Goal: Information Seeking & Learning: Learn about a topic

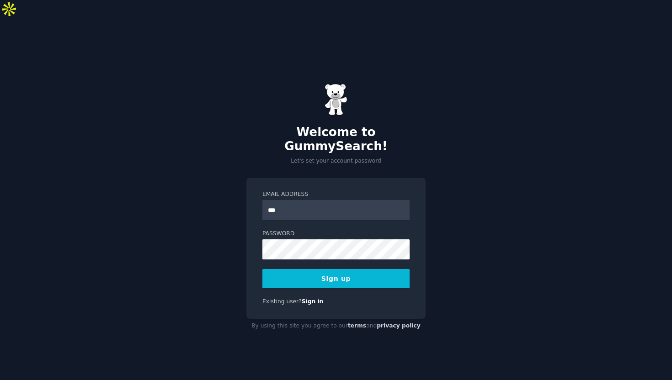
type input "**********"
click at [262, 269] on button "Sign up" at bounding box center [335, 278] width 147 height 19
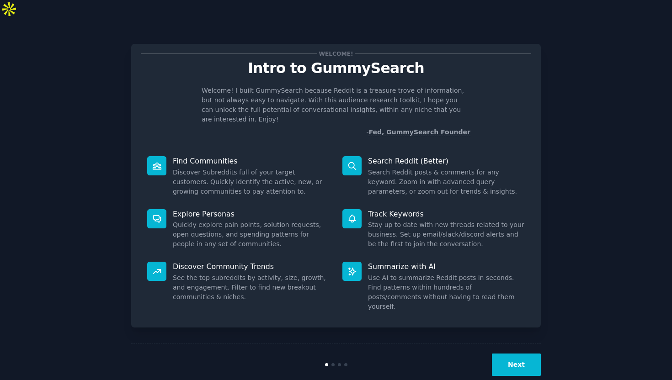
click at [518, 355] on button "Next" at bounding box center [516, 365] width 49 height 22
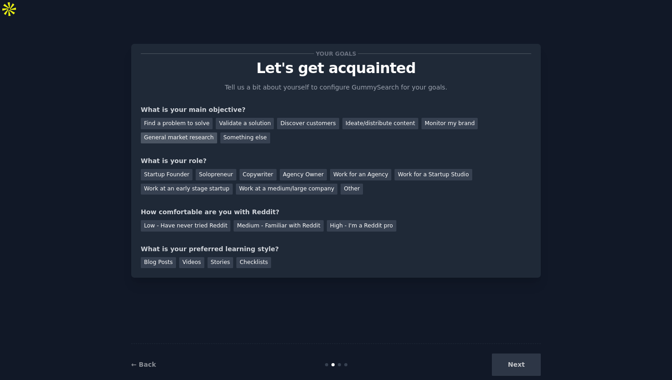
click at [175, 133] on div "General market research" at bounding box center [179, 138] width 76 height 11
click at [214, 169] on div "Solopreneur" at bounding box center [216, 174] width 40 height 11
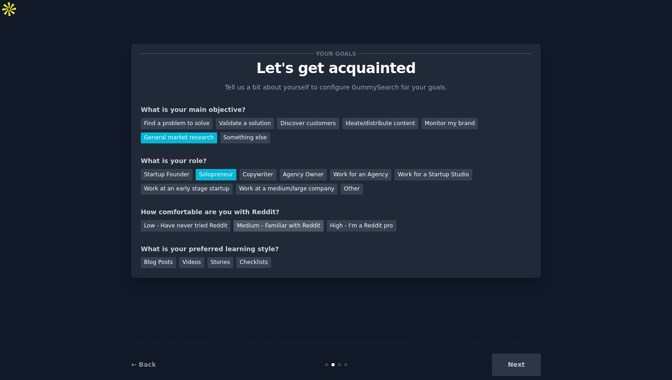
click at [250, 220] on div "Medium - Familiar with Reddit" at bounding box center [279, 225] width 90 height 11
click at [167, 257] on div "Blog Posts" at bounding box center [158, 262] width 35 height 11
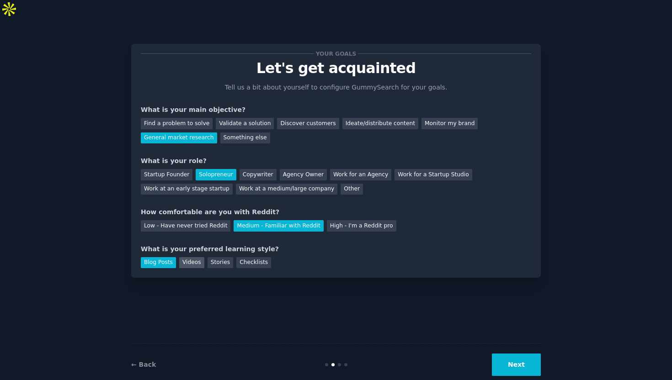
click at [194, 257] on div "Videos" at bounding box center [191, 262] width 25 height 11
click at [243, 257] on div "Checklists" at bounding box center [253, 262] width 35 height 11
click at [513, 354] on button "Next" at bounding box center [516, 365] width 49 height 22
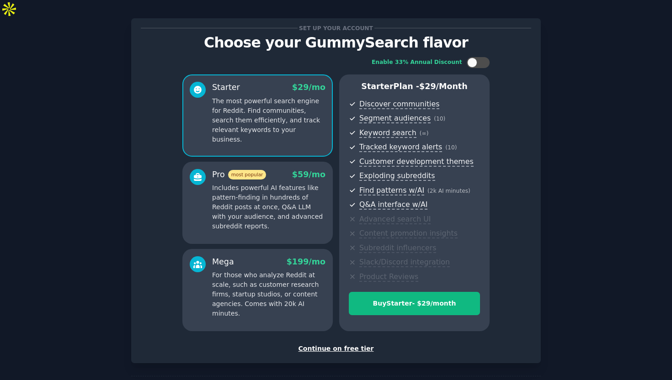
scroll to position [39, 0]
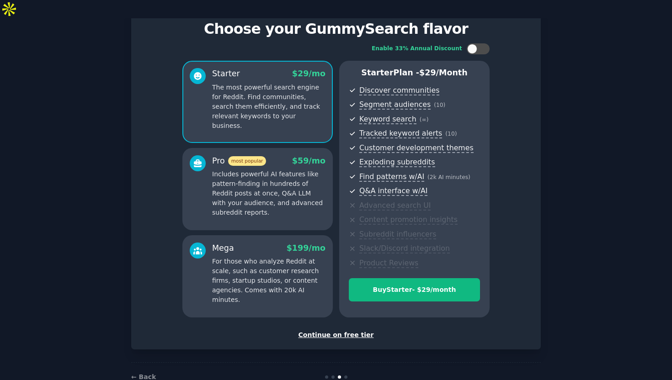
click at [329, 331] on div "Continue on free tier" at bounding box center [336, 336] width 390 height 10
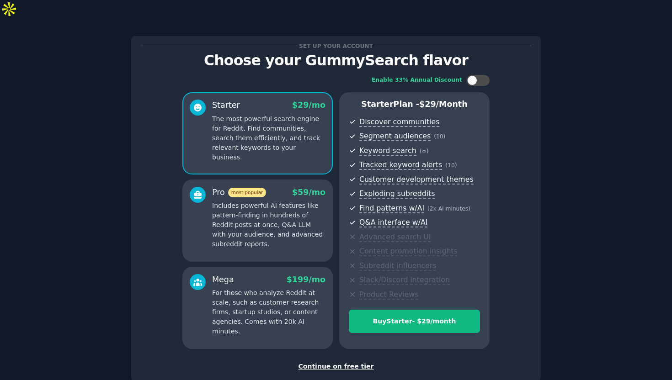
scroll to position [4, 0]
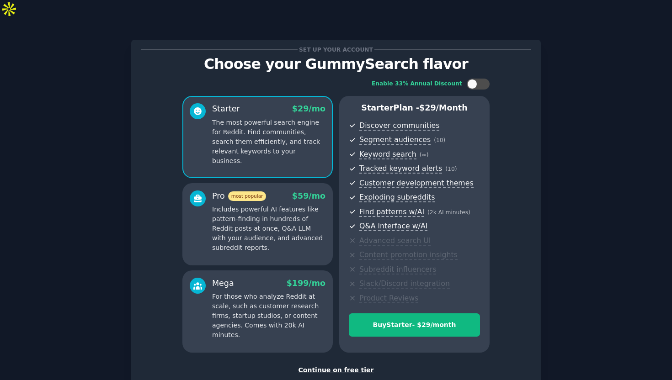
click at [347, 366] on div "Continue on free tier" at bounding box center [336, 371] width 390 height 10
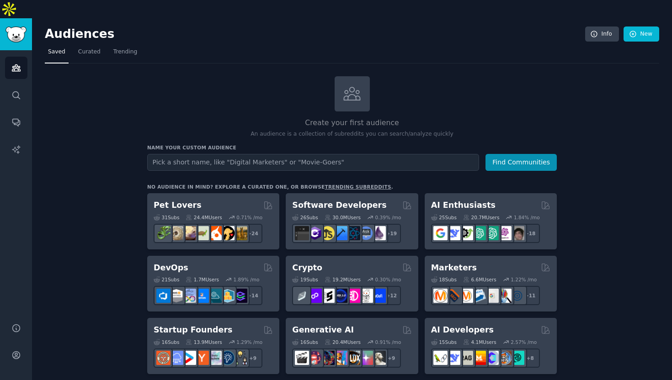
click at [284, 154] on input "text" at bounding box center [313, 162] width 332 height 17
click at [11, 91] on icon "Sidebar" at bounding box center [16, 96] width 10 height 10
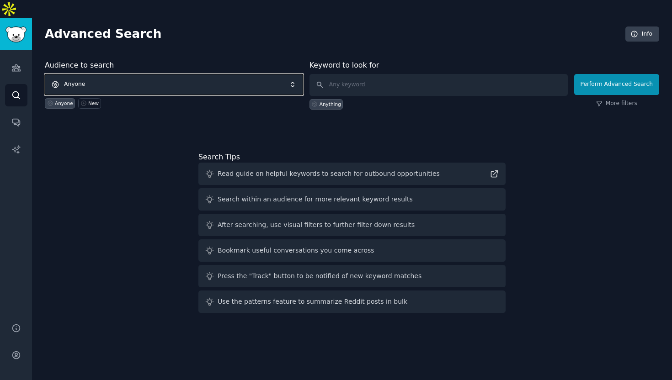
click at [117, 74] on span "Anyone" at bounding box center [174, 84] width 258 height 21
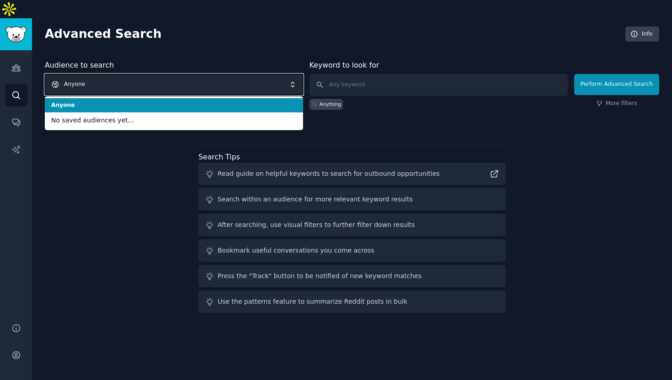
click at [117, 74] on span "Anyone" at bounding box center [174, 84] width 258 height 21
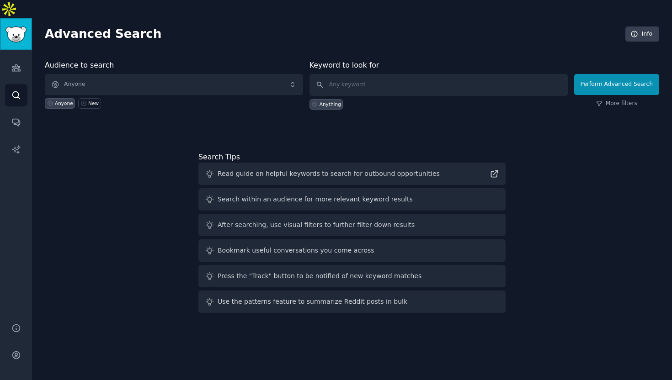
click at [19, 27] on img "Sidebar" at bounding box center [15, 35] width 21 height 16
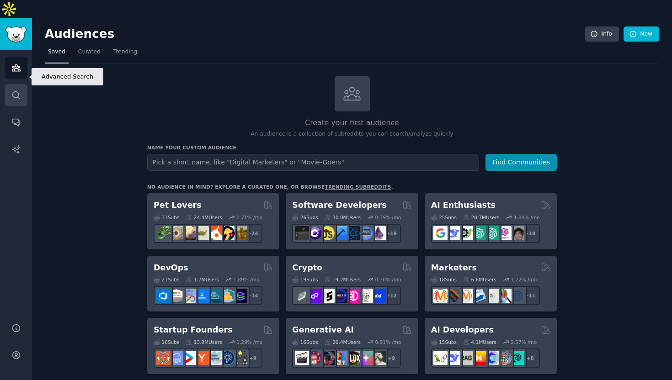
click at [16, 91] on icon "Sidebar" at bounding box center [16, 96] width 10 height 10
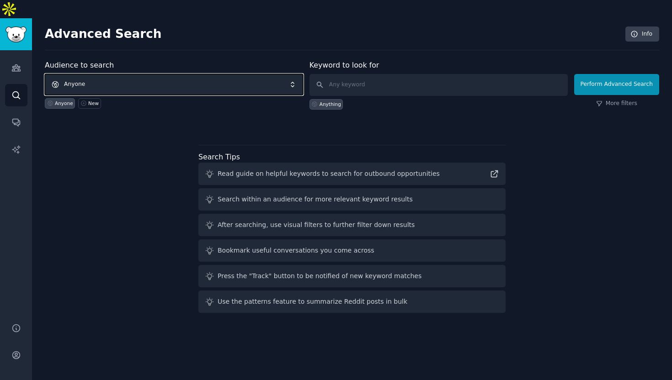
click at [190, 74] on span "Anyone" at bounding box center [174, 84] width 258 height 21
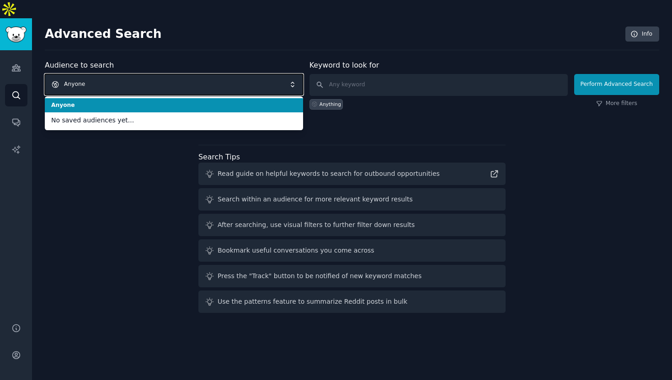
click at [190, 74] on span "Anyone" at bounding box center [174, 84] width 258 height 21
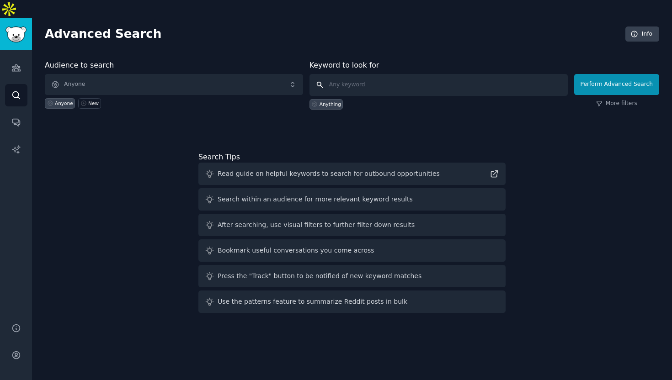
click at [347, 74] on input "text" at bounding box center [438, 85] width 258 height 22
paste input "biohacking events worth attending"
type input "biohacking events worth attending"
click at [357, 102] on div "Audience to search Anyone Anyone New Keyword to look for biohacking events wort…" at bounding box center [352, 94] width 614 height 69
click at [613, 100] on link "More filters" at bounding box center [616, 104] width 41 height 8
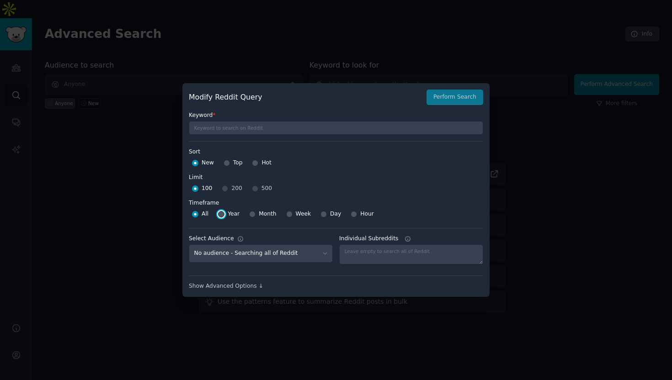
click at [223, 215] on input "Year" at bounding box center [221, 214] width 6 height 6
radio input "true"
click at [225, 288] on div "Show Advanced Options ↓" at bounding box center [336, 287] width 294 height 8
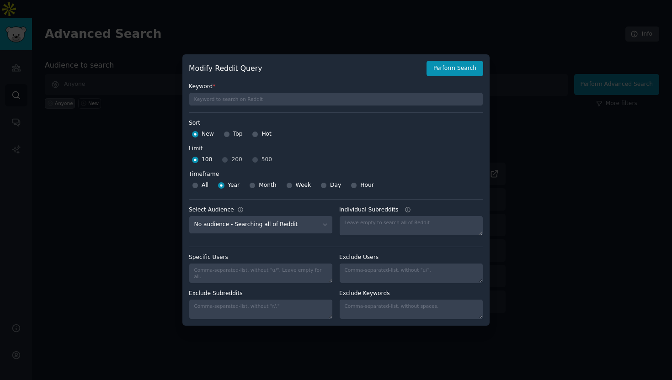
click at [228, 161] on div "100 200 500" at bounding box center [336, 160] width 294 height 15
click at [224, 161] on div "100 200 500" at bounding box center [336, 160] width 294 height 15
click at [226, 135] on input "Top" at bounding box center [227, 134] width 6 height 6
radio input "true"
click at [259, 130] on div "Hot" at bounding box center [262, 134] width 20 height 15
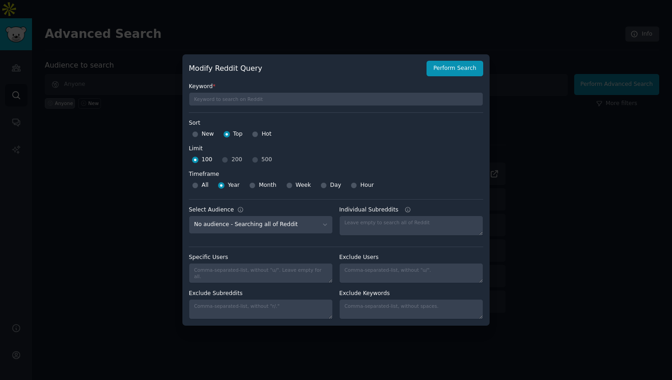
click at [259, 131] on div "Hot" at bounding box center [262, 134] width 20 height 15
click at [259, 137] on div "Hot" at bounding box center [262, 134] width 20 height 15
click at [256, 137] on input "Hot" at bounding box center [255, 134] width 6 height 6
radio input "true"
click at [460, 66] on button "Perform Search" at bounding box center [454, 69] width 57 height 16
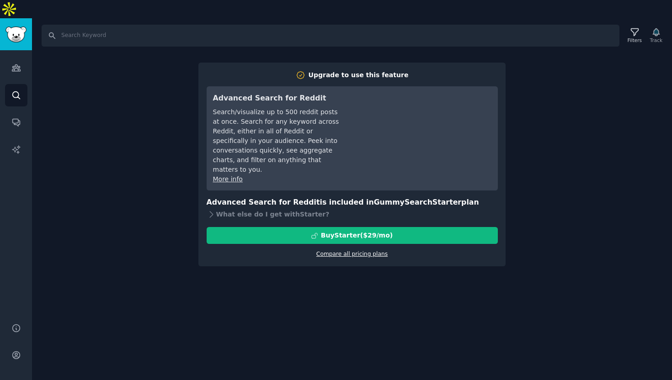
click at [343, 251] on link "Compare all pricing plans" at bounding box center [351, 254] width 71 height 6
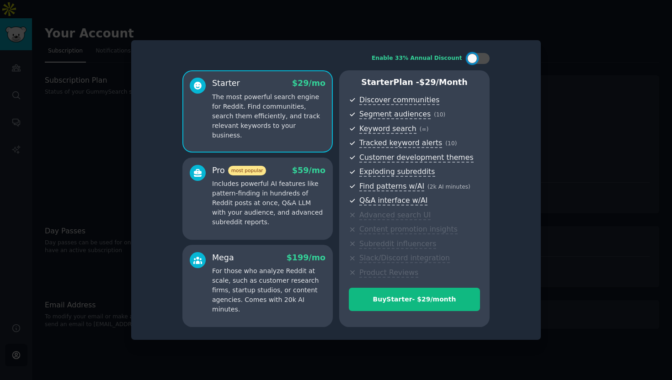
click at [277, 167] on div "Pro most popular $ 59 /mo" at bounding box center [268, 170] width 113 height 11
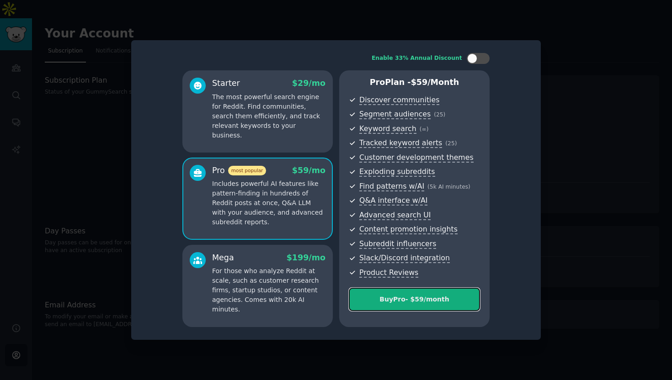
click at [417, 304] on button "Buy Pro - $ 59 /month" at bounding box center [414, 299] width 131 height 23
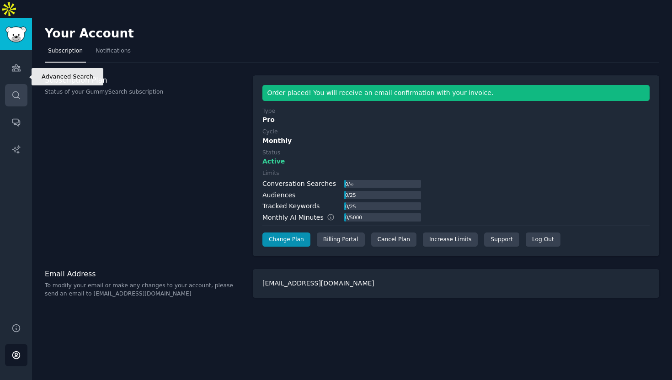
click at [14, 91] on icon "Sidebar" at bounding box center [16, 96] width 10 height 10
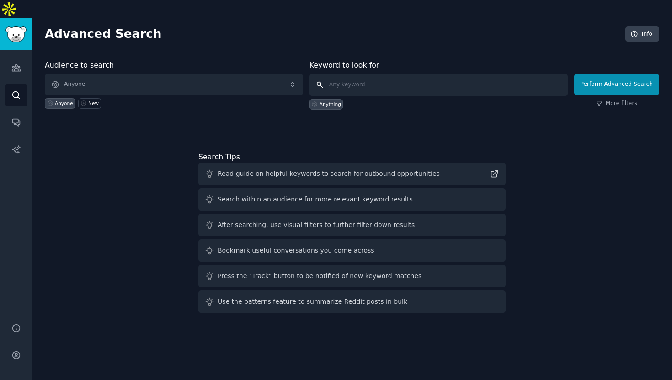
click at [356, 74] on input "text" at bounding box center [438, 85] width 258 height 22
paste input "biohacking events worth attending"
type input "biohacking events worth attending"
click at [611, 100] on link "More filters" at bounding box center [616, 104] width 41 height 8
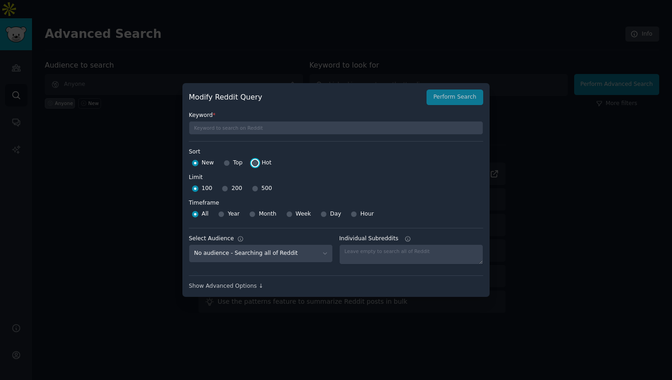
click at [254, 165] on input "Hot" at bounding box center [255, 163] width 6 height 6
radio input "true"
click at [226, 215] on div "Year" at bounding box center [228, 214] width 21 height 15
click at [223, 213] on input "Year" at bounding box center [221, 214] width 6 height 6
radio input "true"
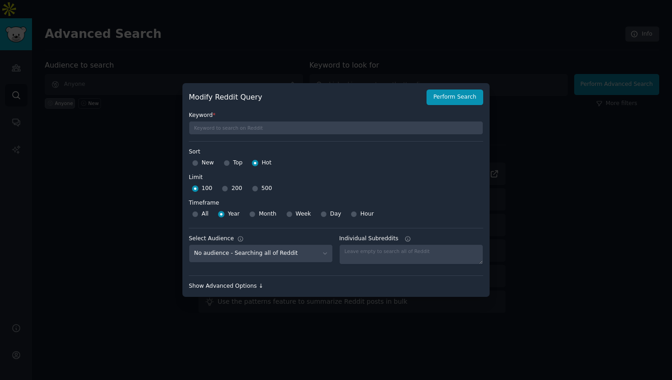
click at [245, 289] on div "Show Advanced Options ↓" at bounding box center [336, 287] width 294 height 8
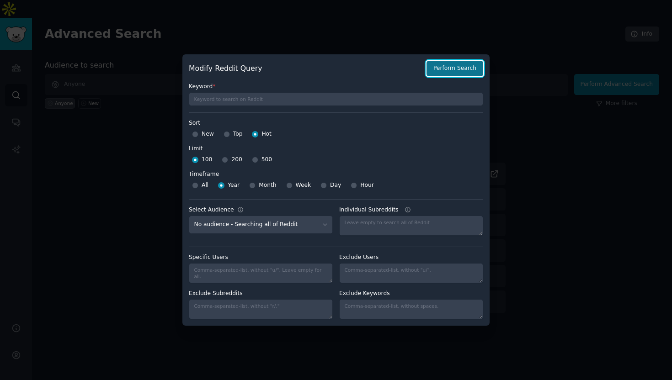
click at [472, 66] on button "Perform Search" at bounding box center [454, 69] width 57 height 16
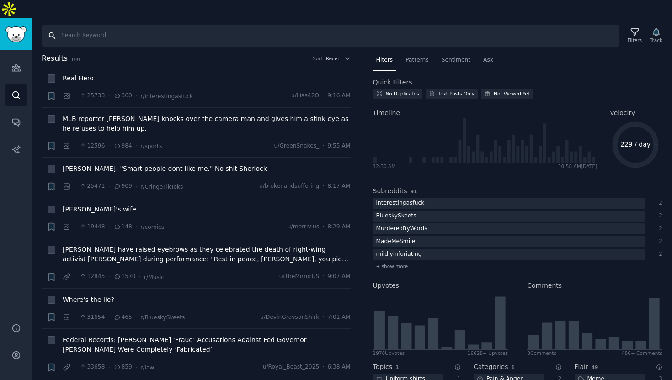
click at [115, 25] on input "Search" at bounding box center [331, 36] width 578 height 22
paste input "biohacking events worth attending"
type input "biohacking events worth attending"
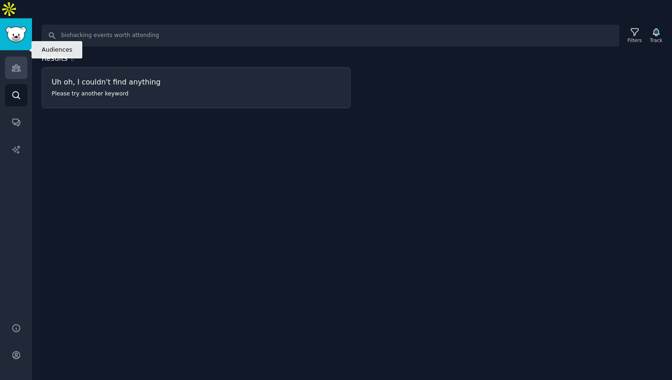
click at [16, 65] on icon "Sidebar" at bounding box center [16, 68] width 8 height 6
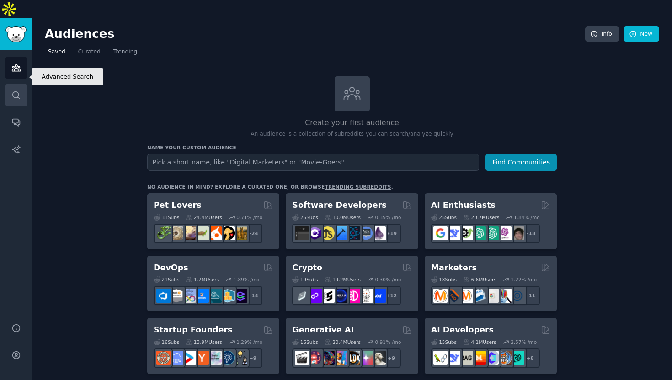
click at [20, 91] on icon "Sidebar" at bounding box center [16, 96] width 10 height 10
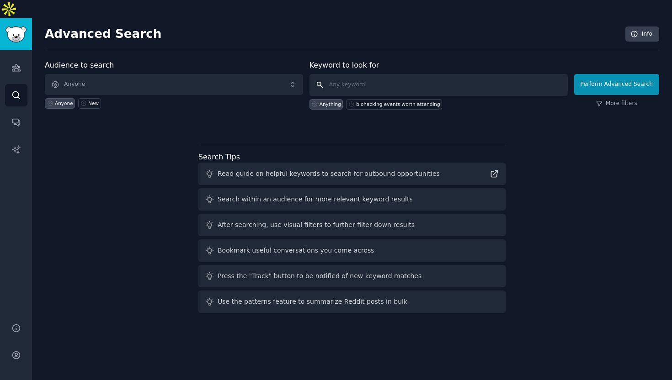
click at [347, 74] on input "text" at bounding box center [438, 85] width 258 height 22
paste input "biohacking events worth attending"
type input "biohacking events worth attending"
click at [445, 114] on div "Audience to search Anyone Anyone New Keyword to look for biohacking events wort…" at bounding box center [352, 188] width 614 height 257
click at [618, 100] on link "More filters" at bounding box center [616, 104] width 41 height 8
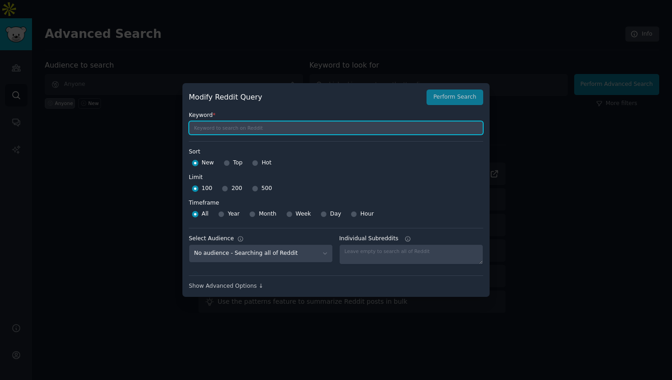
click at [253, 124] on input "text" at bounding box center [336, 128] width 294 height 14
paste input "biohacking events worth attending"
type input "biohacking events worth attending"
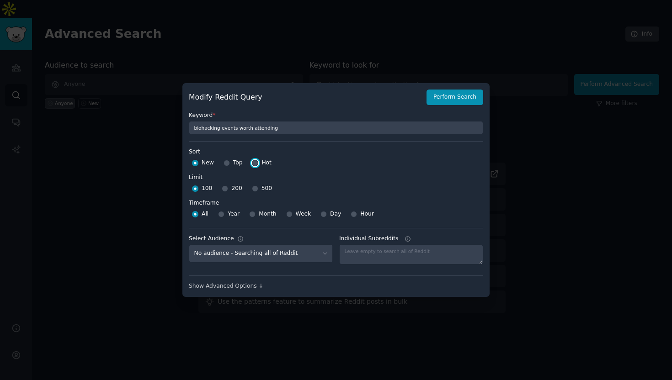
click at [257, 161] on input "Hot" at bounding box center [255, 163] width 6 height 6
radio input "true"
click at [221, 214] on input "Year" at bounding box center [221, 214] width 6 height 6
radio input "true"
click at [464, 101] on button "Perform Search" at bounding box center [454, 98] width 57 height 16
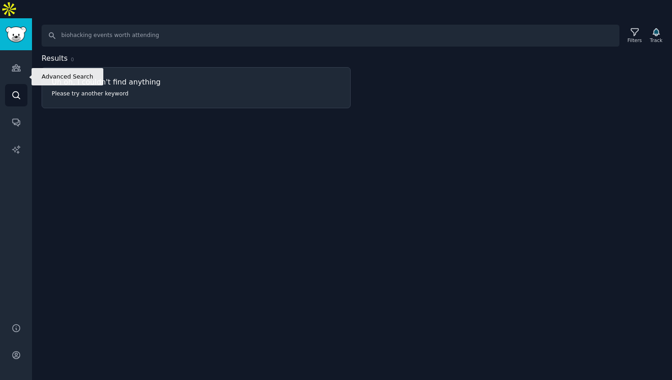
click at [17, 91] on icon "Sidebar" at bounding box center [15, 94] width 7 height 7
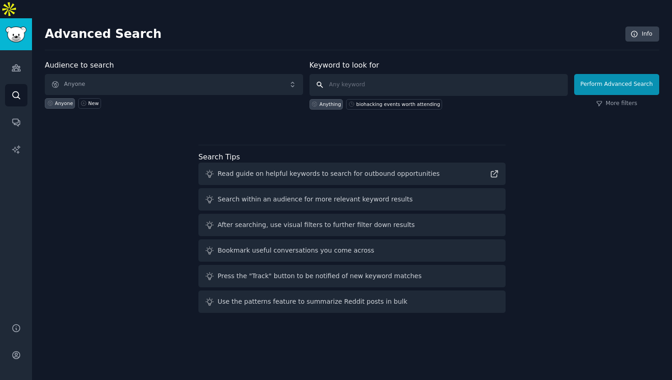
click at [346, 74] on input "text" at bounding box center [438, 85] width 258 height 22
paste input "biohacking events worth attending"
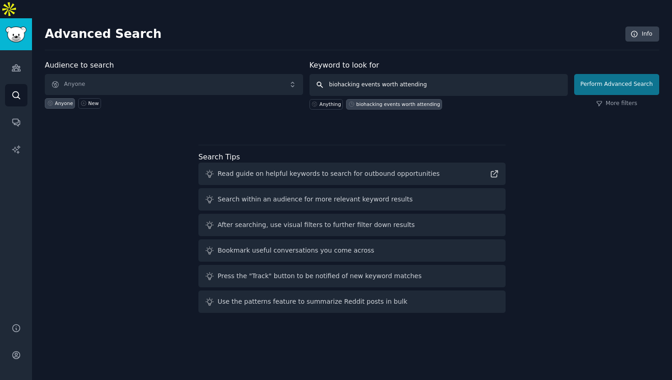
type input "biohacking events worth attending"
click at [608, 74] on button "Perform Advanced Search" at bounding box center [616, 84] width 85 height 21
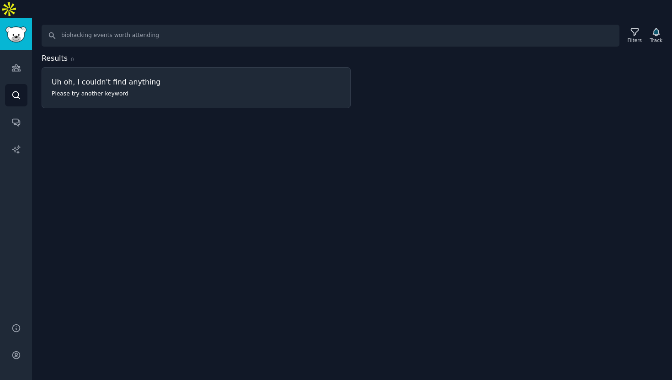
click at [251, 136] on div "Search biohacking events worth attending Filters Track Results 0 Uh oh, I could…" at bounding box center [352, 208] width 640 height 380
click at [23, 57] on link "Audiences" at bounding box center [16, 68] width 22 height 22
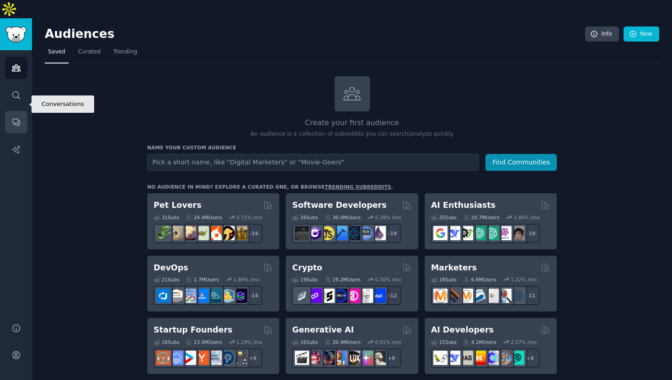
click at [18, 117] on icon "Sidebar" at bounding box center [16, 122] width 10 height 10
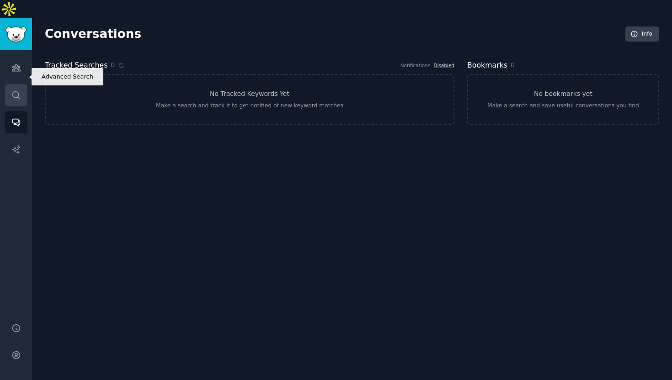
click at [16, 91] on icon "Sidebar" at bounding box center [16, 96] width 10 height 10
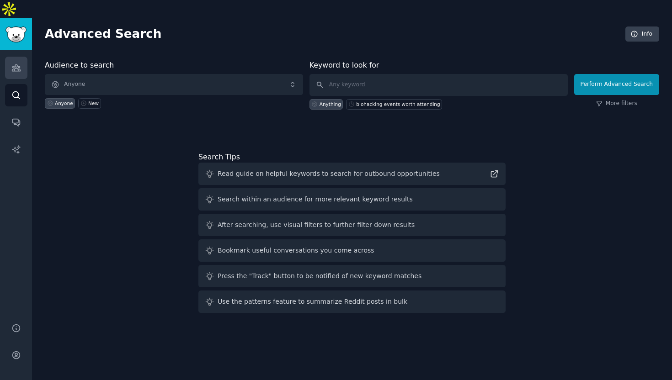
click at [13, 63] on icon "Sidebar" at bounding box center [16, 68] width 10 height 10
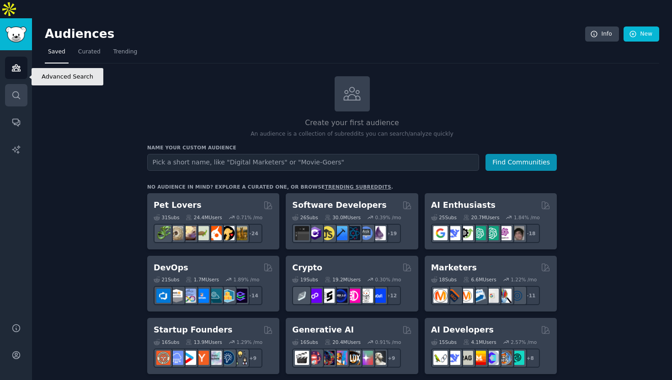
click at [15, 91] on icon "Sidebar" at bounding box center [16, 96] width 10 height 10
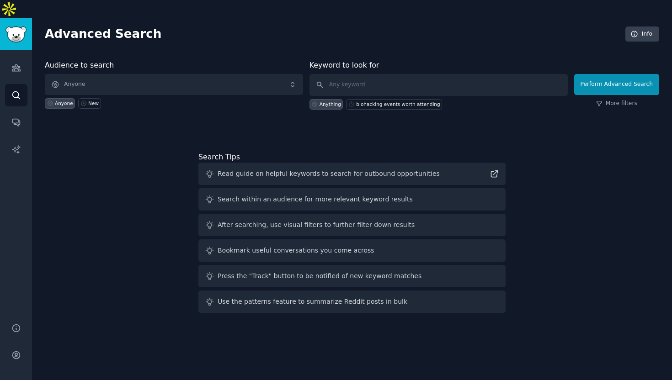
click at [55, 100] on div "Anyone" at bounding box center [64, 103] width 18 height 6
click at [342, 74] on input "text" at bounding box center [438, 85] width 258 height 22
paste input "biohacking events worth attending"
click at [491, 171] on icon at bounding box center [494, 174] width 6 height 6
drag, startPoint x: 430, startPoint y: 70, endPoint x: 380, endPoint y: 69, distance: 49.8
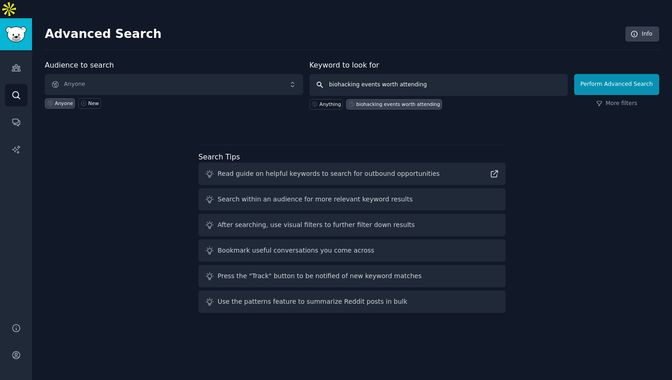
click at [380, 74] on input "biohacking events worth attending" at bounding box center [438, 85] width 258 height 22
type input "biohacking events"
click button "Perform Advanced Search" at bounding box center [616, 84] width 85 height 21
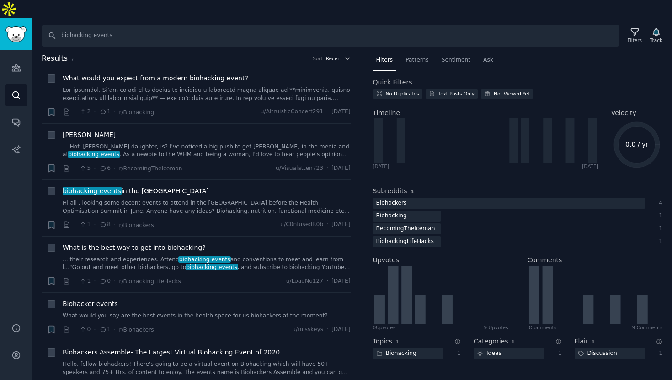
click at [344, 55] on icon "button" at bounding box center [347, 58] width 6 height 6
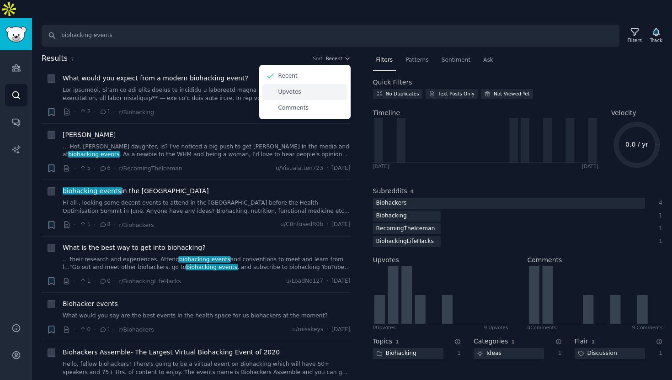
click at [301, 84] on div "Upvotes" at bounding box center [304, 92] width 85 height 16
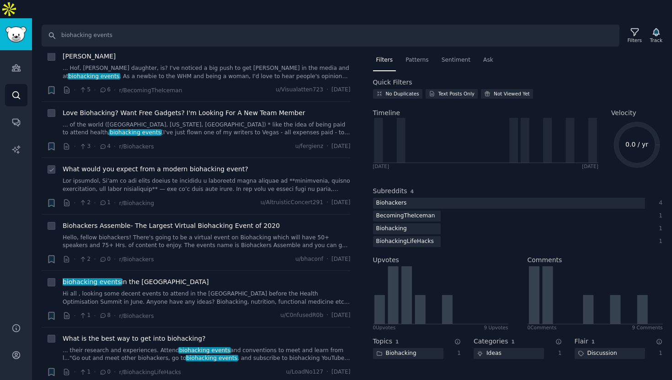
scroll to position [27, 0]
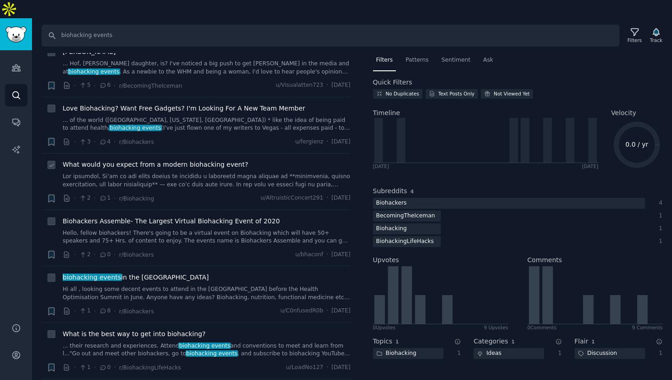
click at [210, 160] on span "What would you expect from a modern biohacking event?" at bounding box center [156, 165] width 186 height 10
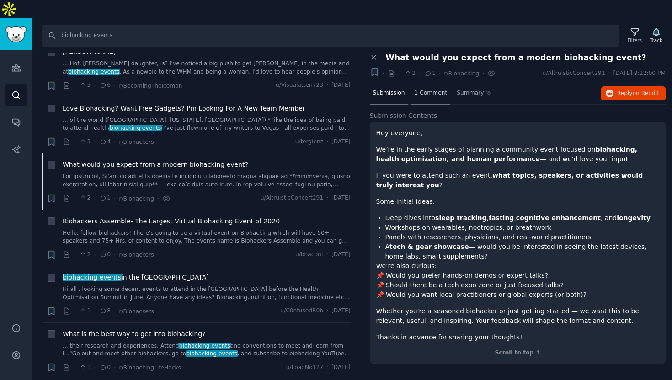
click at [431, 89] on span "1 Comment" at bounding box center [431, 93] width 33 height 8
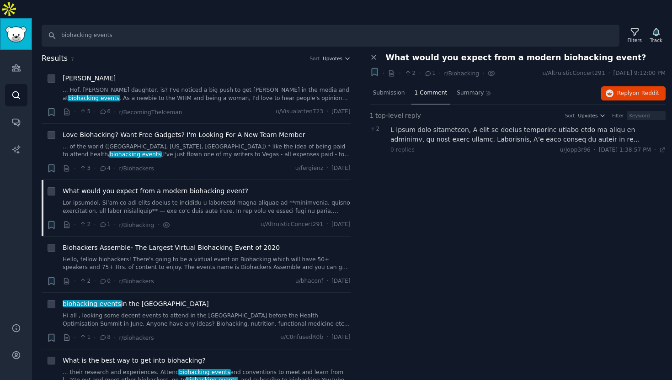
click at [13, 27] on img "Sidebar" at bounding box center [15, 35] width 21 height 16
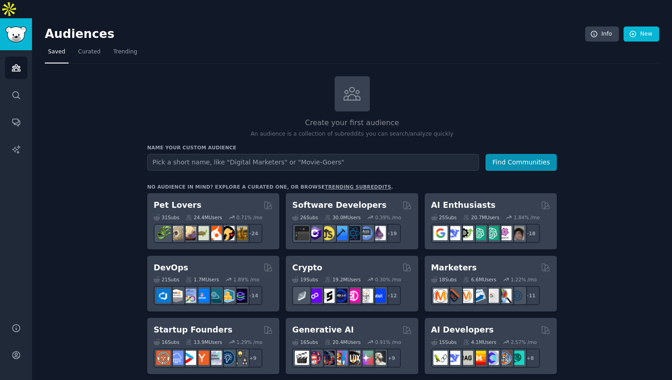
click at [198, 154] on input "text" at bounding box center [313, 162] width 332 height 17
type input "biohacking events worth attending"
click at [485, 154] on button "Find Communities" at bounding box center [520, 162] width 71 height 17
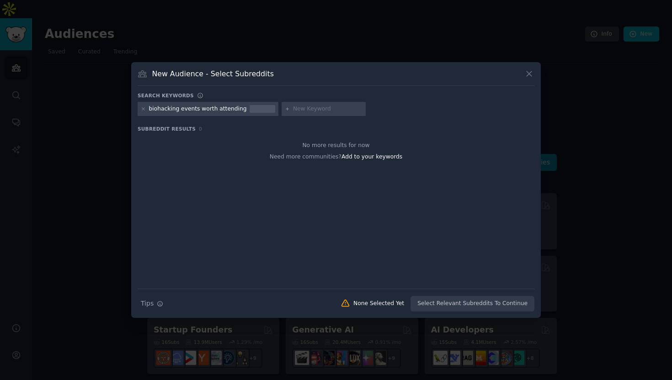
click at [524, 73] on icon at bounding box center [529, 74] width 10 height 10
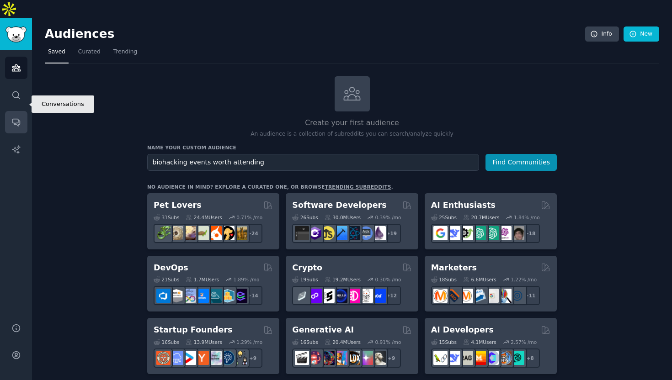
click at [12, 117] on icon "Sidebar" at bounding box center [16, 122] width 10 height 10
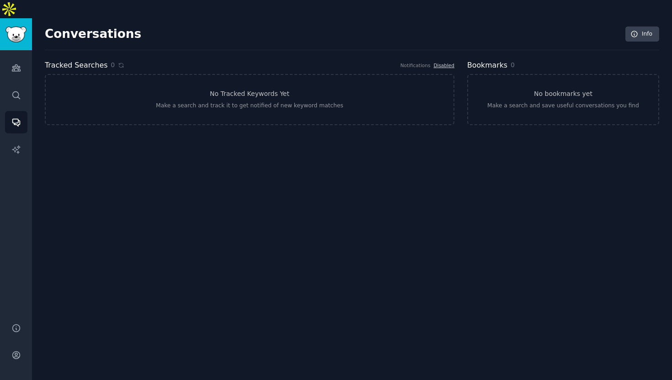
click at [14, 91] on div "Audiences Search Conversations AI Reports" at bounding box center [16, 181] width 32 height 262
click at [17, 91] on icon "Sidebar" at bounding box center [16, 96] width 10 height 10
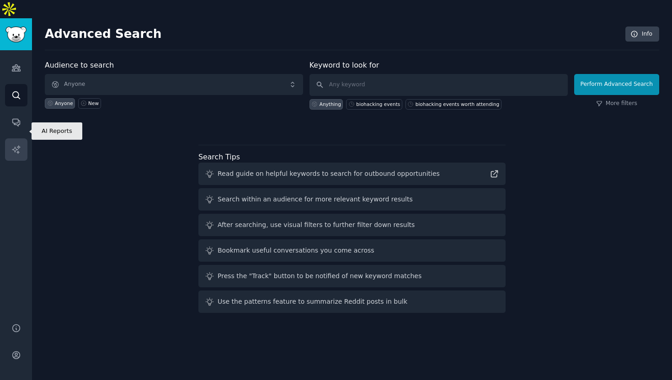
click at [20, 141] on link "AI Reports" at bounding box center [16, 150] width 22 height 22
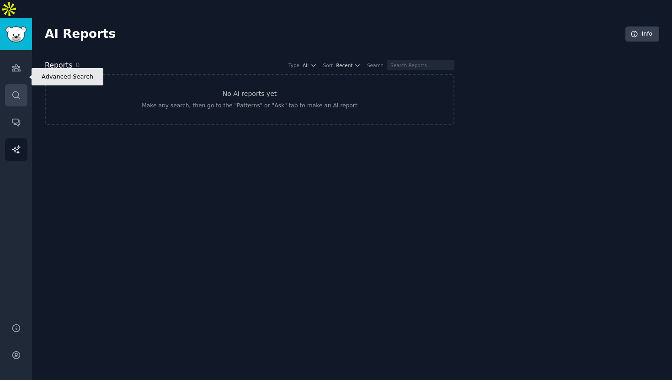
click at [21, 86] on link "Search" at bounding box center [16, 95] width 22 height 22
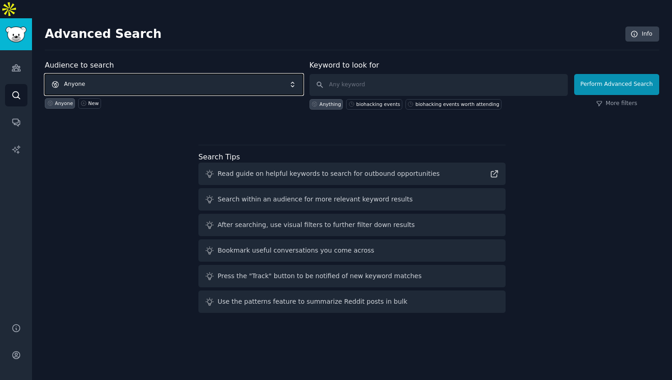
click at [123, 74] on span "Anyone" at bounding box center [174, 84] width 258 height 21
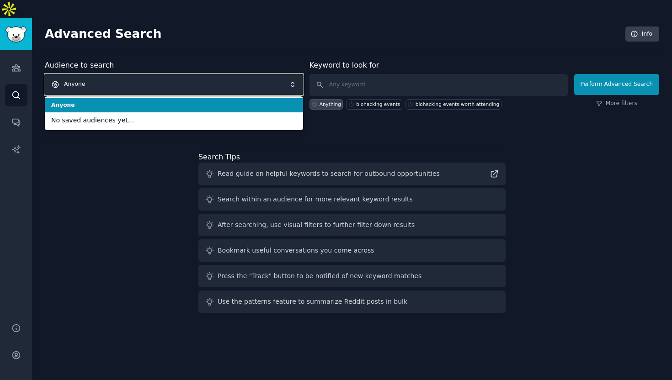
click at [123, 74] on span "Anyone" at bounding box center [174, 84] width 258 height 21
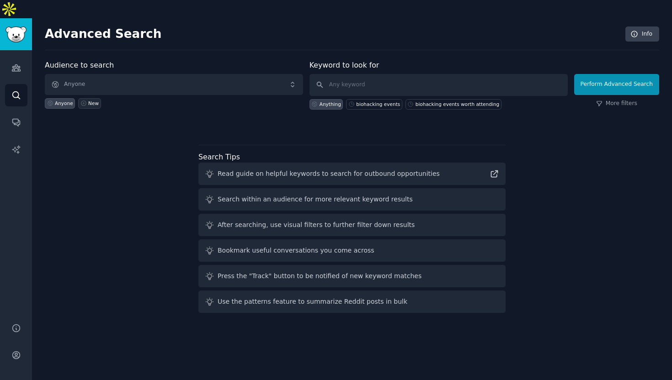
click at [94, 98] on link "New" at bounding box center [89, 103] width 22 height 11
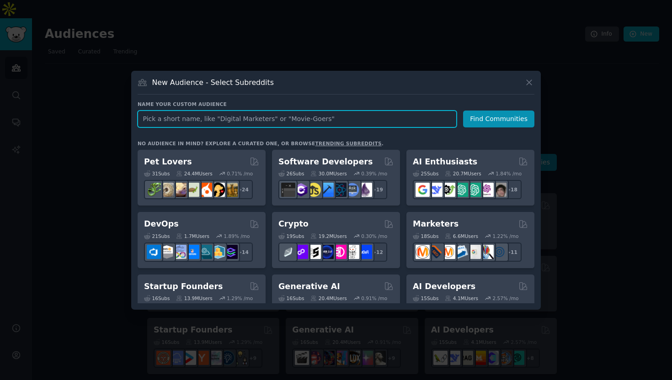
click at [178, 117] on input "text" at bounding box center [297, 119] width 319 height 17
type input "biohacker"
click button "Find Communities" at bounding box center [498, 119] width 71 height 17
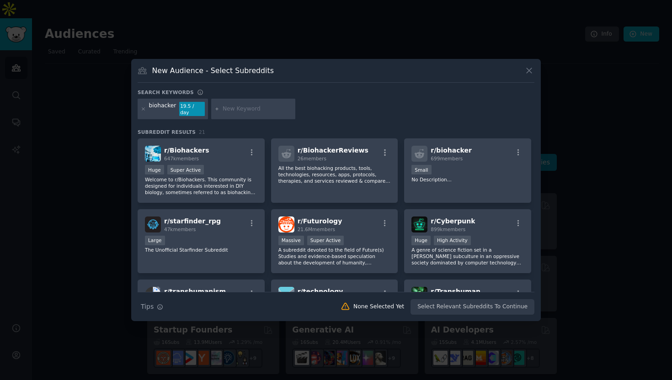
click at [114, 168] on div at bounding box center [336, 190] width 672 height 380
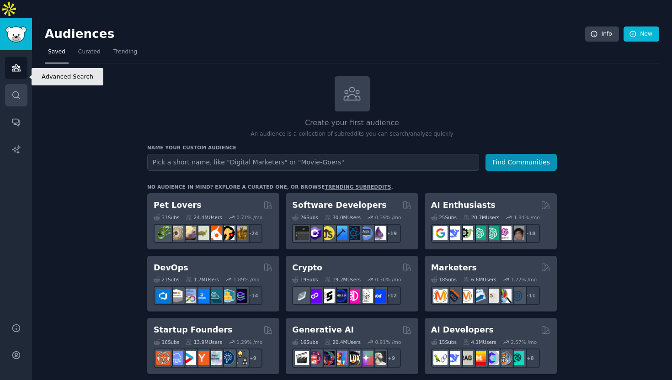
click at [15, 84] on link "Search" at bounding box center [16, 95] width 22 height 22
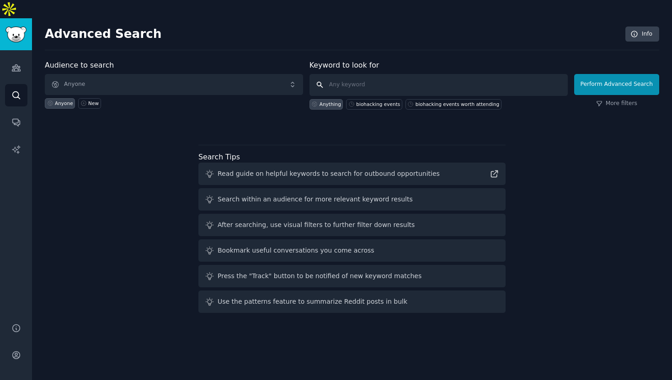
click at [354, 74] on input "text" at bounding box center [438, 85] width 258 height 22
paste input "biohacking events worth attending"
type input "biohacking events worth attending"
click button "Perform Advanced Search" at bounding box center [616, 84] width 85 height 21
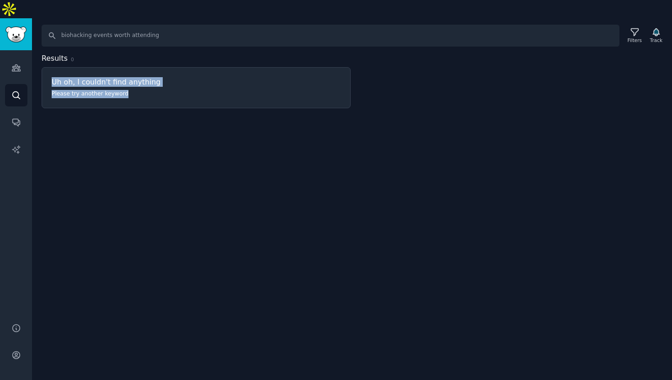
drag, startPoint x: 134, startPoint y: 78, endPoint x: 35, endPoint y: 53, distance: 102.2
click at [35, 53] on div "Results 0 Uh oh, I couldn't find anything Please try another keyword" at bounding box center [352, 80] width 640 height 55
copy div "Uh oh, I couldn't find anything Please try another keyword"
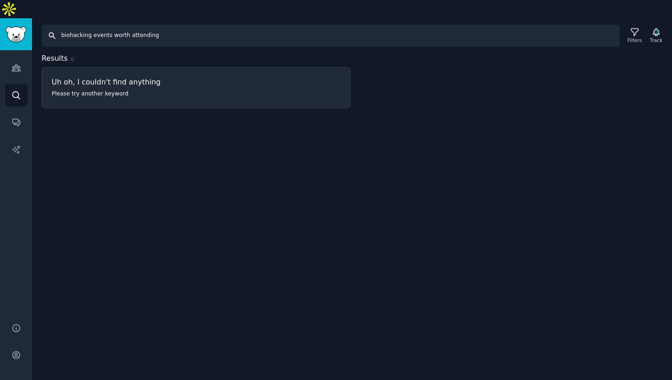
click at [133, 25] on input "biohacking events worth attending" at bounding box center [331, 36] width 578 height 22
paste input "Uh oh, I couldn't find anything Please try another keyword"
type input "Uh oh, I couldn't find anything Please try another keyword"
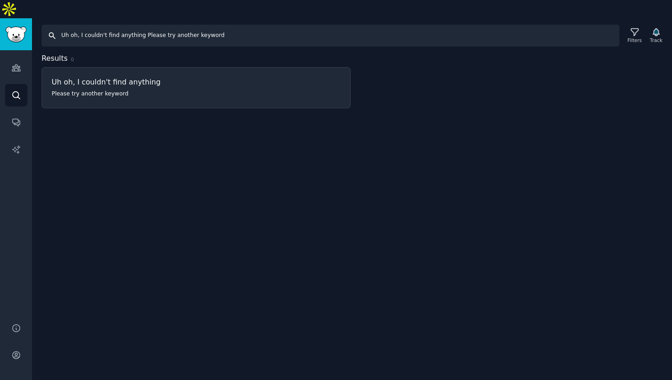
click at [133, 25] on input "Uh oh, I couldn't find anything Please try another keyword" at bounding box center [331, 36] width 578 height 22
paste input "biohacking conference"
type input "biohacking conference"
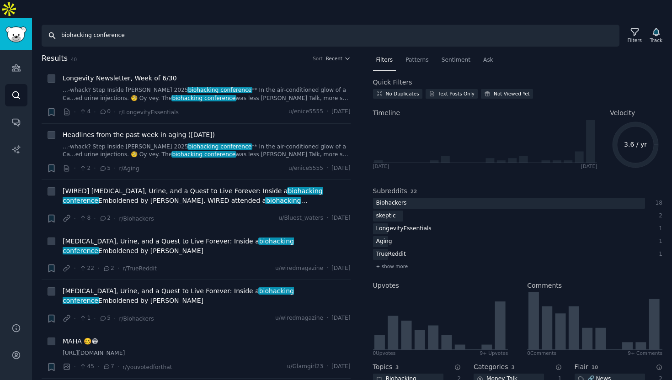
click at [193, 25] on input "biohacking conference" at bounding box center [331, 36] width 578 height 22
click at [640, 26] on div "Filters" at bounding box center [635, 35] width 24 height 19
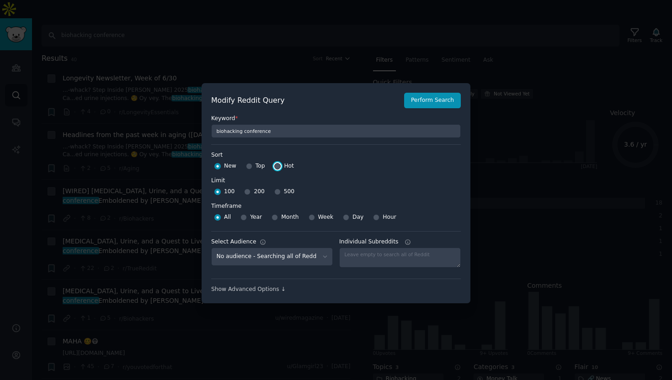
click at [278, 166] on input "Hot" at bounding box center [277, 166] width 6 height 6
radio input "true"
click at [245, 191] on input "200" at bounding box center [247, 192] width 6 height 6
radio input "true"
click at [217, 190] on input "100" at bounding box center [217, 192] width 6 height 6
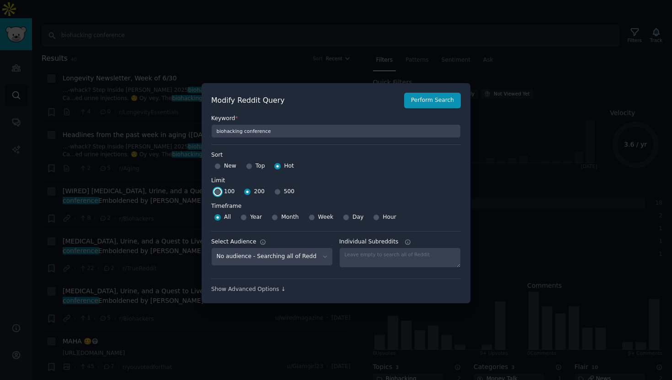
radio input "true"
click at [245, 220] on div "Year" at bounding box center [250, 217] width 21 height 15
click at [241, 219] on input "Year" at bounding box center [243, 217] width 6 height 6
radio input "true"
click at [420, 103] on button "Perform Search" at bounding box center [432, 101] width 57 height 16
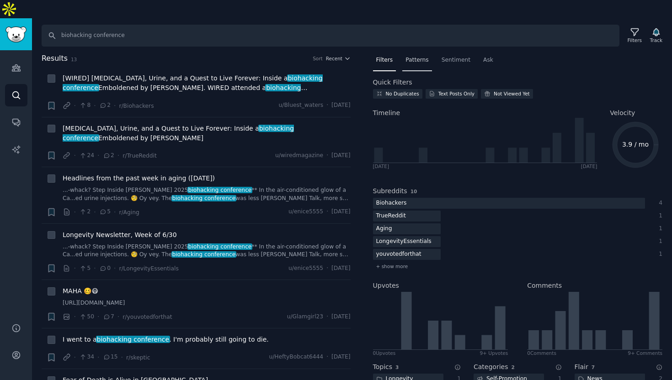
click at [410, 56] on span "Patterns" at bounding box center [416, 60] width 23 height 8
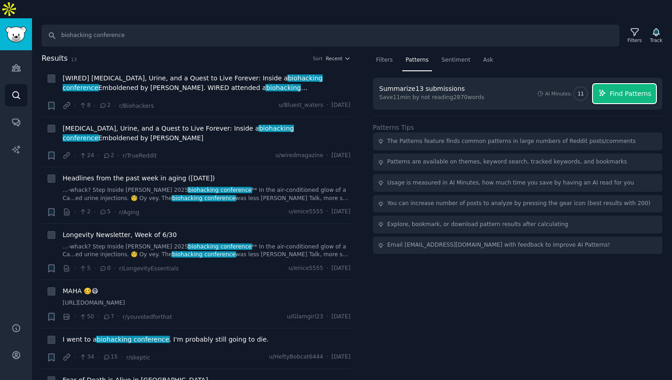
click at [611, 89] on span "Find Patterns" at bounding box center [631, 94] width 42 height 10
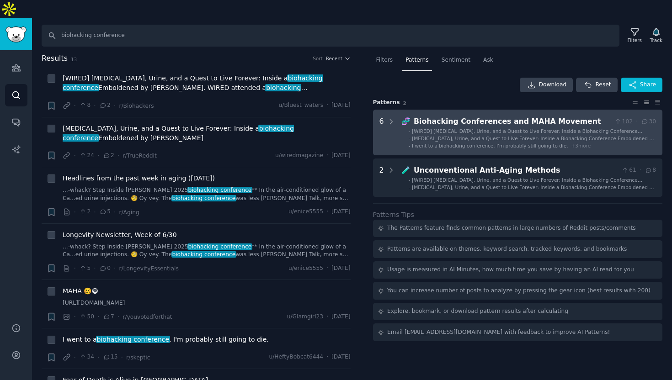
click at [446, 136] on span "[MEDICAL_DATA], Urine, and a Quest to Live Forever: Inside a Biohacking Confere…" at bounding box center [533, 142] width 243 height 12
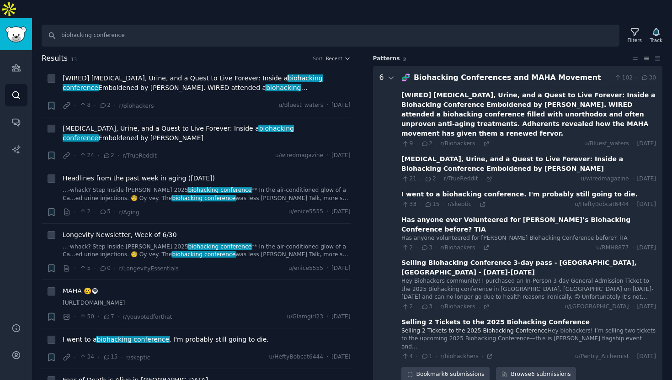
scroll to position [46, 0]
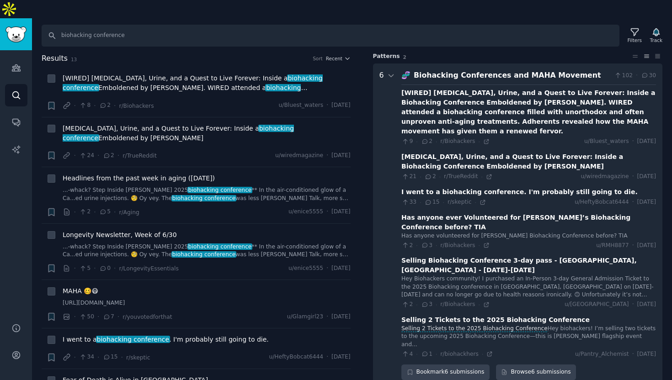
click at [470, 70] on div "Biohacking Conferences and MAHA Movement" at bounding box center [512, 75] width 197 height 11
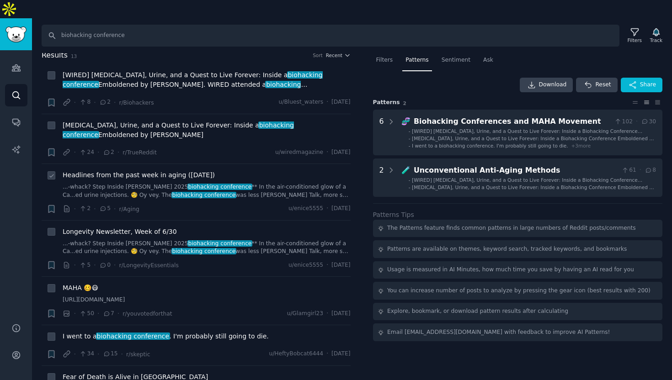
scroll to position [0, 0]
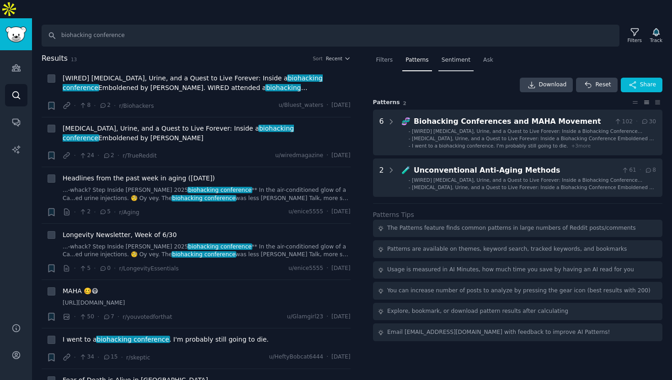
click at [460, 56] on span "Sentiment" at bounding box center [456, 60] width 29 height 8
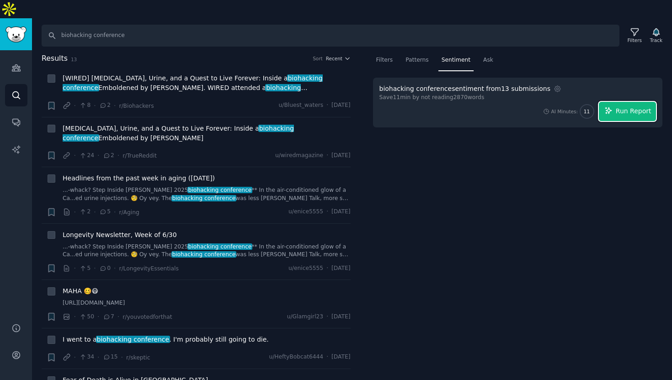
click at [629, 107] on span "Run Report" at bounding box center [634, 112] width 36 height 10
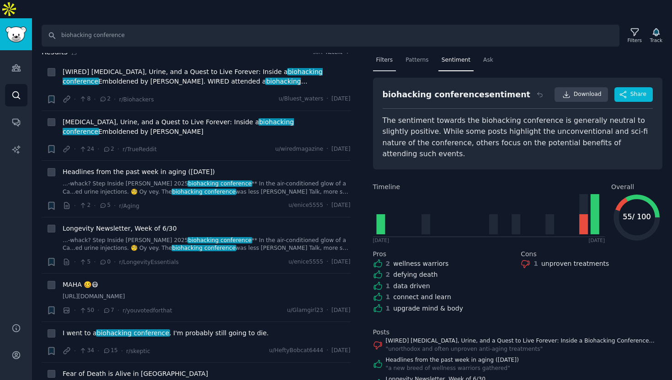
click at [382, 53] on div "Filters" at bounding box center [384, 62] width 23 height 19
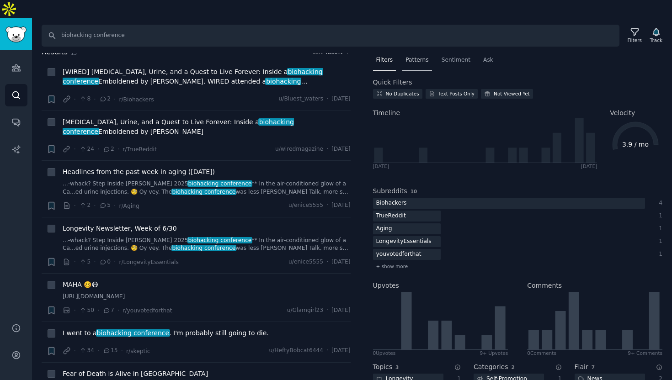
click at [415, 56] on span "Patterns" at bounding box center [416, 60] width 23 height 8
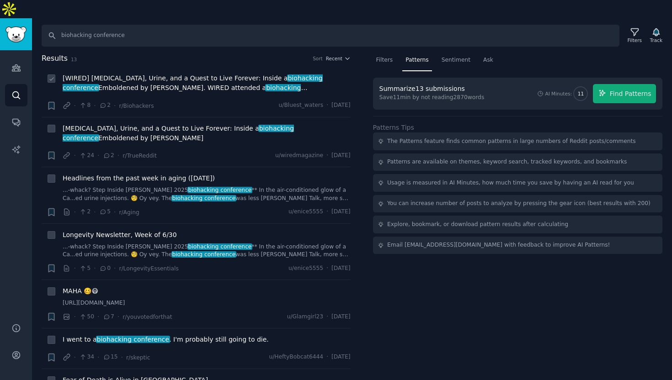
click at [52, 76] on icon at bounding box center [51, 79] width 6 height 6
click at [382, 56] on span "Filters" at bounding box center [384, 60] width 17 height 8
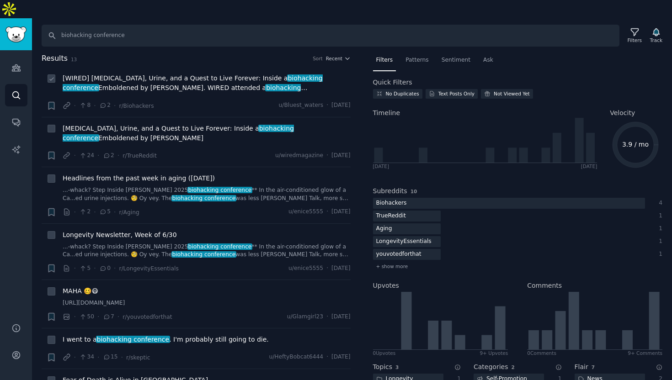
click at [52, 76] on icon at bounding box center [51, 79] width 6 height 6
checkbox input "true"
click at [51, 126] on icon at bounding box center [51, 129] width 6 height 6
checkbox input "true"
click at [51, 176] on icon at bounding box center [51, 179] width 6 height 6
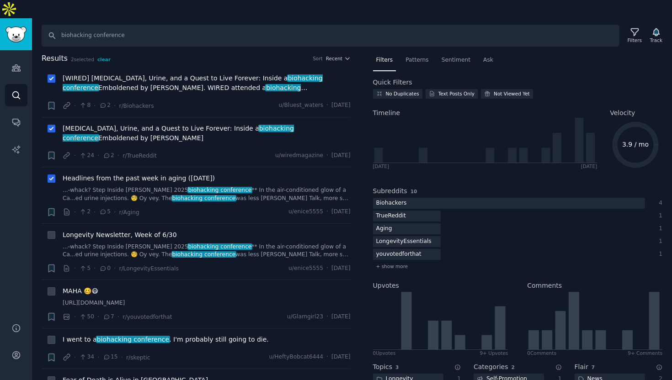
checkbox input "true"
click at [51, 233] on icon at bounding box center [51, 236] width 6 height 6
checkbox input "true"
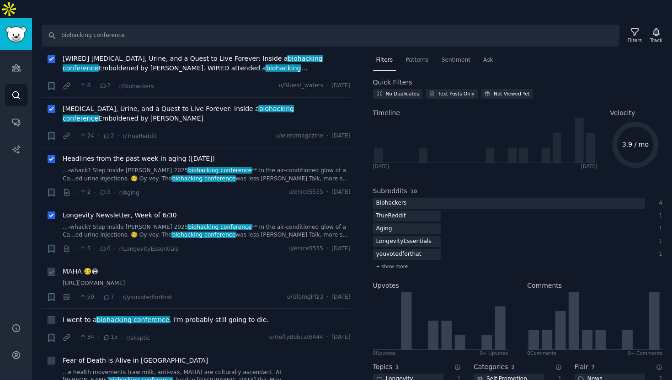
click at [49, 267] on div "+" at bounding box center [52, 284] width 10 height 35
click at [52, 269] on icon at bounding box center [51, 272] width 6 height 6
checkbox input "true"
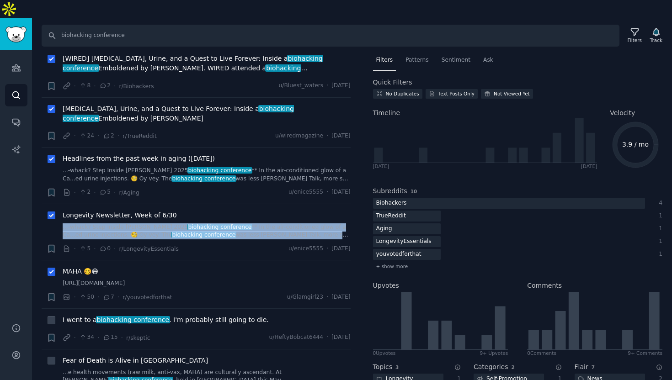
click at [94, 211] on span "Longevity Newsletter, Week of 6/30" at bounding box center [120, 216] width 114 height 10
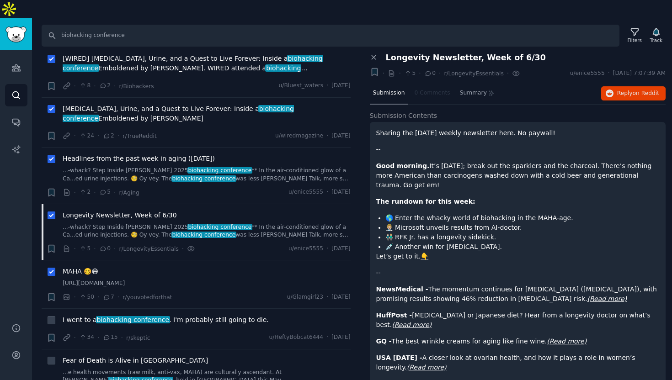
click at [393, 69] on icon at bounding box center [392, 73] width 8 height 8
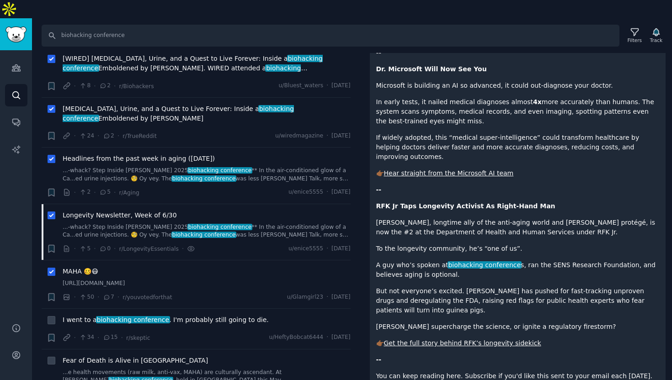
scroll to position [751, 0]
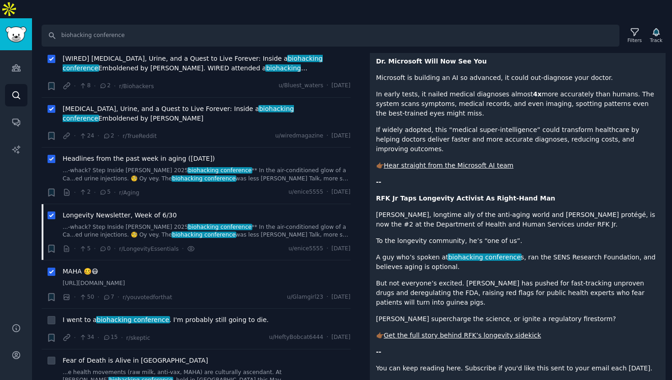
click at [326, 167] on link "...-whack? Step Inside [PERSON_NAME] 2025 biohacking conference ** In the air-c…" at bounding box center [207, 175] width 288 height 16
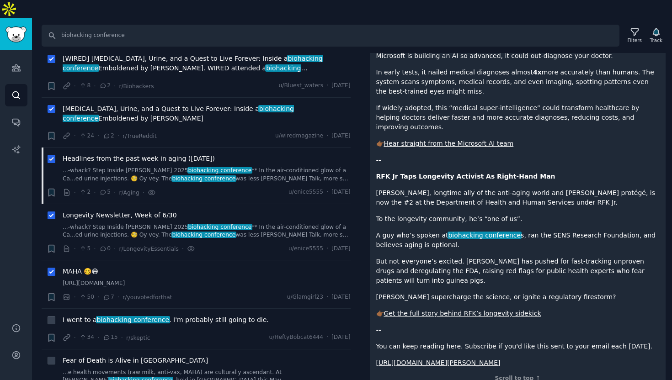
scroll to position [666, 0]
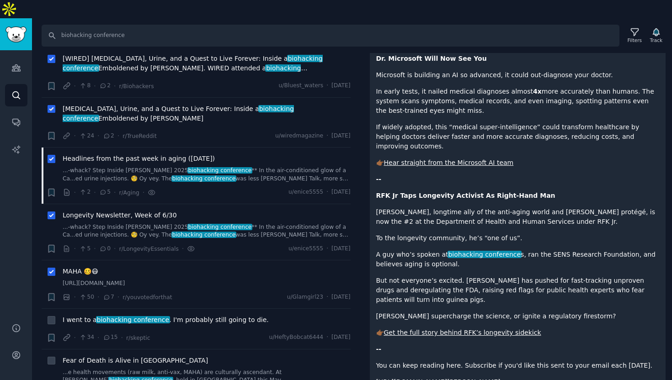
click at [267, 107] on div "[MEDICAL_DATA], Urine, and a Quest to Live Forever: Inside a biohacking confere…" at bounding box center [207, 115] width 288 height 22
click at [213, 104] on span "[MEDICAL_DATA], Urine, and a Quest to Live Forever: Inside a biohacking confere…" at bounding box center [207, 113] width 288 height 19
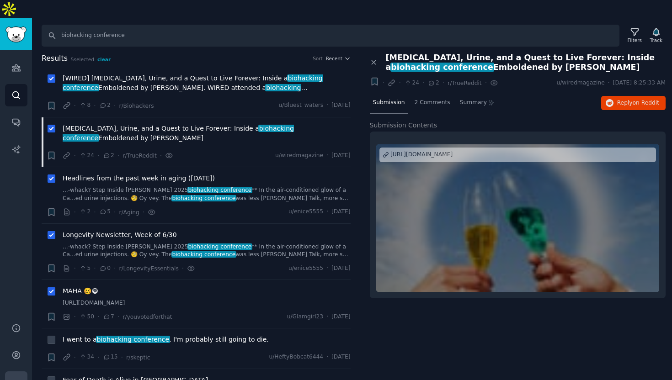
click at [14, 378] on icon "Sidebar" at bounding box center [16, 383] width 10 height 10
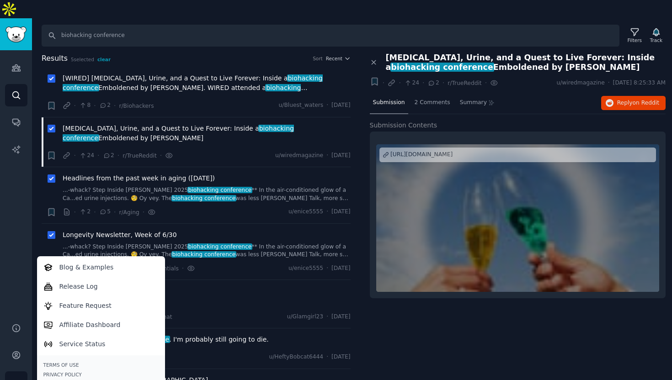
click at [14, 378] on icon "Sidebar" at bounding box center [16, 383] width 10 height 10
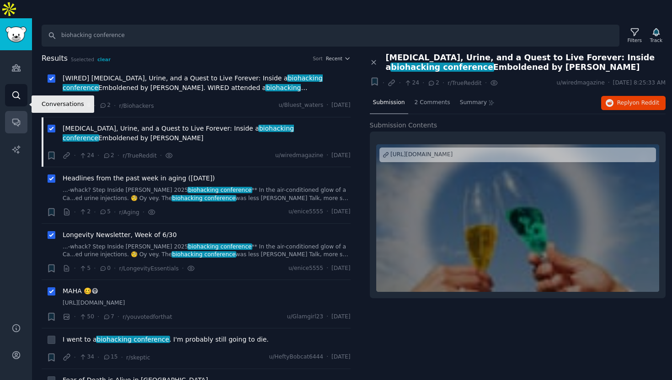
click at [12, 111] on link "Conversations" at bounding box center [16, 122] width 22 height 22
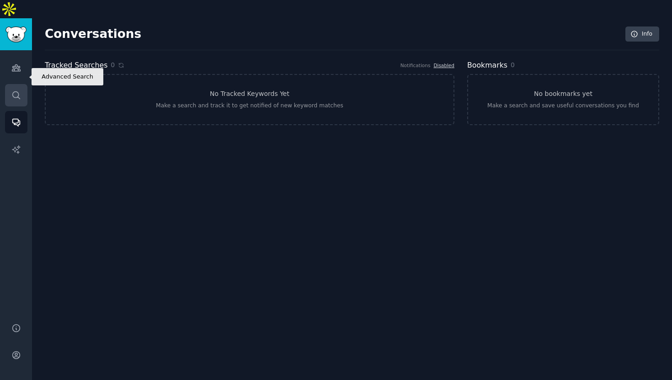
click at [16, 91] on icon "Sidebar" at bounding box center [16, 96] width 10 height 10
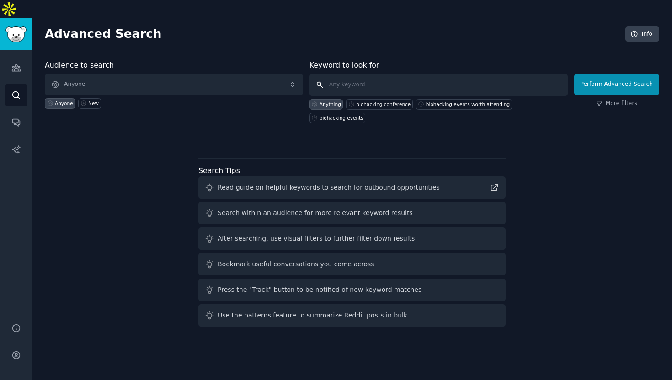
click at [370, 74] on input "text" at bounding box center [438, 85] width 258 height 22
click at [378, 101] on div "biohacking conference" at bounding box center [383, 104] width 54 height 6
click at [363, 115] on div "biohacking events" at bounding box center [342, 118] width 44 height 6
click at [399, 74] on input "biohacking events" at bounding box center [438, 85] width 258 height 22
type input "biohacking event"
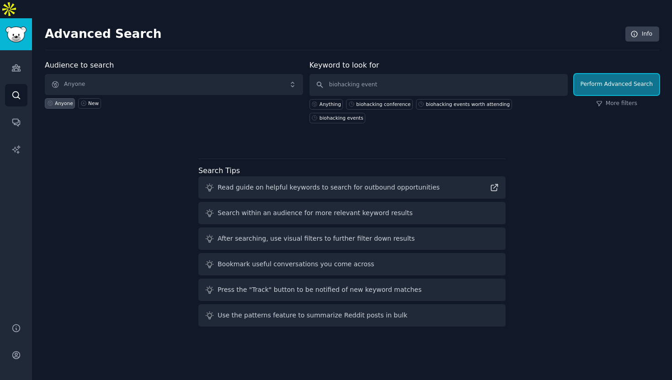
click at [598, 74] on button "Perform Advanced Search" at bounding box center [616, 84] width 85 height 21
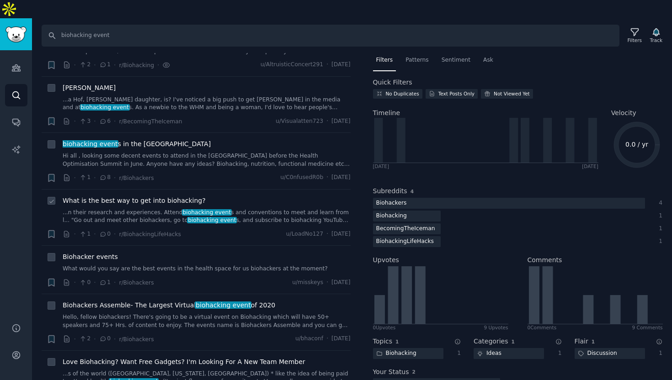
scroll to position [52, 0]
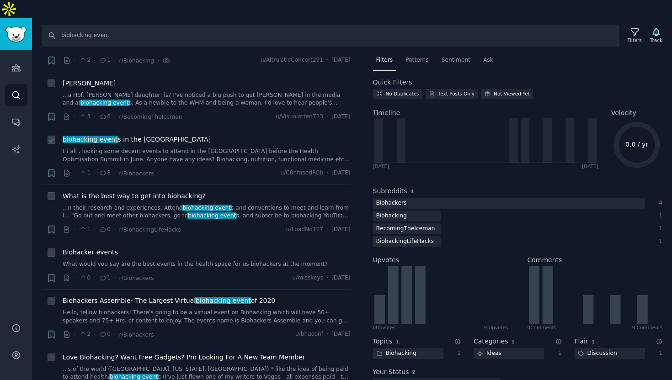
click at [158, 148] on link "Hi all , looking some decent events to attend in the [GEOGRAPHIC_DATA] before t…" at bounding box center [207, 156] width 288 height 16
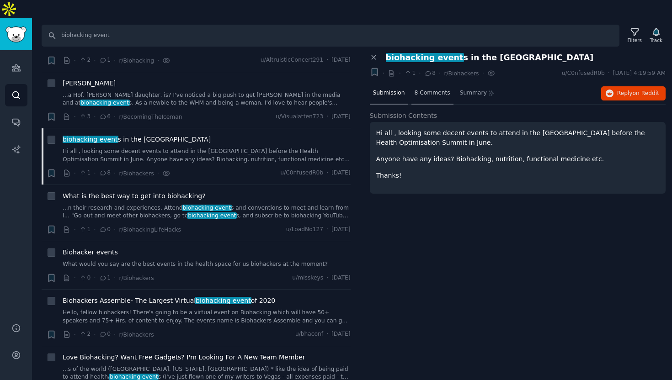
click at [430, 89] on span "8 Comments" at bounding box center [433, 93] width 36 height 8
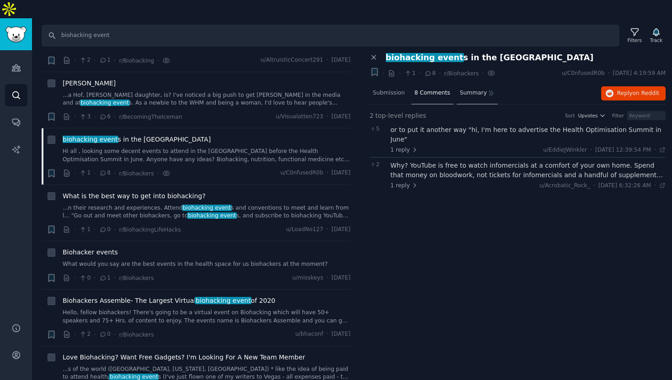
click at [471, 89] on span "Summary" at bounding box center [473, 93] width 27 height 8
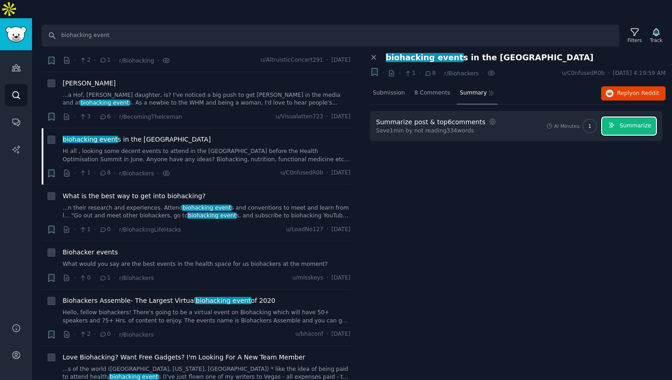
click at [624, 122] on span "Summarize" at bounding box center [635, 126] width 32 height 8
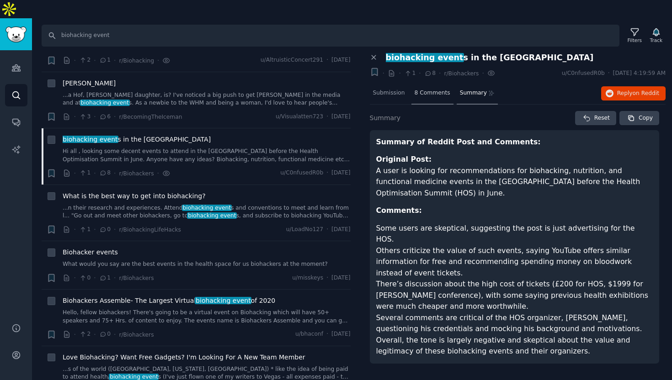
click at [430, 89] on span "8 Comments" at bounding box center [433, 93] width 36 height 8
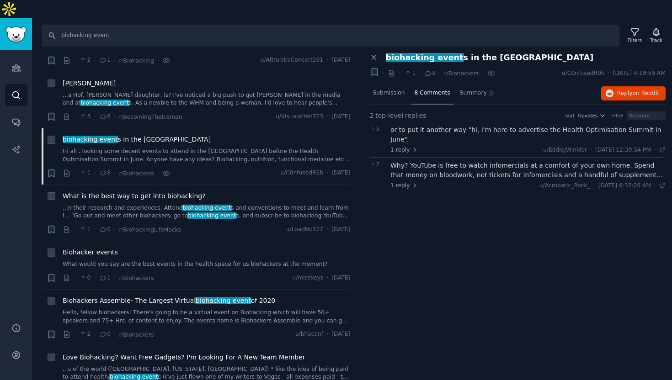
click at [458, 125] on div "or to put it another way "hi, I'm here to advertise the Health Optimisation Sum…" at bounding box center [527, 139] width 275 height 29
click at [425, 125] on div "or to put it another way "hi, I'm here to advertise the Health Optimisation Sum…" at bounding box center [527, 134] width 275 height 19
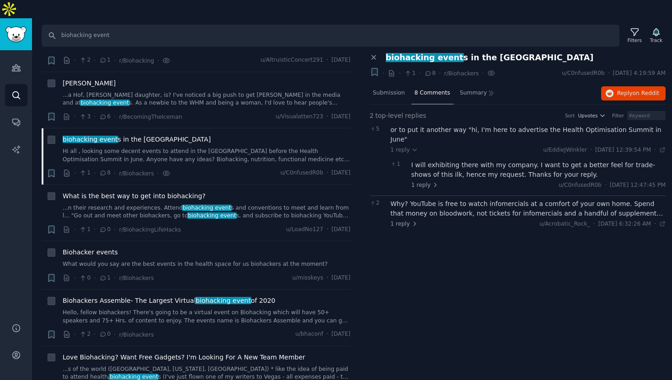
click at [439, 160] on div "I will exhibiting there with my company. I want to get a better feel for trade-…" at bounding box center [538, 169] width 255 height 19
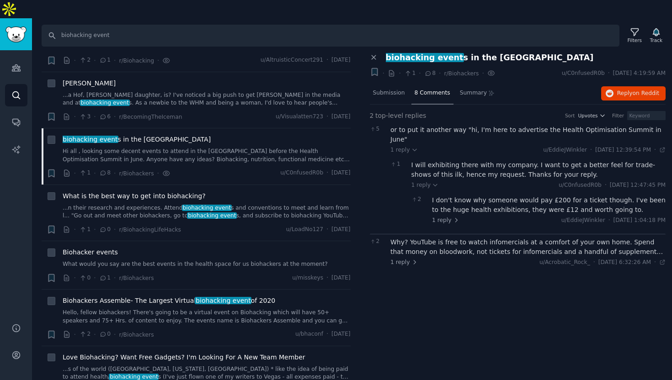
click at [447, 238] on div "Why? YouTube is free to watch infomercials at a comfort of your own home. Spend…" at bounding box center [527, 247] width 275 height 19
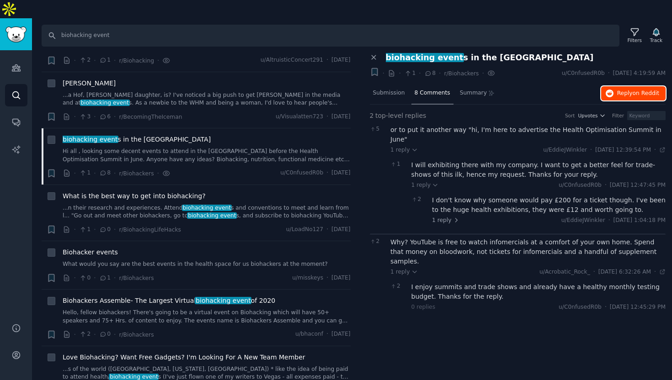
click at [643, 86] on button "Reply on Reddit" at bounding box center [633, 93] width 64 height 15
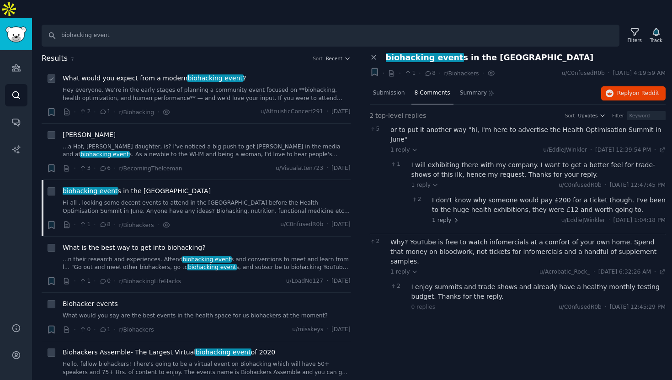
click at [166, 74] on span "What would you expect from a modern biohacking event ?" at bounding box center [154, 79] width 183 height 10
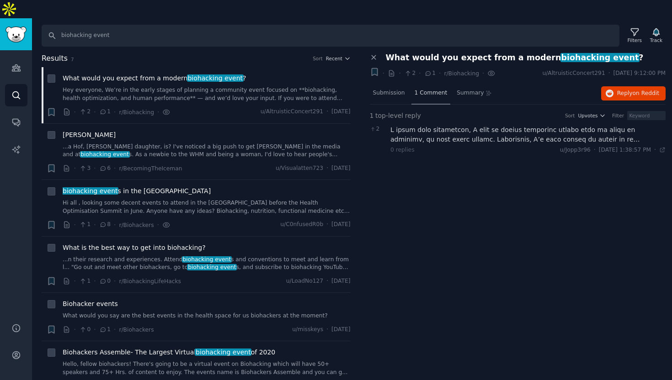
click at [430, 89] on span "1 Comment" at bounding box center [431, 93] width 33 height 8
click at [630, 90] on span "Reply on Reddit" at bounding box center [638, 94] width 42 height 8
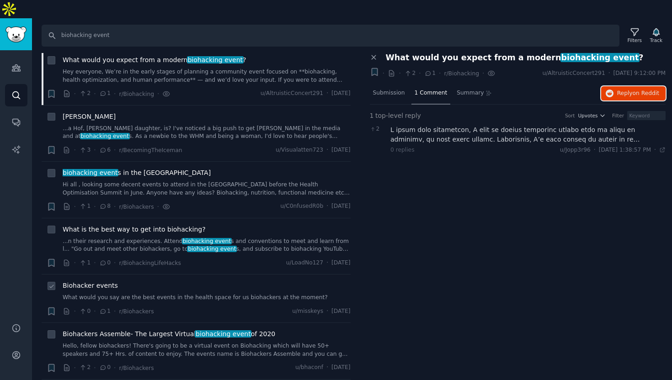
scroll to position [21, 0]
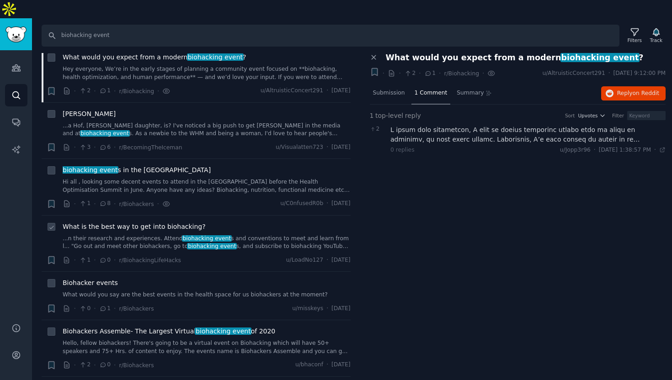
click at [165, 222] on span "What is the best way to get into biohacking?" at bounding box center [134, 227] width 143 height 10
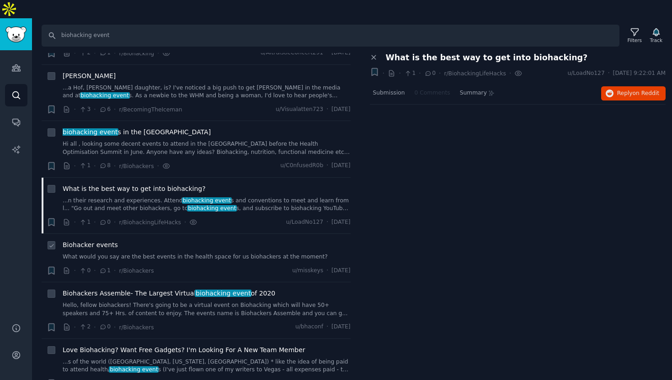
scroll to position [66, 0]
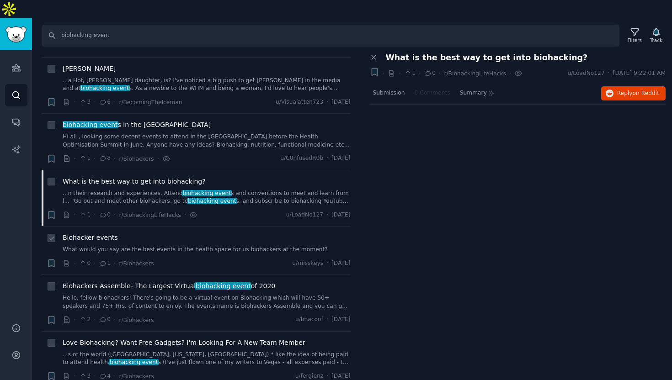
click at [98, 233] on span "Biohacker events" at bounding box center [90, 238] width 55 height 10
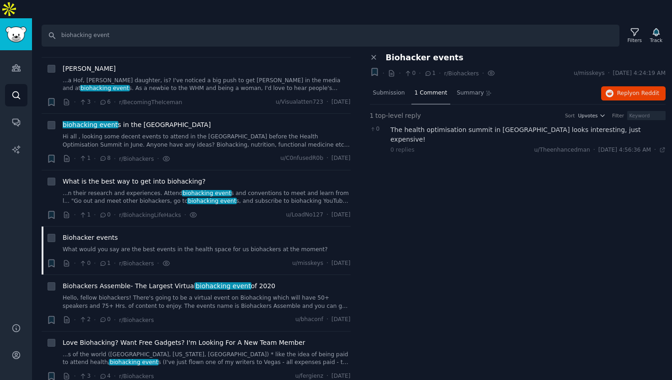
click at [469, 125] on div "The health optimisation summit in [GEOGRAPHIC_DATA] looks interesting, just exp…" at bounding box center [527, 134] width 275 height 19
click at [435, 146] on div "0 replies u/Theenhancedman · [DATE] 4:56:36 AM Fri 3/24/2023 ·" at bounding box center [527, 150] width 275 height 8
click at [465, 125] on div "The health optimisation summit in [GEOGRAPHIC_DATA] looks interesting, just exp…" at bounding box center [527, 134] width 275 height 19
click at [621, 90] on span "Reply on Reddit" at bounding box center [638, 94] width 42 height 8
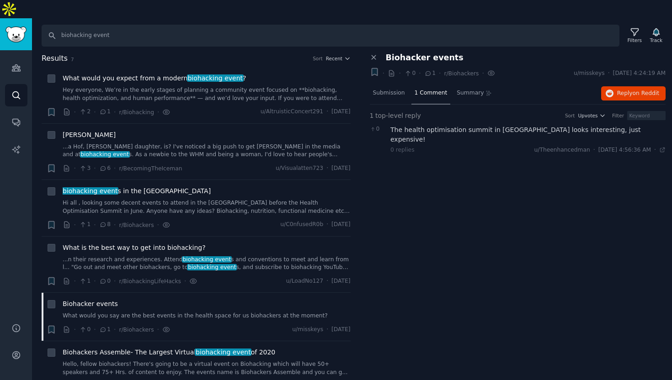
click at [339, 34] on div "Search biohacking event Filters Track Results 7 Sort Recent + What would you ex…" at bounding box center [352, 208] width 640 height 380
click at [339, 55] on span "Recent" at bounding box center [334, 58] width 16 height 6
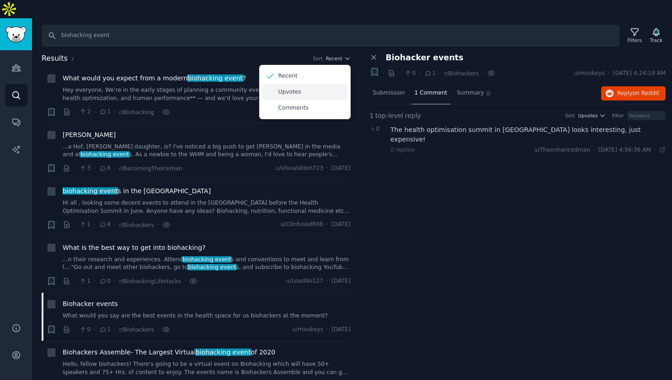
click at [304, 84] on div "Upvotes" at bounding box center [304, 92] width 85 height 16
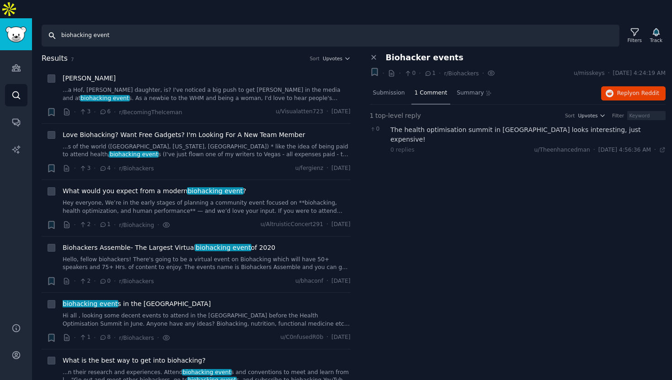
click at [142, 25] on input "biohacking event" at bounding box center [331, 36] width 578 height 22
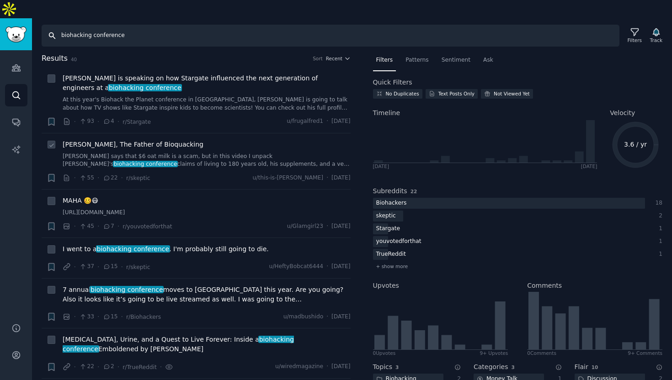
scroll to position [3, 0]
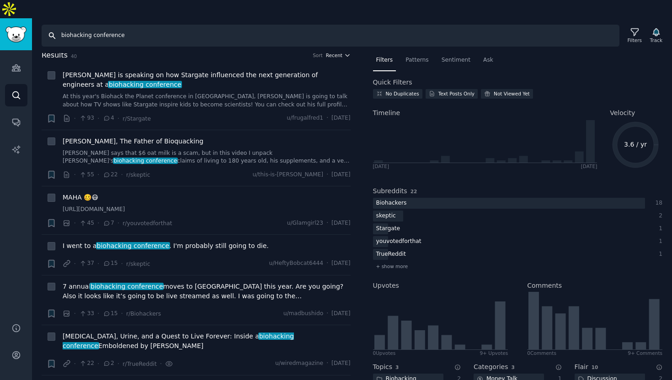
click at [336, 52] on span "Recent" at bounding box center [334, 55] width 16 height 6
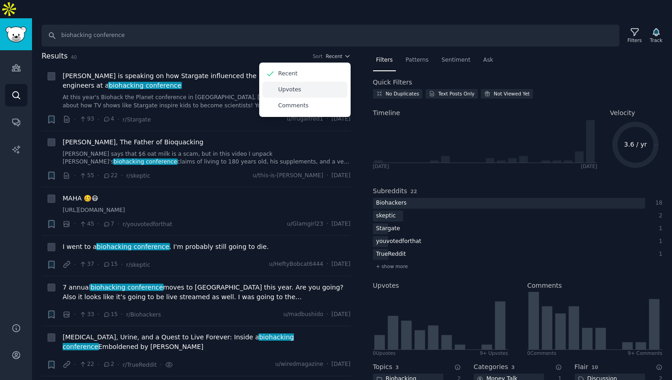
click at [298, 82] on div "Upvotes" at bounding box center [304, 90] width 85 height 16
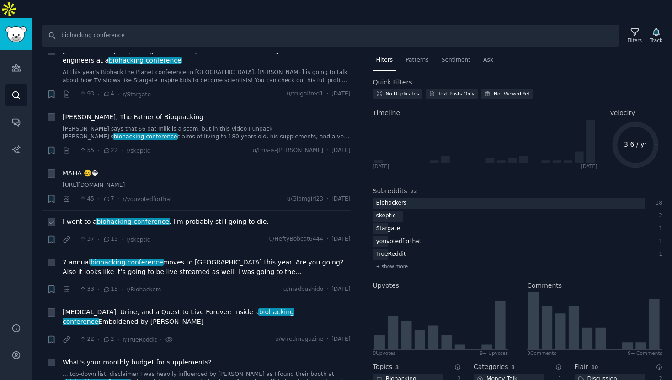
scroll to position [25, 0]
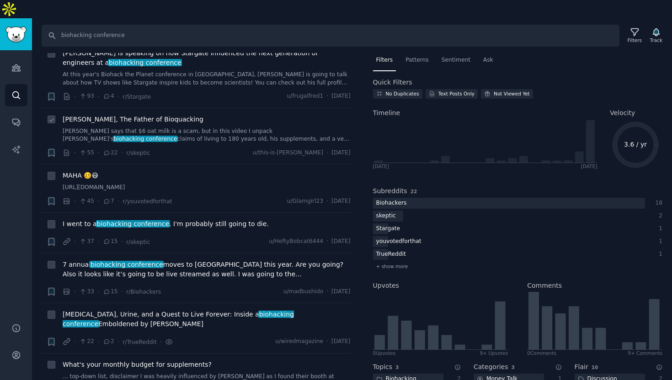
click at [155, 115] on span "[PERSON_NAME], The Father of Bioquacking" at bounding box center [133, 120] width 141 height 10
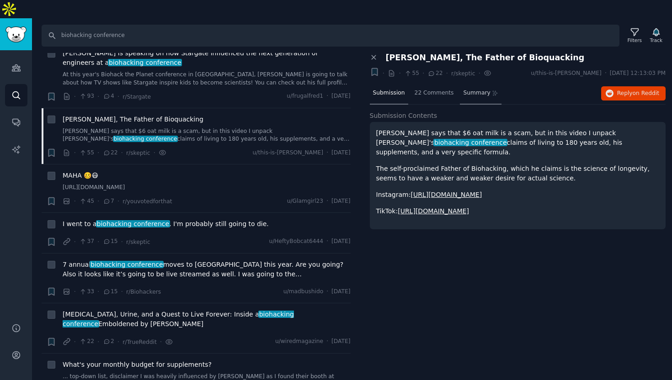
click at [477, 89] on span "Summary" at bounding box center [476, 93] width 27 height 8
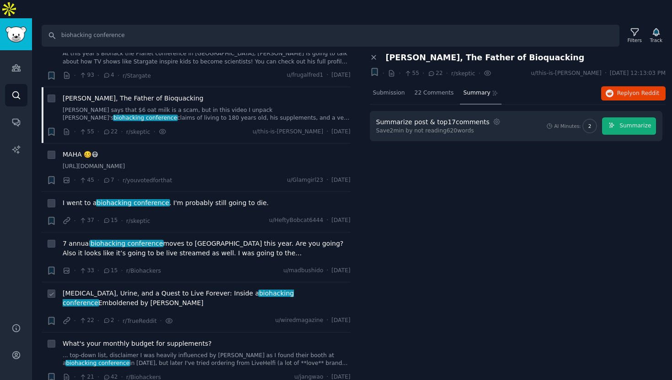
scroll to position [42, 0]
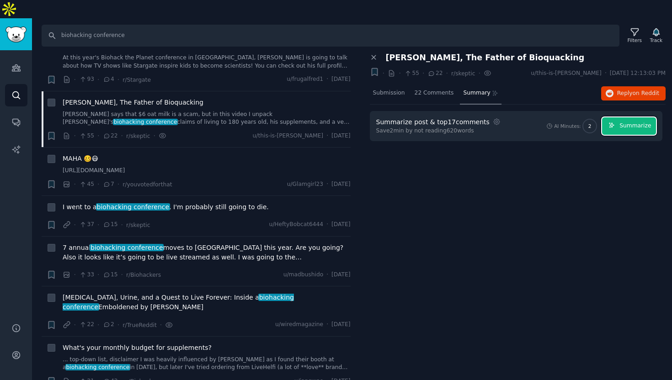
click at [623, 122] on span "Summarize" at bounding box center [635, 126] width 32 height 8
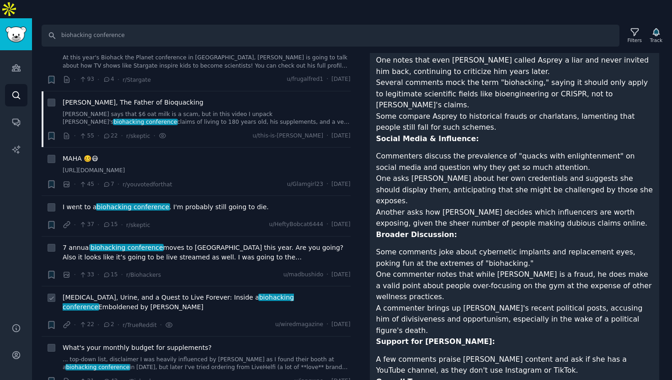
scroll to position [43, 0]
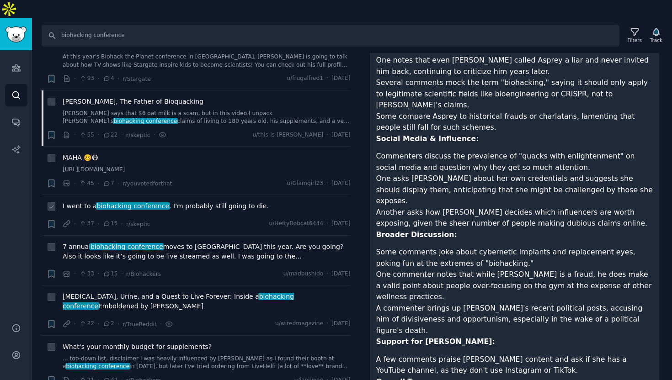
click at [229, 202] on span "I went to a biohacking conference . I'm probably still going to die." at bounding box center [166, 207] width 206 height 10
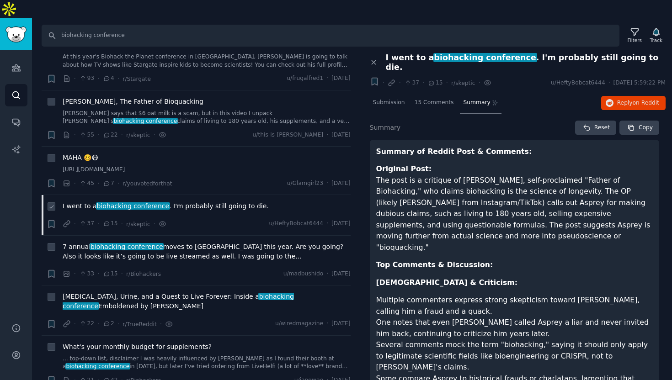
click at [208, 202] on span "I went to a biohacking conference . I'm probably still going to die." at bounding box center [166, 207] width 206 height 10
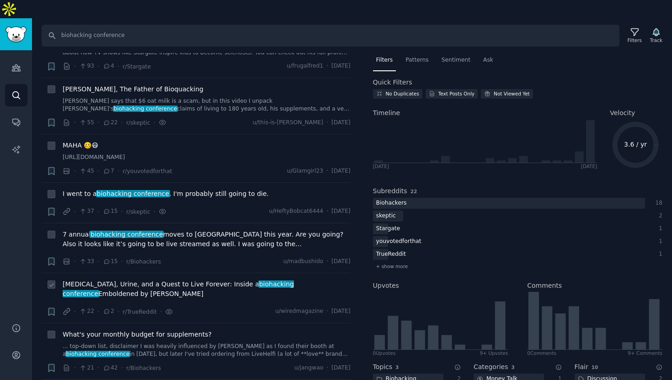
scroll to position [63, 0]
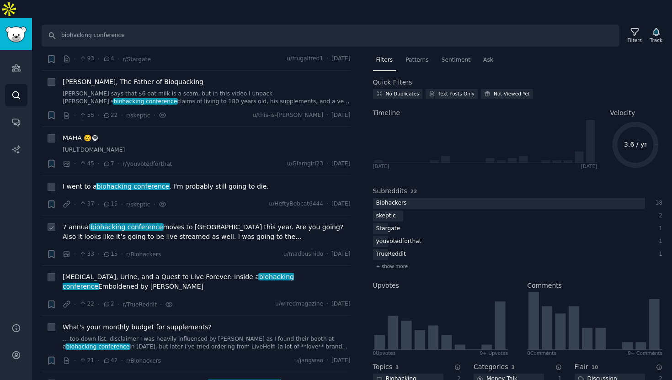
click at [201, 223] on span "7 annual biohacking conference moves to [GEOGRAPHIC_DATA] this year. Are you go…" at bounding box center [207, 232] width 288 height 19
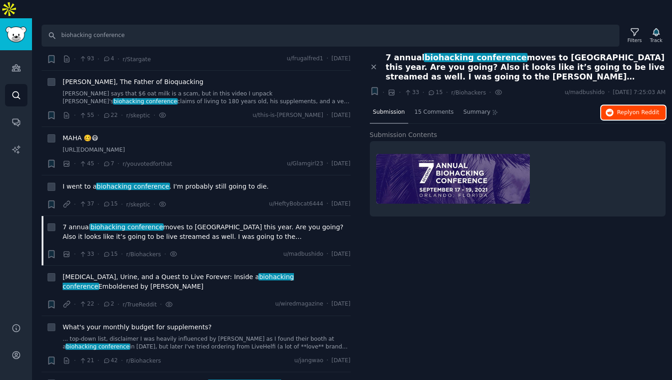
click at [636, 109] on span "on Reddit" at bounding box center [646, 112] width 27 height 6
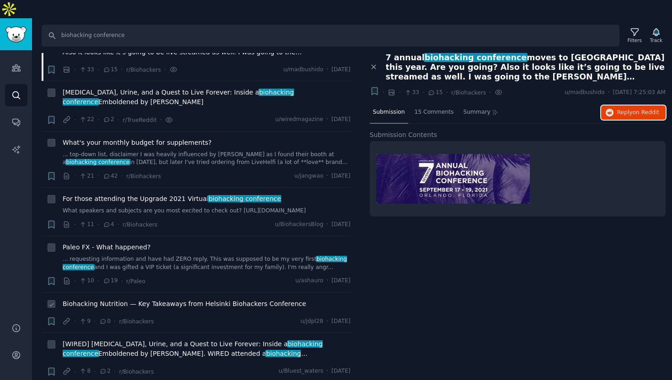
scroll to position [253, 0]
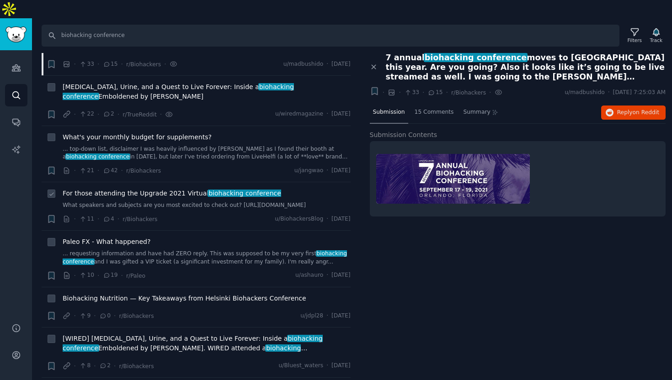
click at [235, 202] on link "What speakers and subjects are you most excited to check out? [URL][DOMAIN_NAME]" at bounding box center [207, 206] width 288 height 8
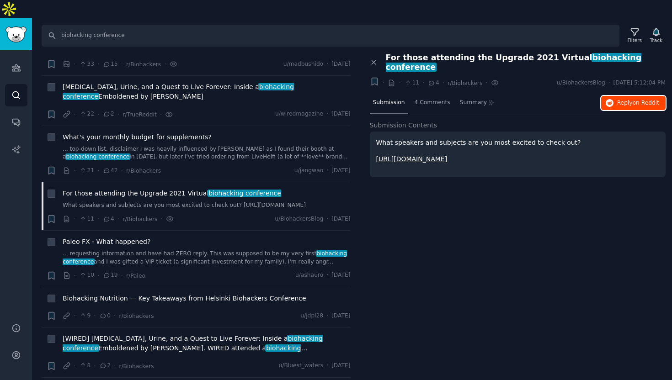
click at [633, 100] on span "on Reddit" at bounding box center [646, 103] width 27 height 6
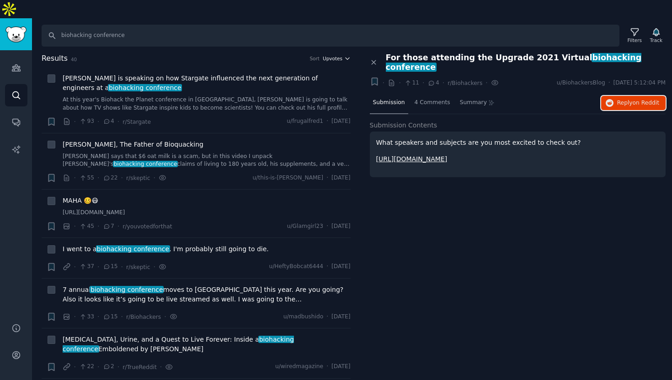
click at [338, 55] on span "Upvotes" at bounding box center [333, 58] width 20 height 6
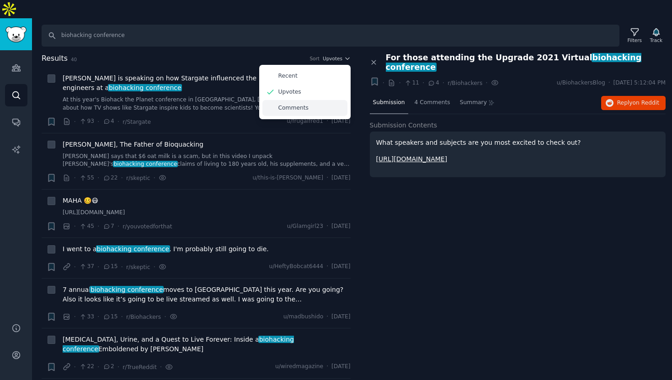
click at [297, 104] on p "Comments" at bounding box center [293, 108] width 30 height 8
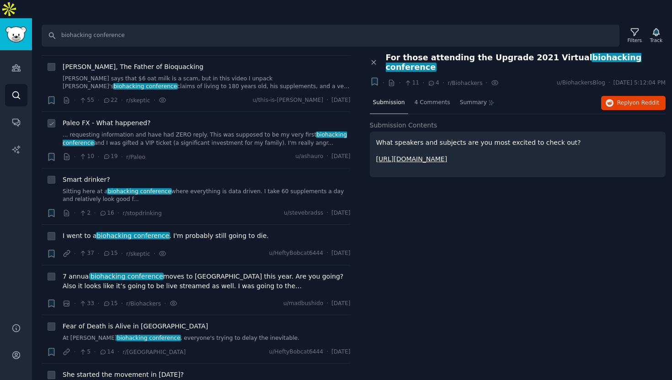
scroll to position [70, 0]
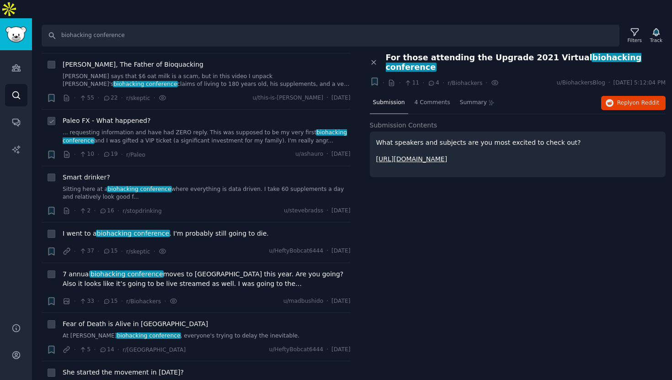
click at [136, 116] on span "Paleo FX - What happened?" at bounding box center [107, 121] width 88 height 10
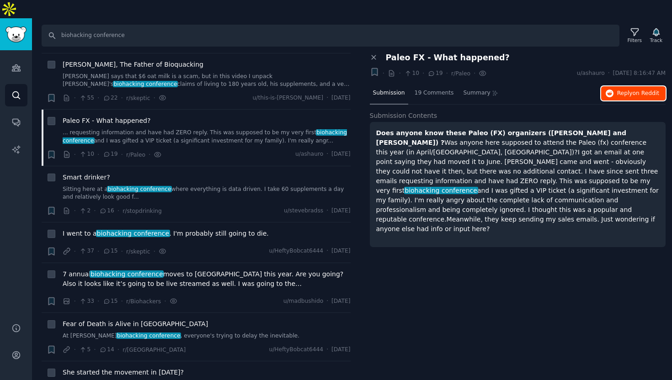
click at [622, 90] on span "Reply on Reddit" at bounding box center [638, 94] width 42 height 8
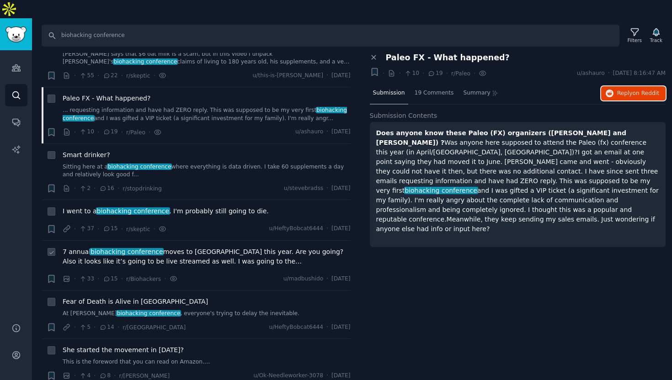
scroll to position [95, 0]
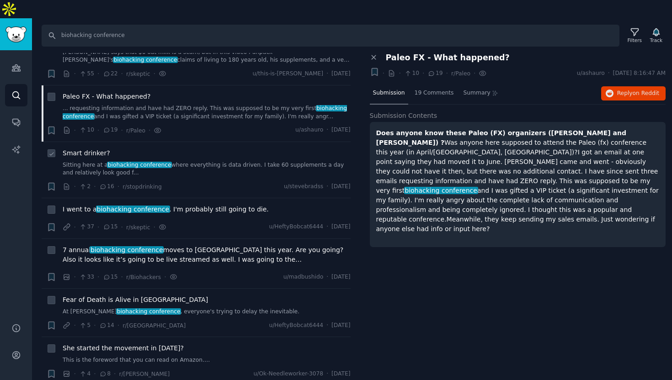
click at [230, 161] on link "Sitting here at a biohacking conference where everything is data driven. I take…" at bounding box center [207, 169] width 288 height 16
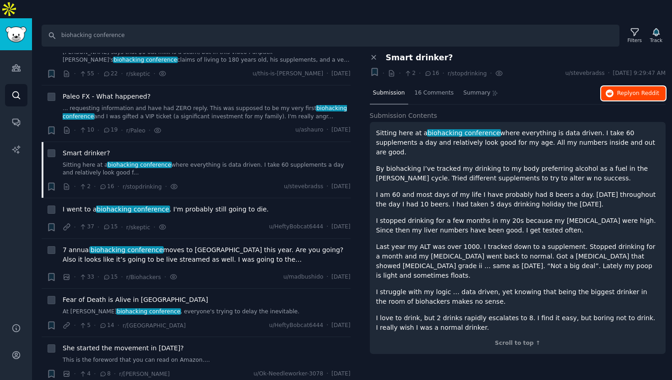
click at [619, 90] on span "Reply on Reddit" at bounding box center [638, 94] width 42 height 8
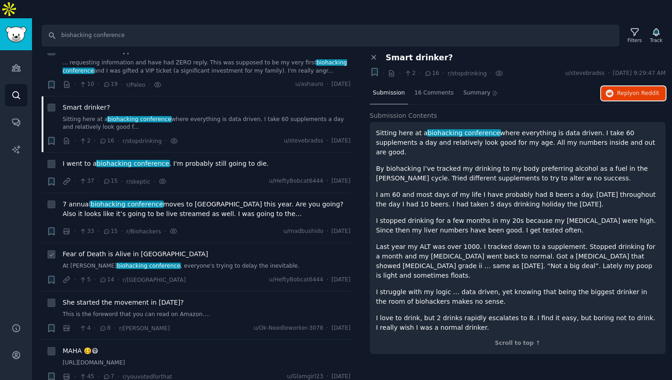
scroll to position [145, 0]
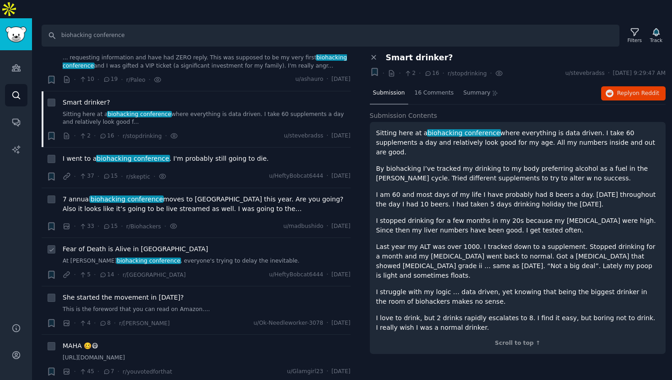
click at [139, 245] on span "Fear of Death is Alive in [GEOGRAPHIC_DATA]" at bounding box center [135, 250] width 145 height 10
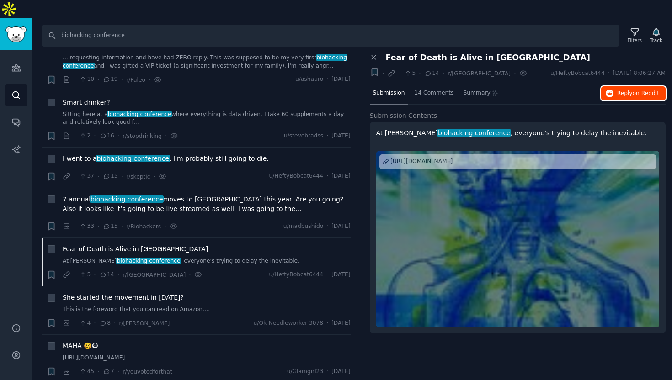
click at [634, 86] on button "Reply on Reddit" at bounding box center [633, 93] width 64 height 15
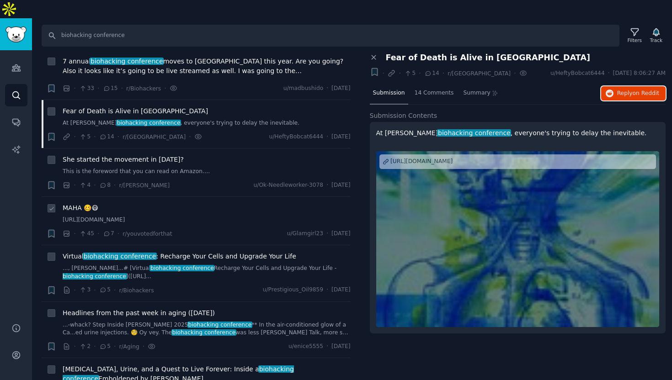
scroll to position [285, 0]
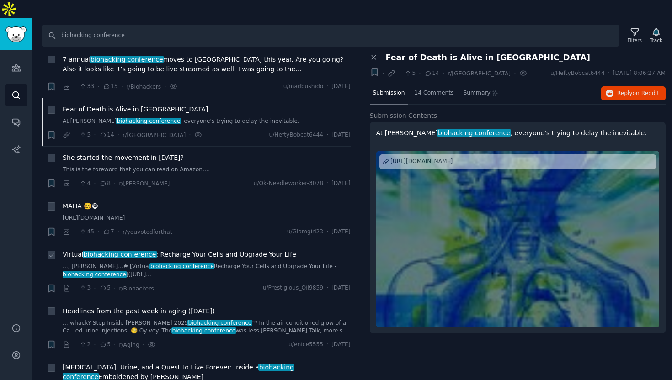
click at [230, 250] on span "Virtual biohacking conference : Recharge Your Cells and Upgrade Your Life" at bounding box center [180, 255] width 234 height 10
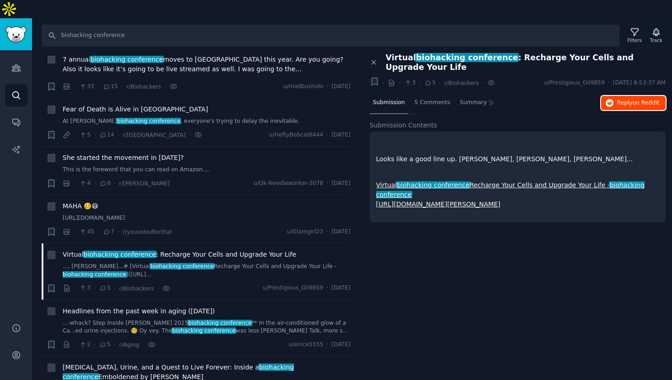
click at [631, 99] on span "Reply on Reddit" at bounding box center [638, 103] width 42 height 8
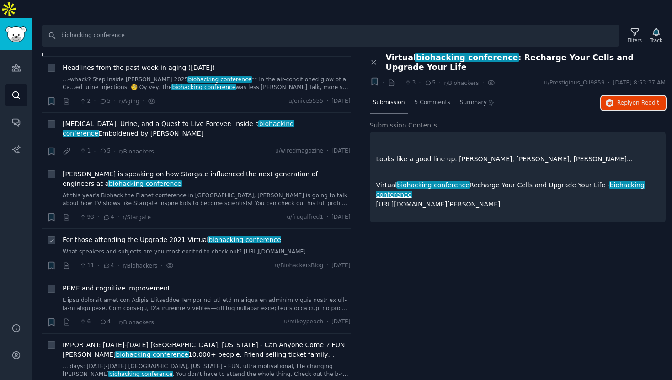
scroll to position [532, 0]
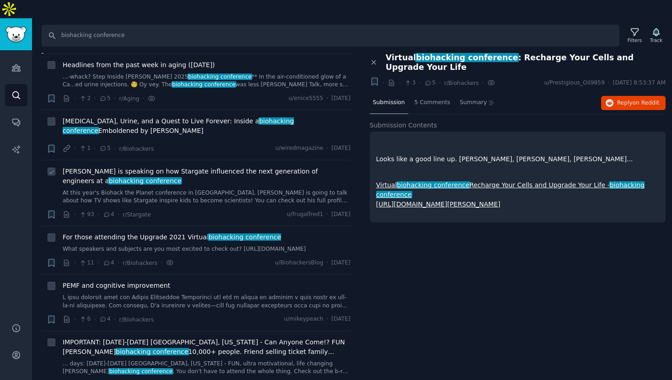
click at [216, 167] on span "[PERSON_NAME] is speaking on how Stargate influenced the next generation of eng…" at bounding box center [207, 176] width 288 height 19
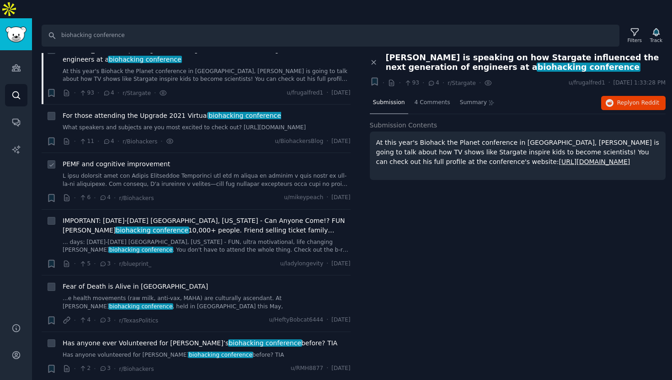
scroll to position [656, 0]
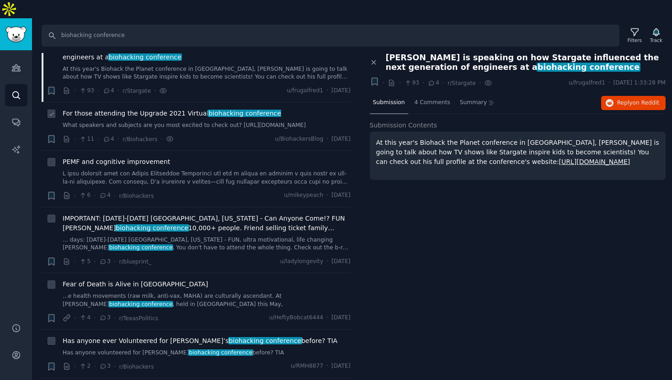
click at [189, 109] on span "For those attending the Upgrade 2021 Virtual biohacking conference" at bounding box center [172, 114] width 219 height 10
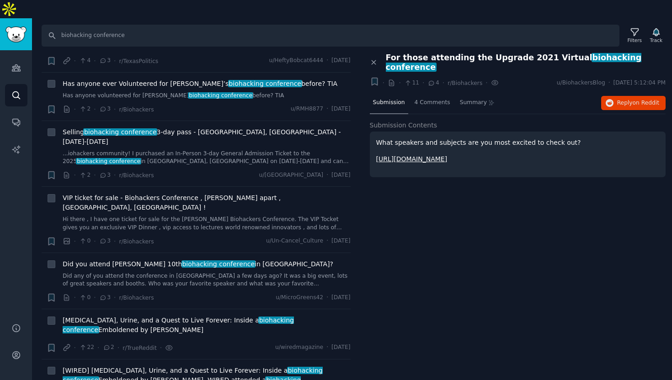
scroll to position [919, 0]
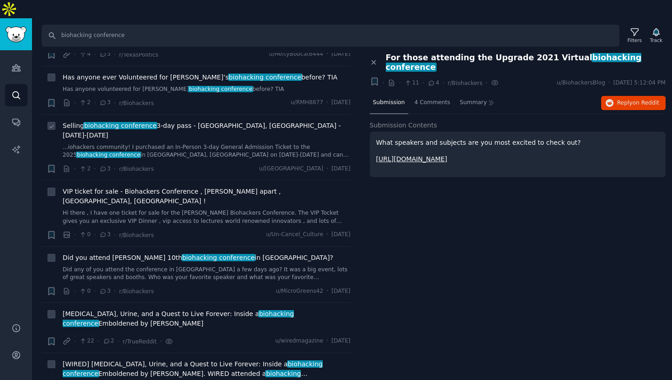
click at [227, 144] on link "...iohackers community! I purchased an In-Person 3-day General Admission Ticket…" at bounding box center [207, 152] width 288 height 16
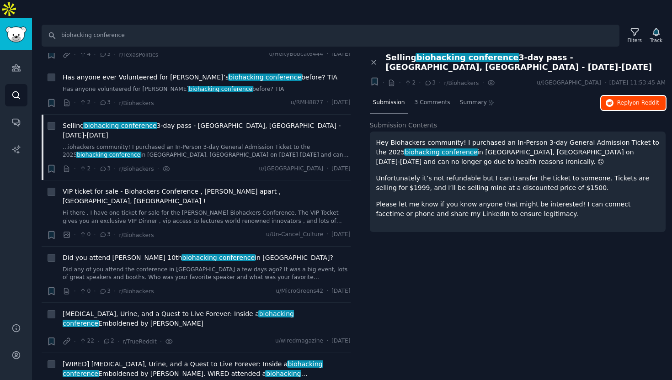
click at [636, 100] on span "on Reddit" at bounding box center [646, 103] width 27 height 6
click at [127, 25] on input "biohacking conference" at bounding box center [331, 36] width 578 height 22
paste input "meetup"
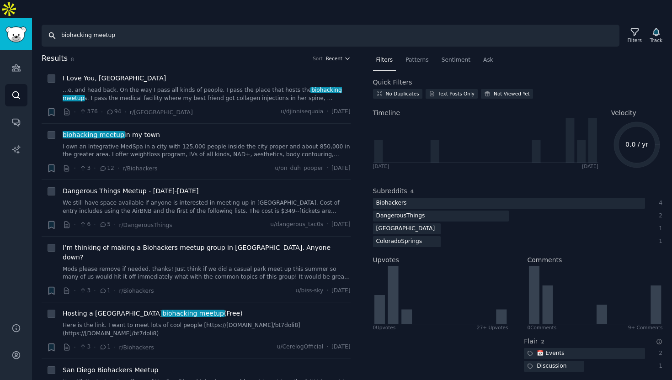
click at [336, 55] on span "Recent" at bounding box center [334, 58] width 16 height 6
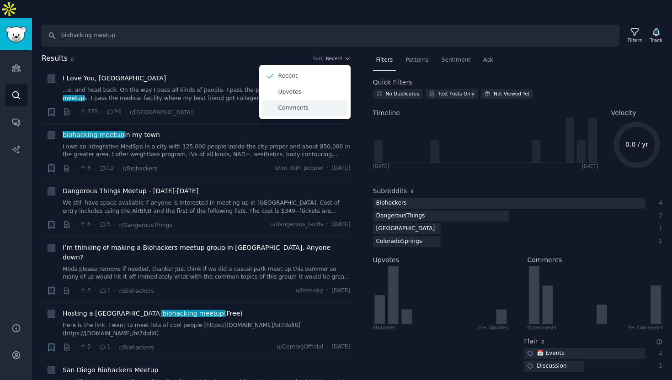
click at [294, 100] on div "Comments" at bounding box center [304, 108] width 85 height 16
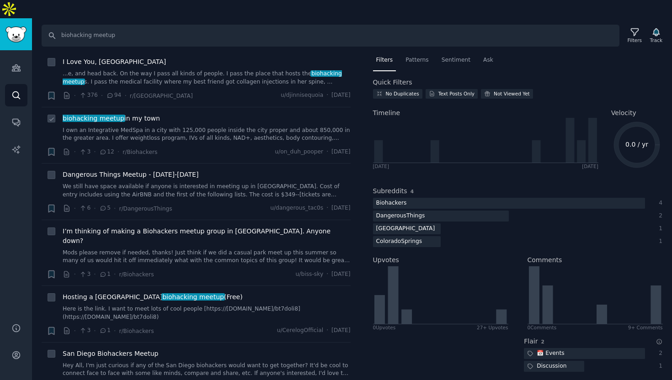
scroll to position [20, 0]
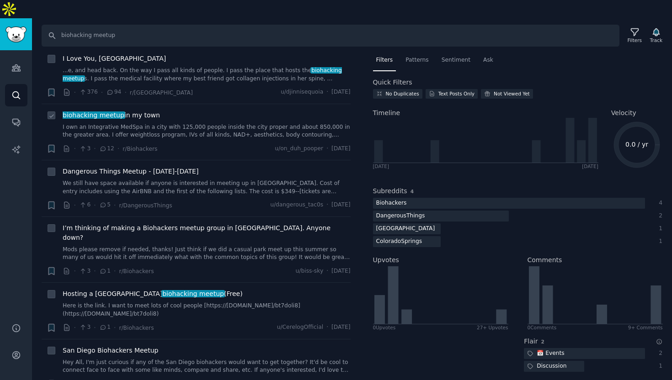
click at [160, 123] on link "I own an Integrative MedSpa in a city with 125,000 people inside the city prope…" at bounding box center [207, 131] width 288 height 16
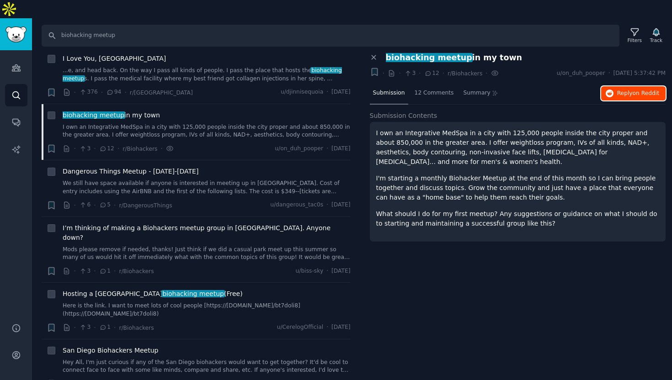
click at [639, 90] on span "on Reddit" at bounding box center [646, 93] width 27 height 6
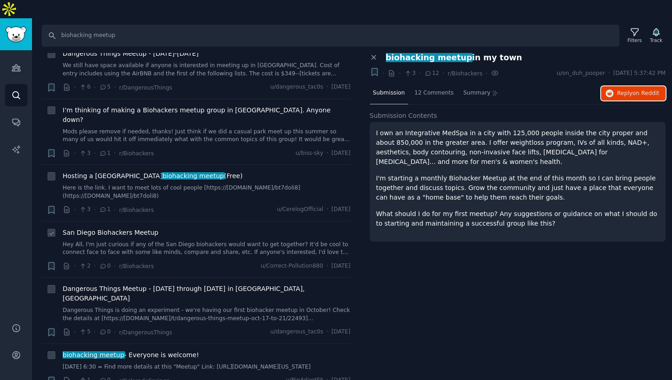
scroll to position [139, 0]
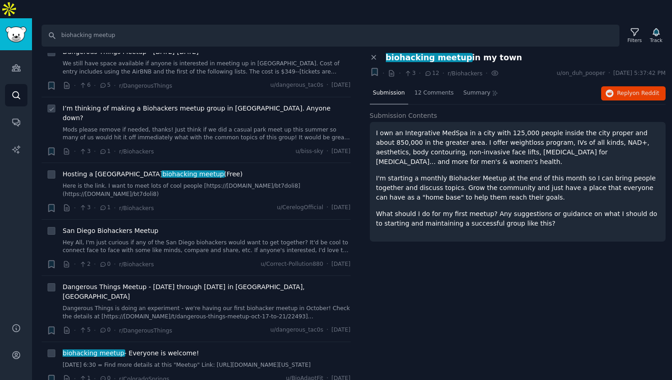
click at [229, 104] on span "I’m thinking of making a Biohackers meetup group in [GEOGRAPHIC_DATA]. Anyone d…" at bounding box center [207, 113] width 288 height 19
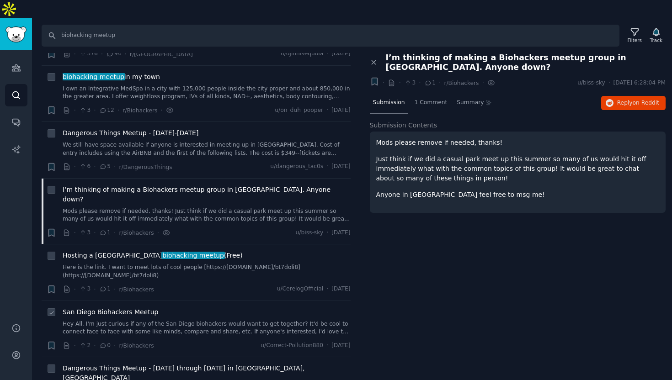
scroll to position [57, 0]
click at [165, 25] on input "biohacking meetup" at bounding box center [331, 36] width 578 height 22
paste input "worksho"
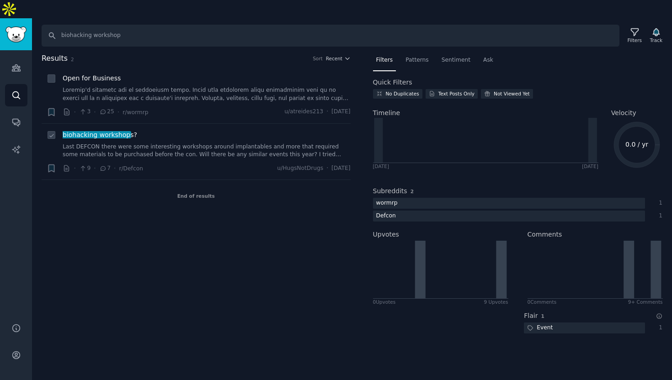
click at [186, 143] on link "Last DEFCON there were some interesting workshops around implantables and more …" at bounding box center [207, 151] width 288 height 16
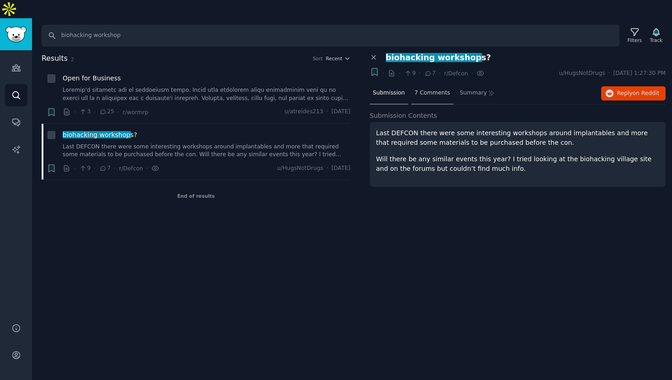
click at [415, 89] on span "7 Comments" at bounding box center [433, 93] width 36 height 8
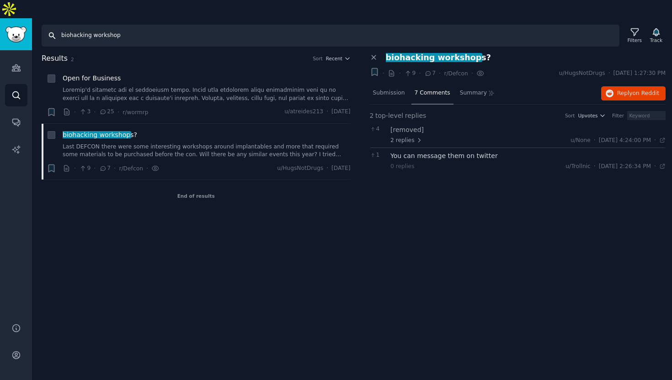
click at [128, 25] on input "biohacking workshop" at bounding box center [331, 36] width 578 height 22
paste input "er events"
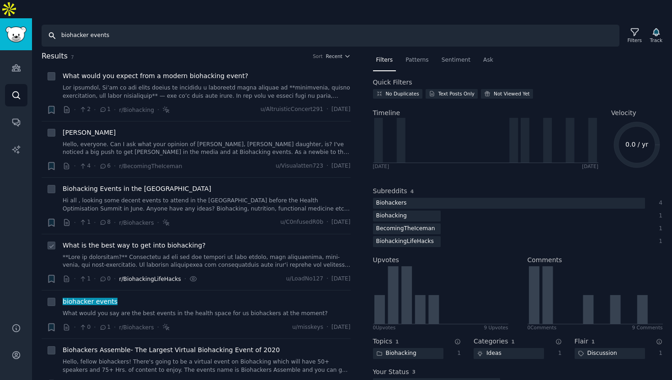
scroll to position [3, 0]
click at [194, 25] on input "biohacker events" at bounding box center [331, 36] width 578 height 22
paste input "functional medicine conferences review"
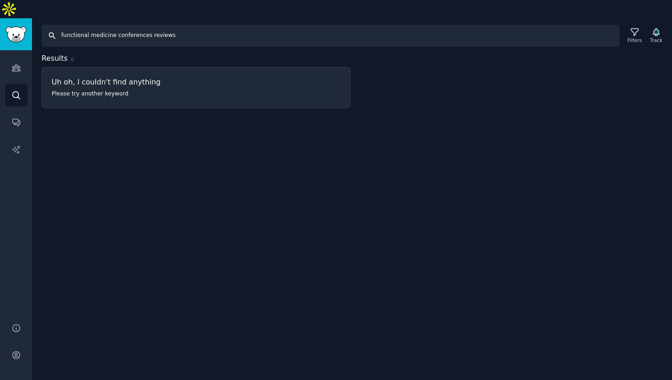
click at [178, 25] on input "functional medicine conferences reviews" at bounding box center [331, 36] width 578 height 22
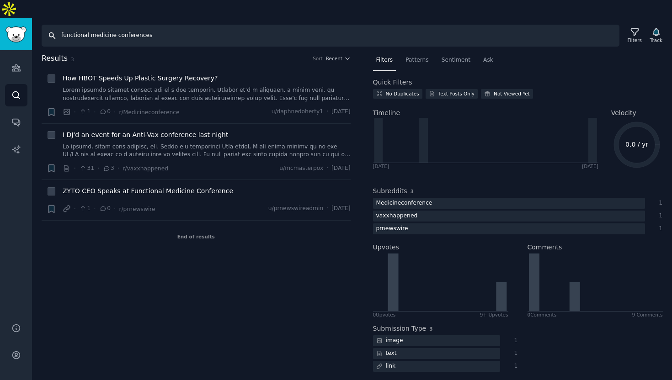
drag, startPoint x: 160, startPoint y: 17, endPoint x: 0, endPoint y: 5, distance: 160.4
click at [0, 18] on div "Audiences Search Conversations AI Reports Help Account More Search functional m…" at bounding box center [336, 208] width 672 height 380
click at [157, 25] on input "functional medicine conferences" at bounding box center [331, 36] width 578 height 22
drag, startPoint x: 166, startPoint y: 18, endPoint x: 115, endPoint y: 16, distance: 51.2
click at [115, 25] on input "functional medicine conferences" at bounding box center [331, 36] width 578 height 22
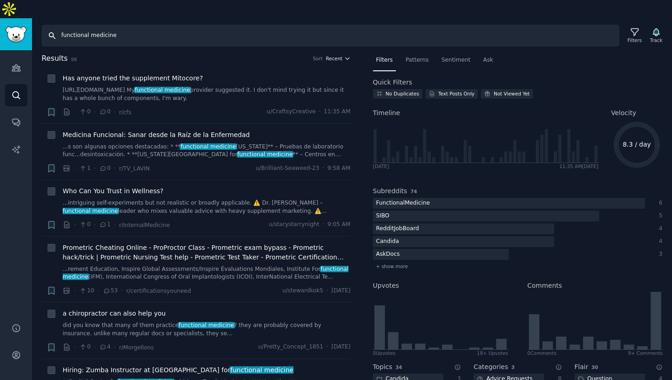
click at [341, 55] on button "Recent" at bounding box center [338, 58] width 25 height 6
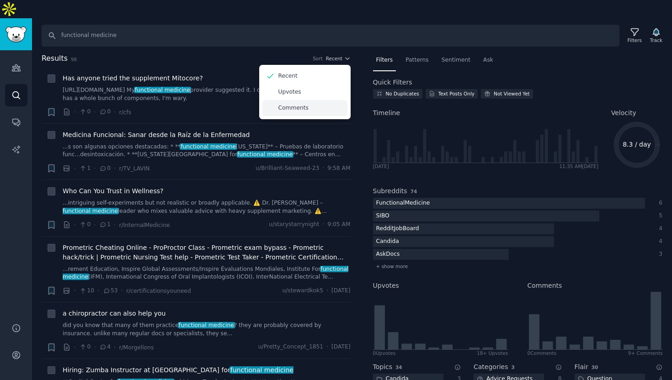
click at [298, 104] on p "Comments" at bounding box center [293, 108] width 30 height 8
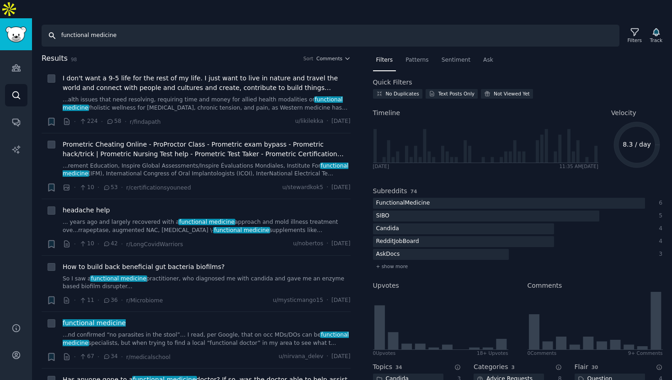
click at [156, 25] on input "functional medicine" at bounding box center [331, 36] width 578 height 22
type input "e"
type input "events"
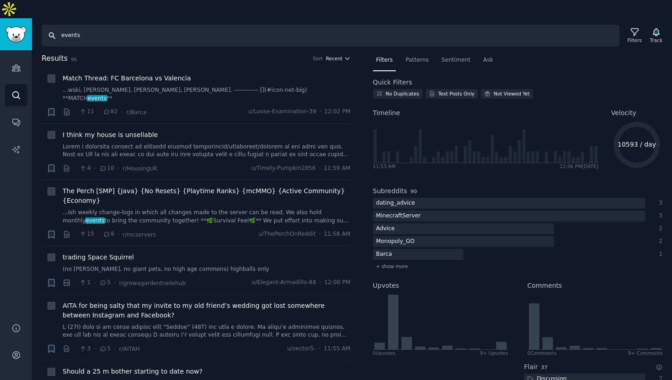
click at [340, 55] on button "Recent" at bounding box center [338, 58] width 25 height 6
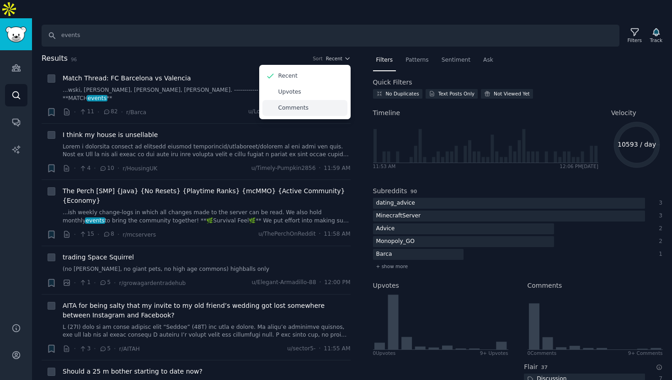
click at [312, 100] on div "Comments" at bounding box center [304, 108] width 85 height 16
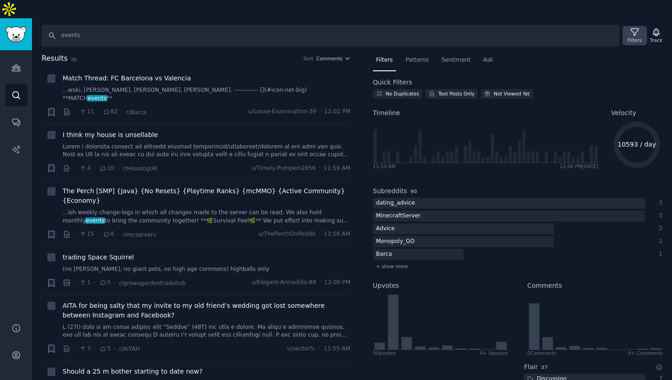
click at [638, 27] on icon at bounding box center [635, 32] width 10 height 10
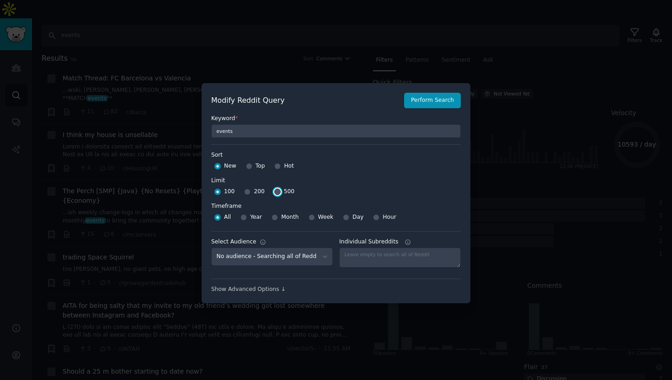
click at [276, 192] on input "500" at bounding box center [277, 192] width 6 height 6
radio input "true"
click at [243, 220] on input "Year" at bounding box center [243, 217] width 6 height 6
radio input "true"
click at [440, 99] on button "Perform Search" at bounding box center [432, 101] width 57 height 16
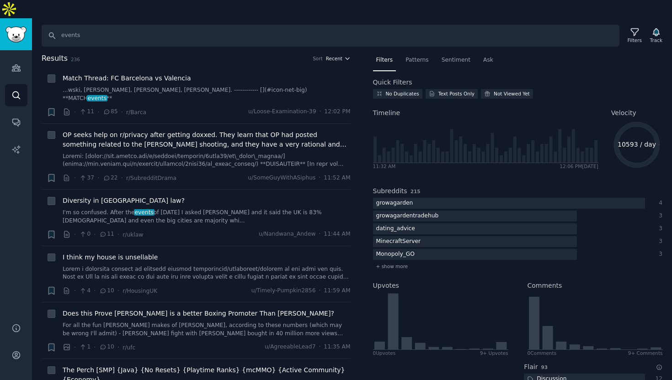
click at [344, 55] on icon "button" at bounding box center [347, 58] width 6 height 6
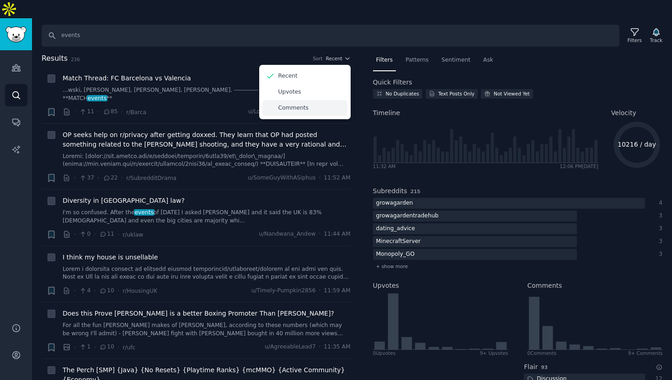
click at [304, 104] on p "Comments" at bounding box center [293, 108] width 30 height 8
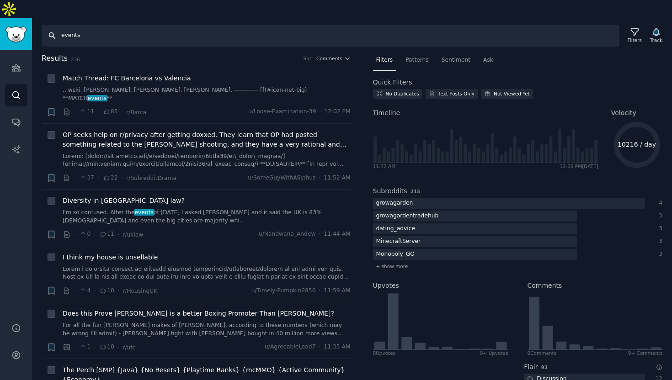
drag, startPoint x: 111, startPoint y: 17, endPoint x: 33, endPoint y: 15, distance: 77.7
click at [33, 18] on div "Search events Filters Track" at bounding box center [352, 32] width 640 height 28
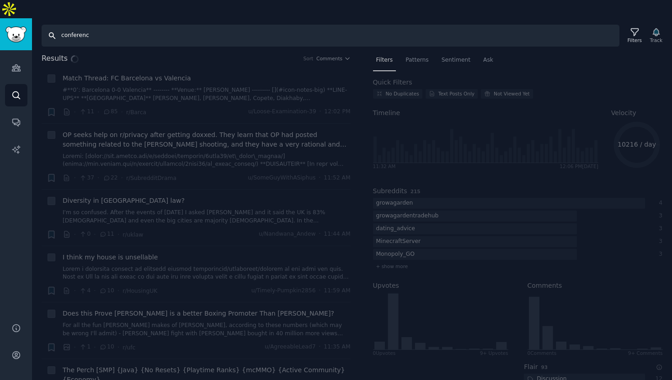
click at [106, 25] on input "conferenc" at bounding box center [331, 36] width 578 height 22
click at [102, 25] on input "conferenc" at bounding box center [331, 36] width 578 height 22
type input "conference"
click at [630, 27] on icon at bounding box center [635, 32] width 10 height 10
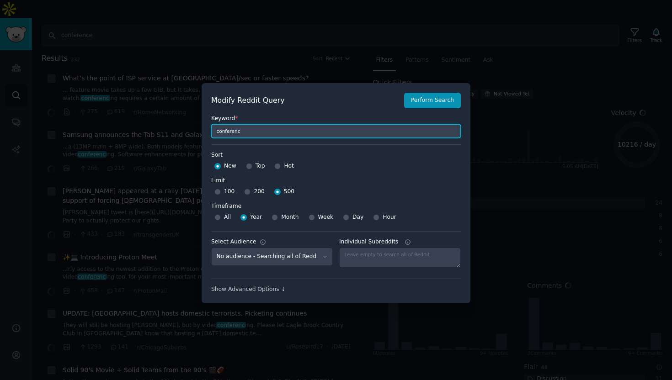
click at [251, 133] on input "conferenc" at bounding box center [336, 131] width 250 height 14
type input "conference"
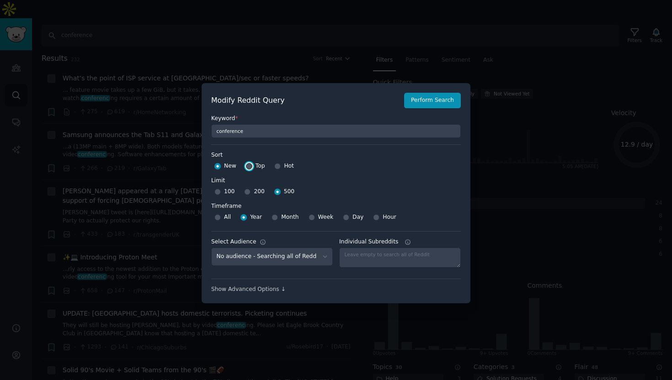
click at [247, 166] on input "Top" at bounding box center [249, 166] width 6 height 6
radio input "true"
click at [214, 165] on input "New" at bounding box center [217, 166] width 6 height 6
radio input "true"
click at [427, 106] on button "Perform Search" at bounding box center [432, 101] width 57 height 16
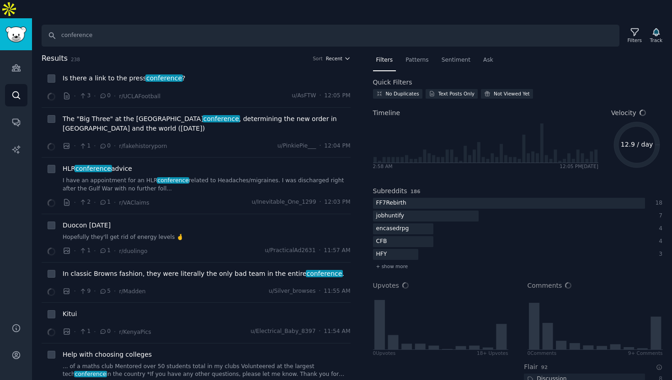
click at [341, 55] on button "Recent" at bounding box center [338, 58] width 25 height 6
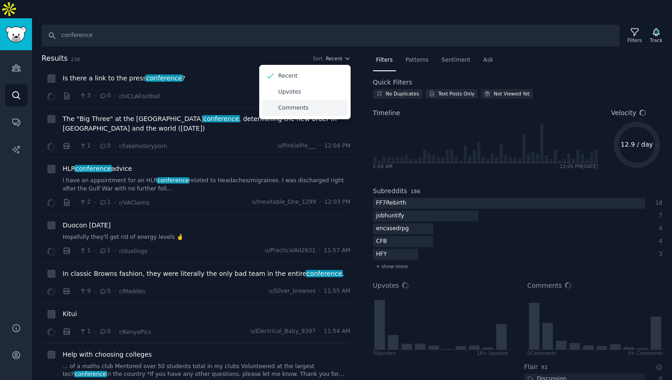
click at [293, 104] on p "Comments" at bounding box center [293, 108] width 30 height 8
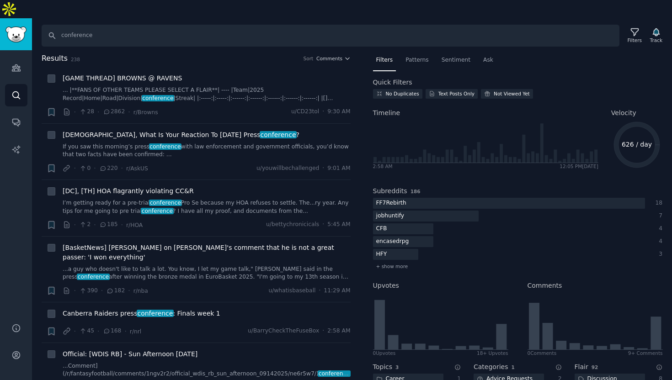
scroll to position [0, 0]
click at [17, 57] on link "Audiences" at bounding box center [16, 68] width 22 height 22
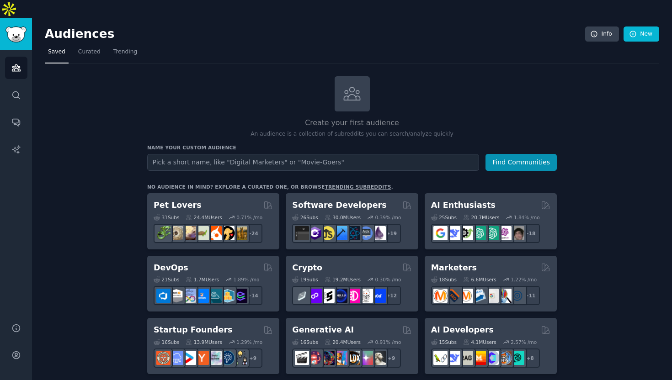
click at [202, 154] on input "text" at bounding box center [313, 162] width 332 height 17
type input "H"
type input "biohackers"
click at [512, 154] on button "Find Communities" at bounding box center [520, 162] width 71 height 17
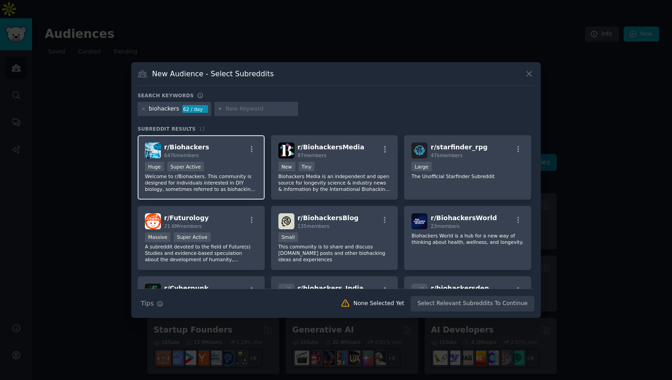
click at [229, 159] on div "r/ Biohackers 647k members >= 95th percentile for submissions / day Huge Super …" at bounding box center [201, 167] width 127 height 64
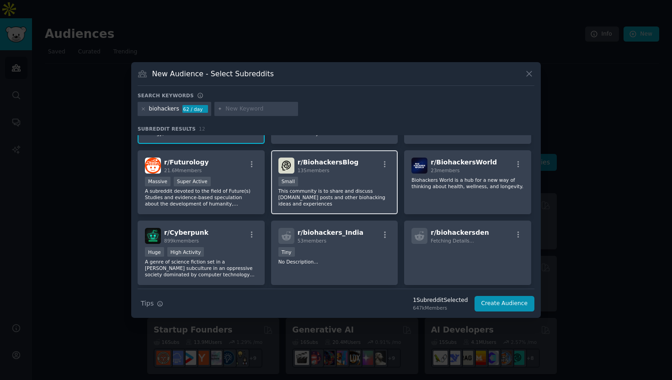
scroll to position [155, 0]
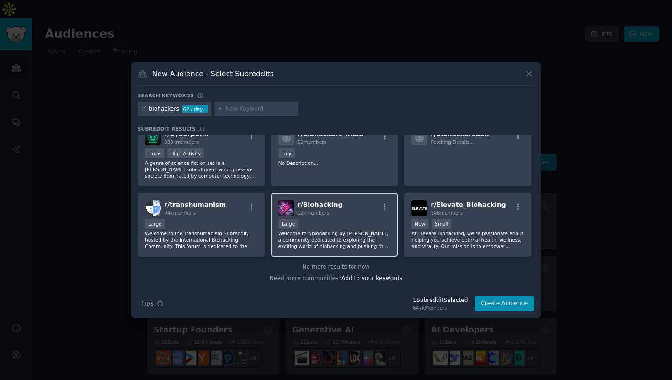
click at [343, 220] on div "Large" at bounding box center [334, 224] width 112 height 11
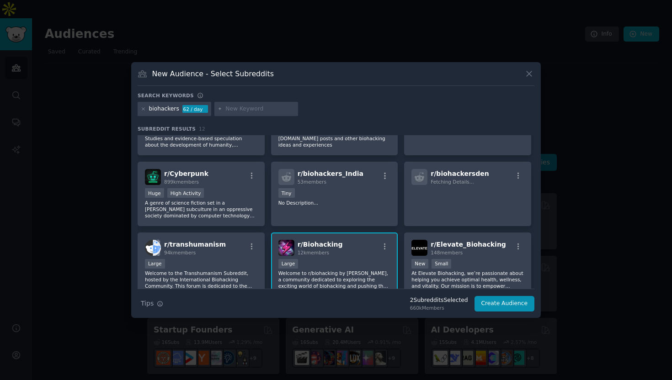
scroll to position [0, 0]
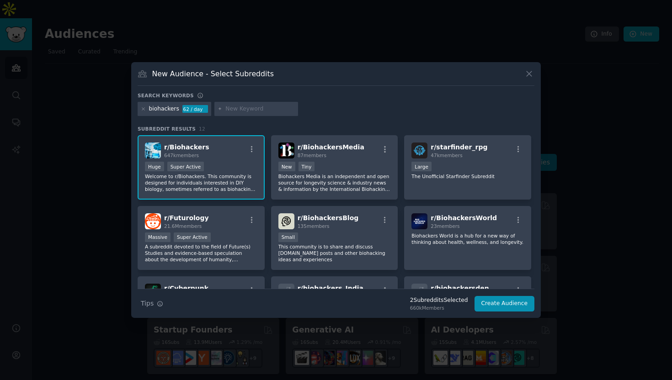
click at [229, 106] on input "text" at bounding box center [259, 109] width 69 height 8
type input "longevity"
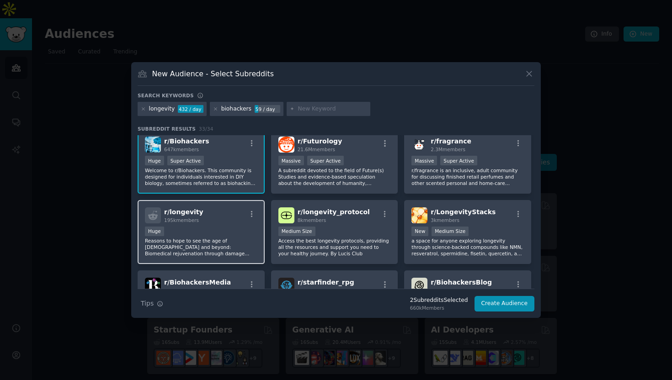
scroll to position [6, 0]
click at [233, 215] on div "r/ longevity 195k members" at bounding box center [201, 215] width 112 height 16
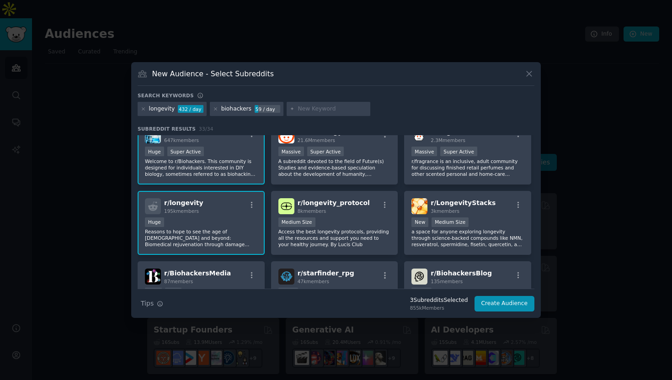
scroll to position [16, 0]
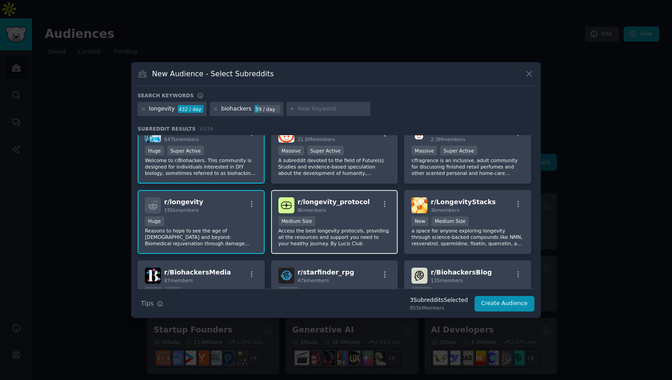
click at [343, 220] on div "Medium Size" at bounding box center [334, 222] width 112 height 11
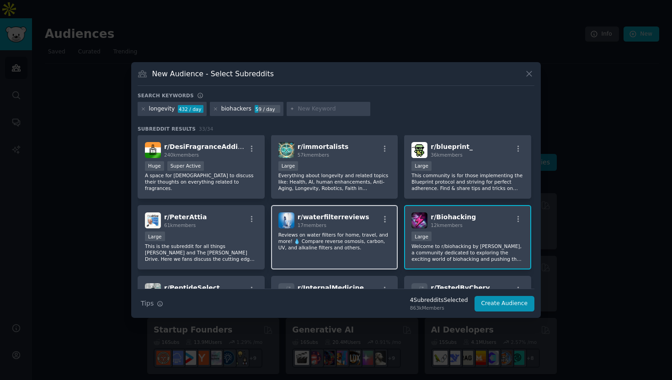
scroll to position [494, 0]
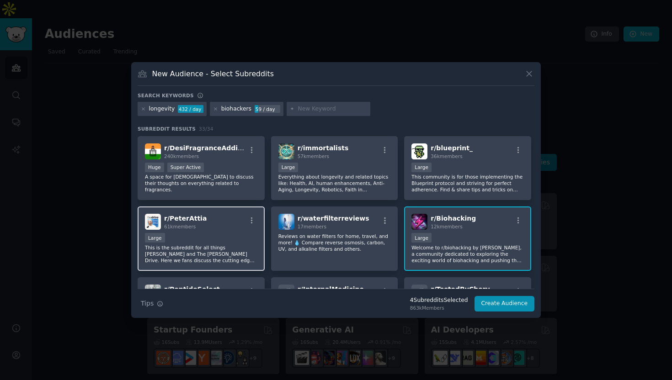
click at [203, 235] on div "Large" at bounding box center [201, 238] width 112 height 11
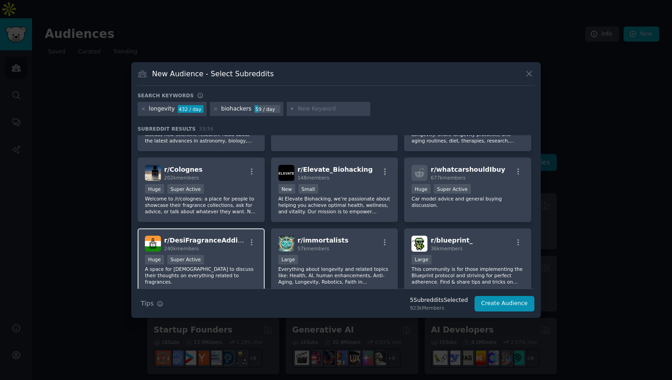
scroll to position [404, 0]
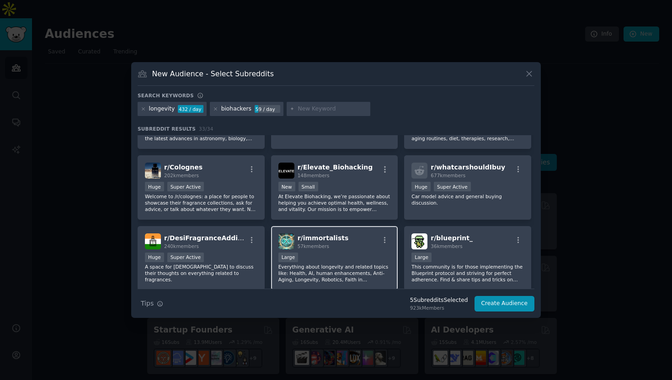
click at [345, 254] on div "10,000 - 100,000 members Large" at bounding box center [334, 258] width 112 height 11
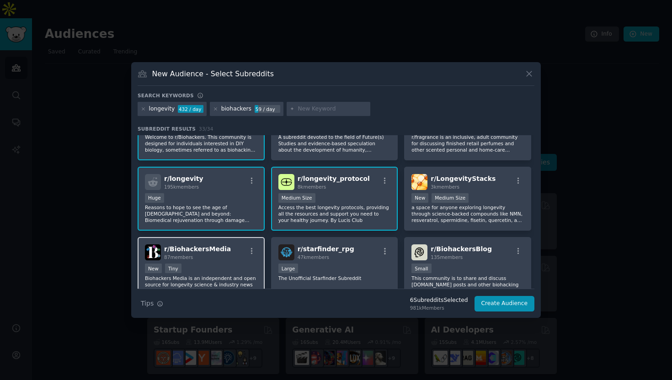
scroll to position [0, 0]
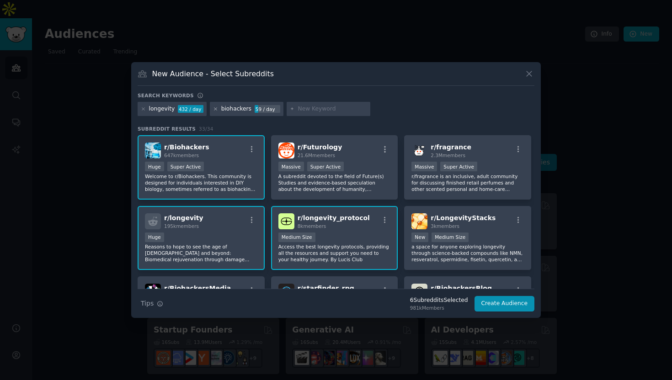
click at [214, 110] on icon at bounding box center [215, 109] width 5 height 5
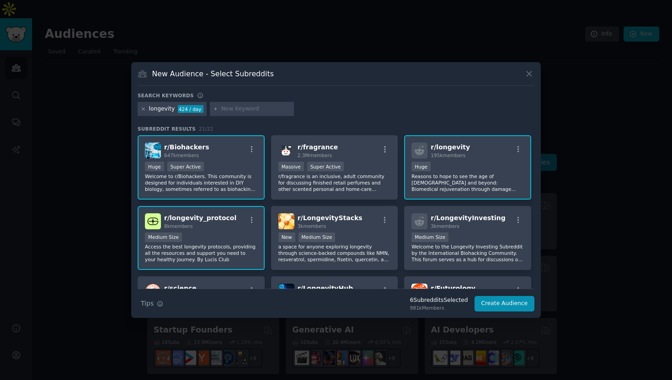
click at [141, 110] on icon at bounding box center [143, 109] width 5 height 5
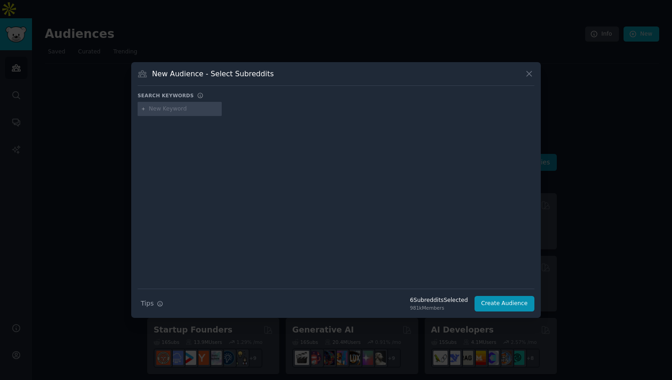
click at [172, 111] on input "text" at bounding box center [183, 109] width 69 height 8
paste input "Functional medicine"
type input "Functional medicine"
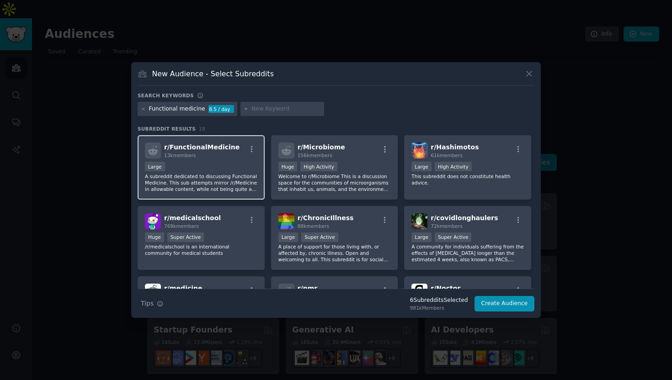
scroll to position [2, 0]
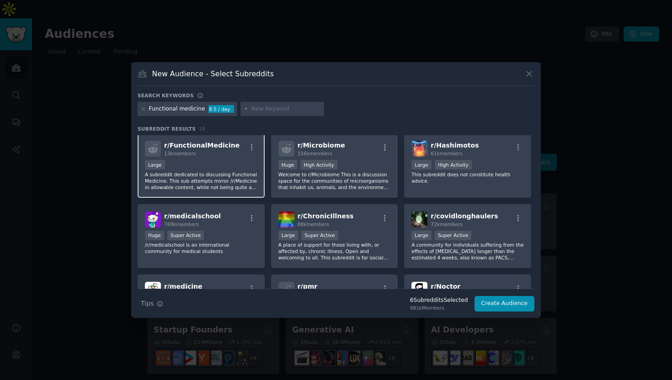
click at [225, 164] on div "Large" at bounding box center [201, 165] width 112 height 11
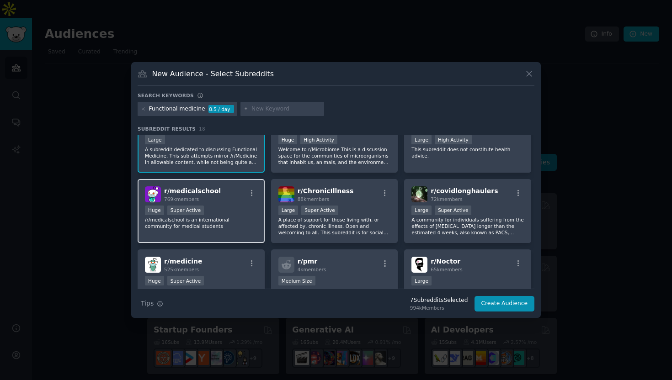
scroll to position [31, 0]
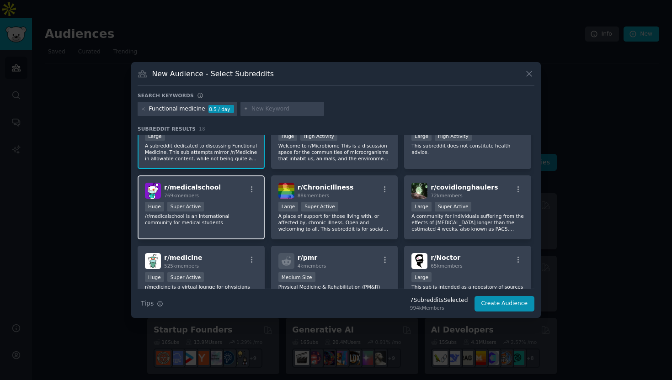
click at [214, 186] on div "r/ medicalschool 769k members" at bounding box center [201, 191] width 112 height 16
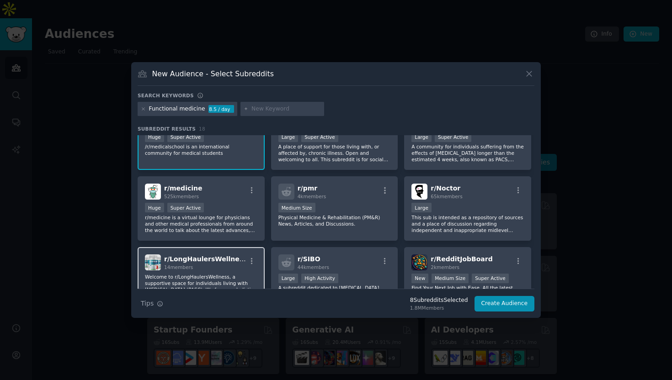
scroll to position [101, 0]
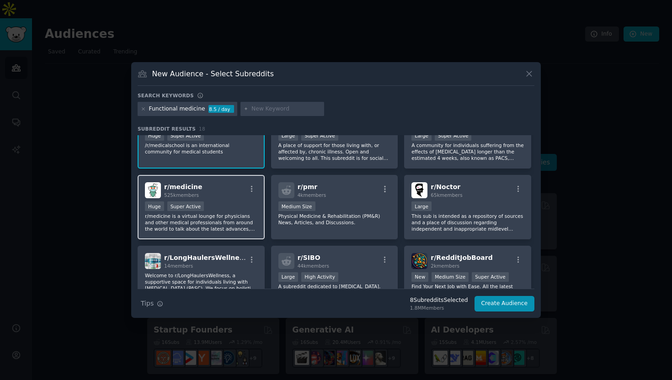
click at [223, 189] on div "r/ medicine 525k members" at bounding box center [201, 190] width 112 height 16
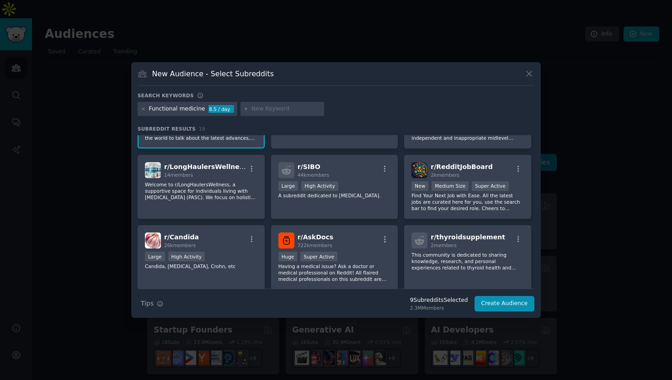
scroll to position [0, 0]
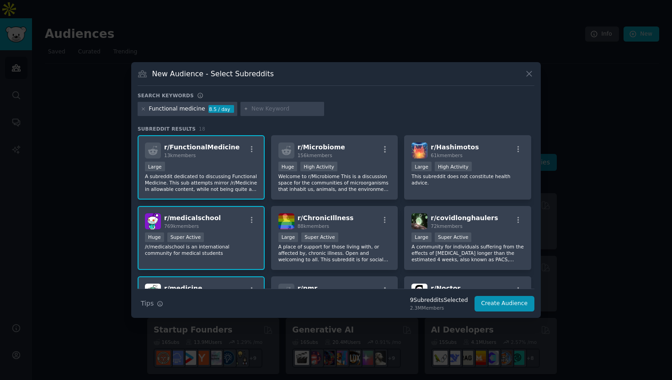
click at [228, 191] on p "A subreddit dedicated to discussing Functional Medicine. This sub attempts mirr…" at bounding box center [201, 182] width 112 height 19
click at [228, 190] on p "A subreddit dedicated to discussing Functional Medicine. This sub attempts mirr…" at bounding box center [201, 182] width 112 height 19
click at [260, 109] on input "text" at bounding box center [285, 109] width 69 height 8
paste input "Performance optimization"
type input "Performance optimization"
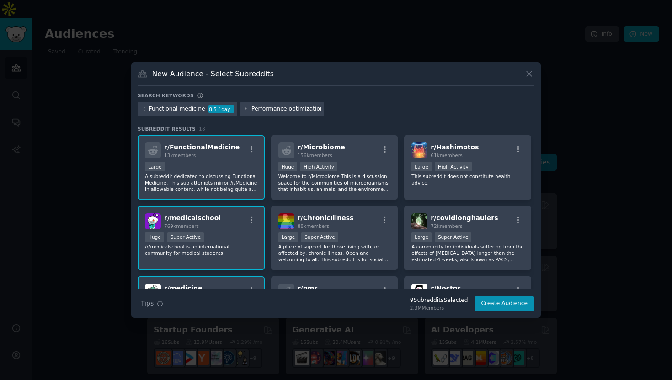
scroll to position [0, 5]
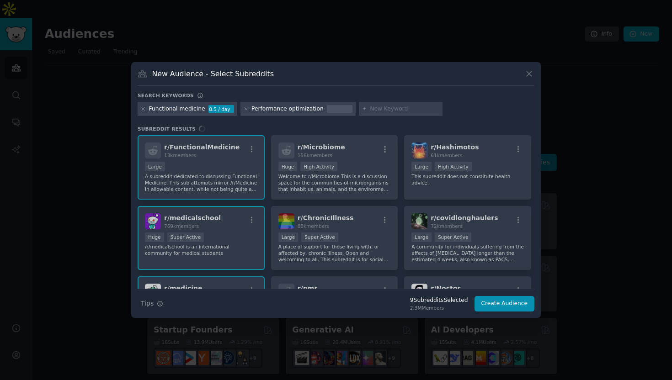
click at [144, 110] on icon at bounding box center [143, 109] width 5 height 5
click at [145, 109] on icon at bounding box center [143, 109] width 5 height 5
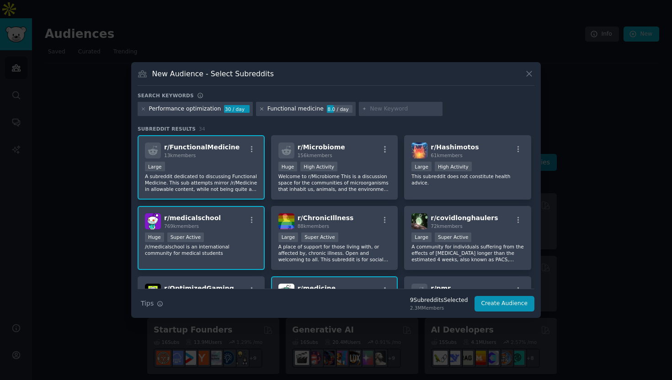
click at [259, 110] on icon at bounding box center [261, 109] width 5 height 5
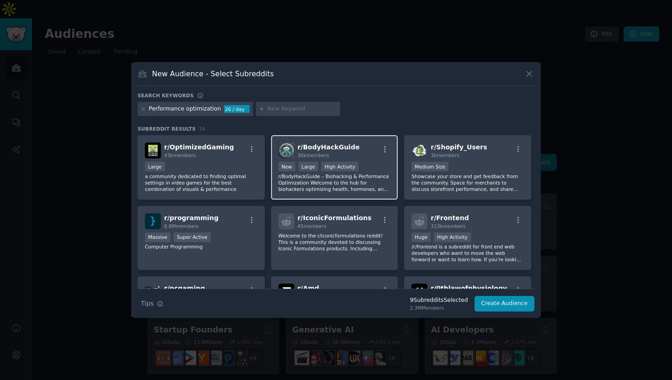
click at [360, 186] on p "r/BodyHackGuide – Biohacking & Performance Optimization Welcome to the hub for …" at bounding box center [334, 182] width 112 height 19
click at [277, 113] on input "text" at bounding box center [301, 109] width 69 height 8
click at [144, 108] on icon at bounding box center [143, 109] width 5 height 5
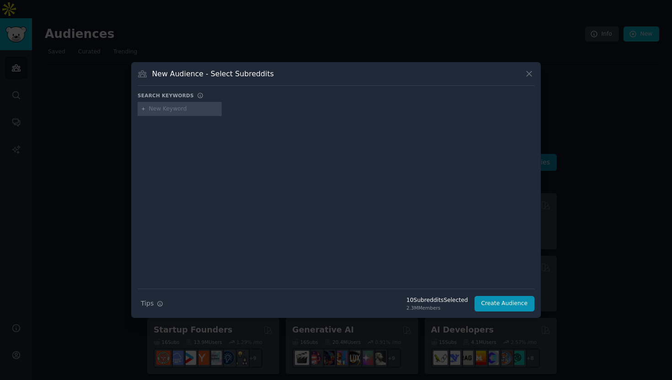
click at [161, 112] on input "text" at bounding box center [183, 109] width 69 height 8
paste input "Quantified self"
type input "Quantified self"
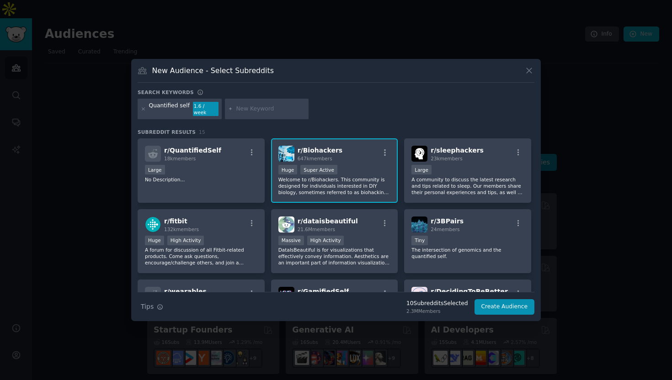
paste input "Performance optimization"
type input "Performance optimization"
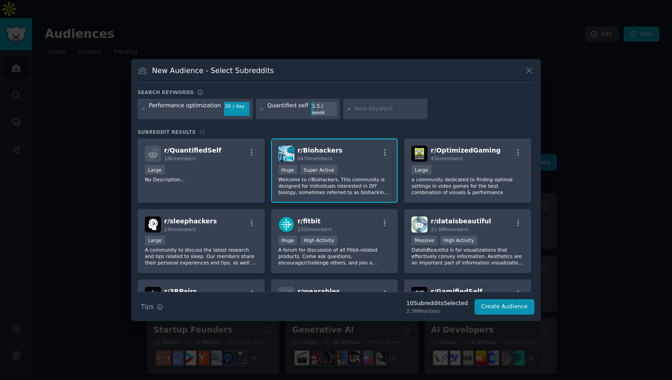
paste input "Cognitive enhancement"
type input "Cognitive enhancement"
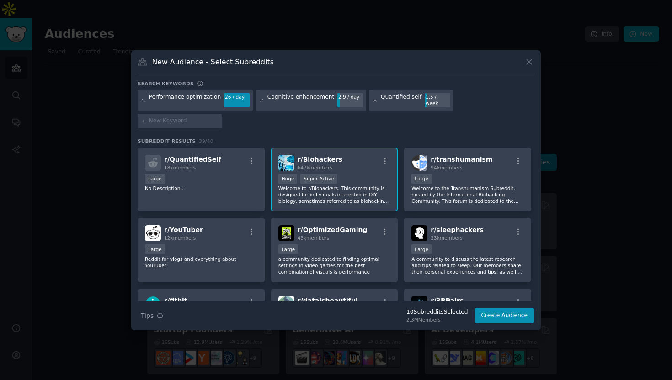
paste input "Sleep optimization"
type input "Sleep optimization"
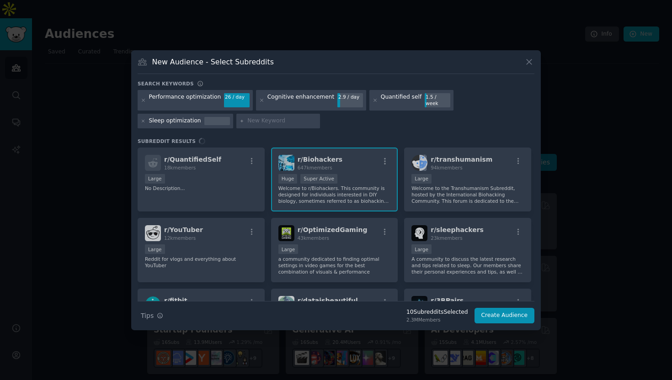
click at [271, 119] on input "text" at bounding box center [281, 121] width 69 height 8
paste input "Cold therapy"
type input "Cold therapy"
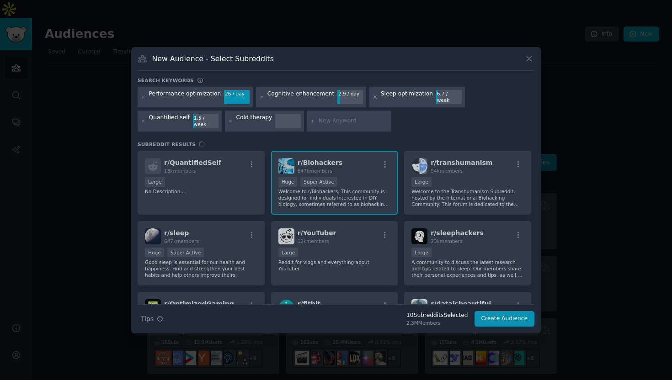
click at [331, 120] on input "text" at bounding box center [353, 121] width 69 height 8
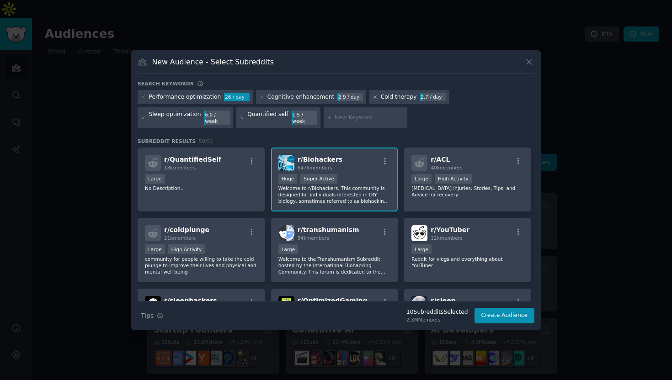
click at [339, 118] on input "text" at bounding box center [369, 118] width 69 height 8
paste input "Breathwork"
type input "Breathwork"
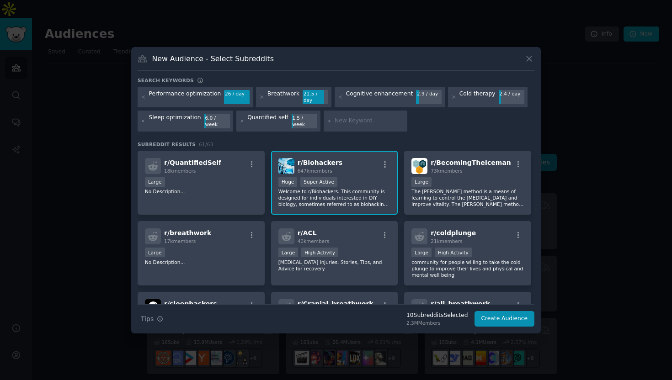
click at [349, 122] on div at bounding box center [366, 121] width 84 height 21
click at [352, 120] on input "text" at bounding box center [369, 121] width 69 height 8
paste input "Red [MEDICAL_DATA]"
type input "Red [MEDICAL_DATA]"
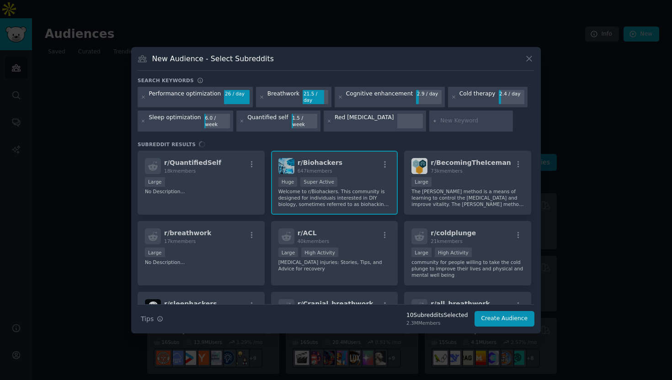
scroll to position [4, 0]
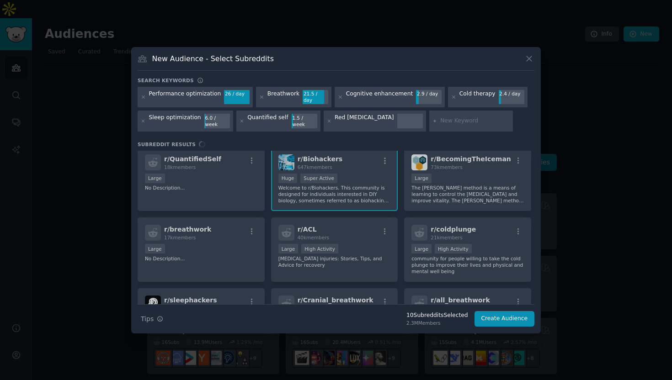
click at [204, 173] on div "r/ QuantifiedSelf 18k members Large No Description... r/ Biohackers 647k member…" at bounding box center [336, 228] width 397 height 154
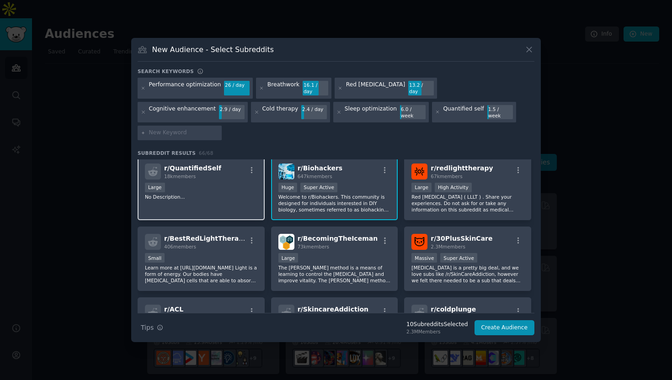
scroll to position [0, 0]
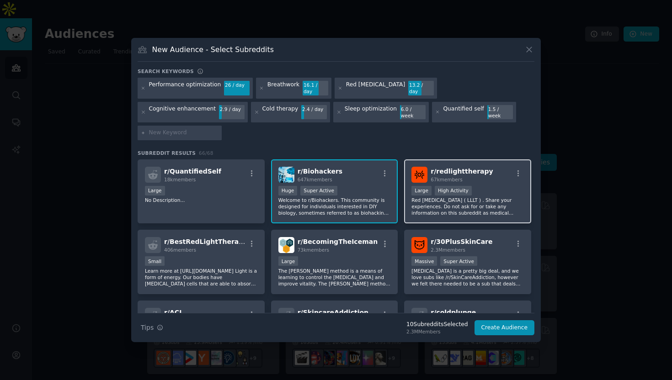
click at [500, 186] on div "10,000 - 100,000 members Large High Activity" at bounding box center [467, 191] width 112 height 11
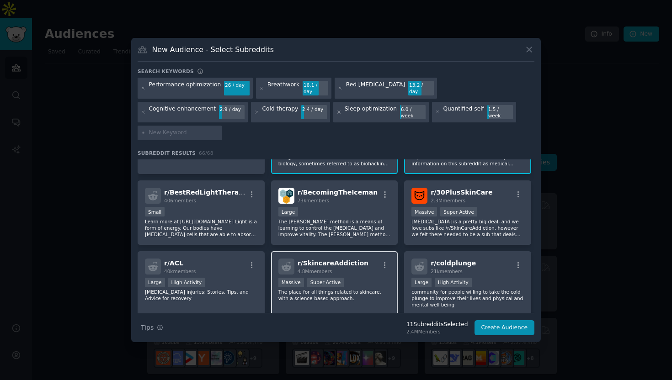
scroll to position [50, 0]
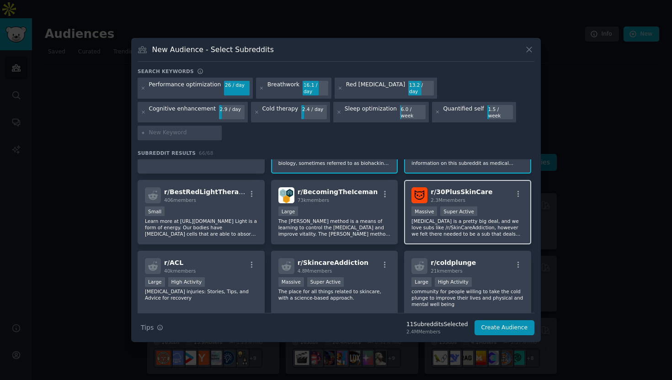
click at [492, 191] on div "r/ 30PlusSkinCare 2.3M members Massive Super Active [MEDICAL_DATA] is a pretty …" at bounding box center [467, 212] width 127 height 64
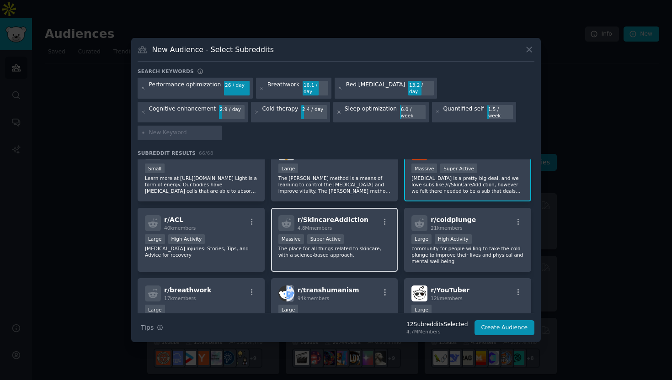
scroll to position [96, 0]
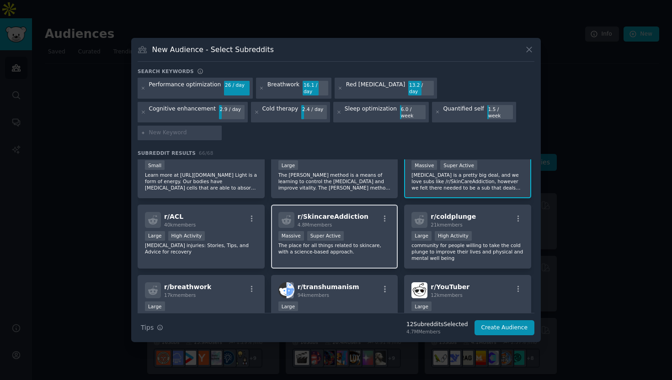
click at [371, 212] on div "r/ SkincareAddiction 4.8M members" at bounding box center [334, 220] width 112 height 16
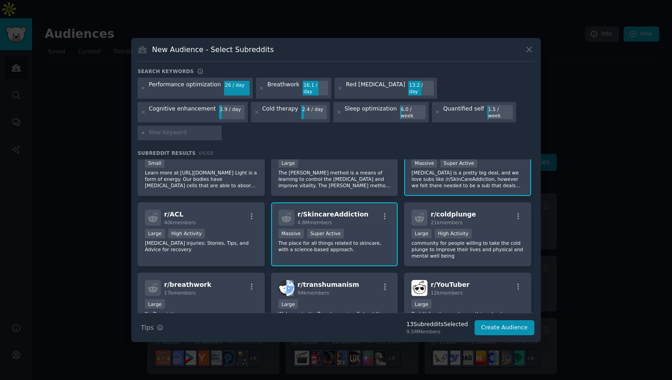
scroll to position [101, 0]
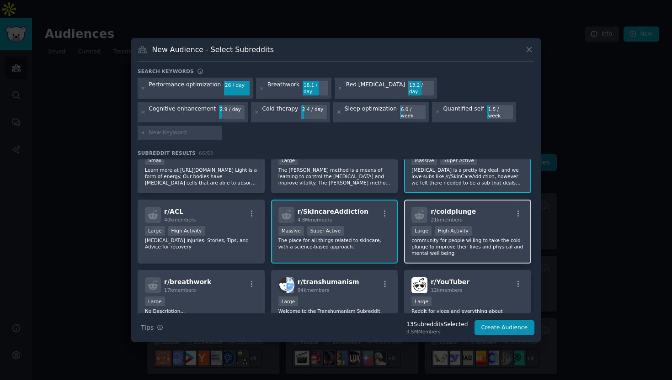
click at [483, 207] on div "r/ coldplunge 21k members" at bounding box center [467, 215] width 112 height 16
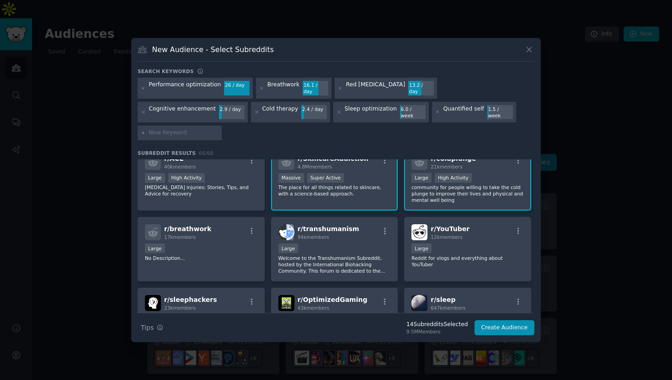
scroll to position [155, 0]
click at [203, 254] on p "No Description..." at bounding box center [201, 257] width 112 height 6
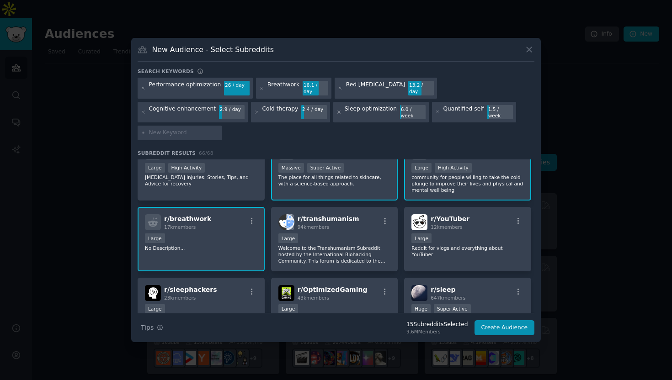
scroll to position [170, 0]
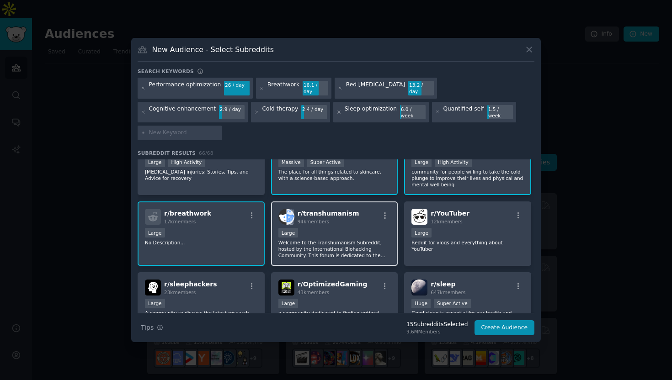
click at [347, 240] on p "Welcome to the Transhumanism Subreddit, hosted by the International Biohacking …" at bounding box center [334, 249] width 112 height 19
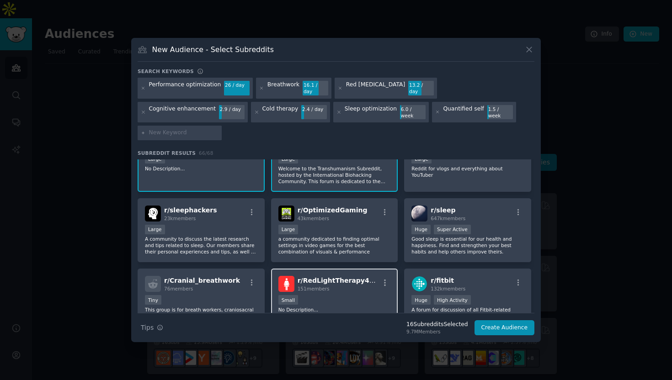
scroll to position [239, 0]
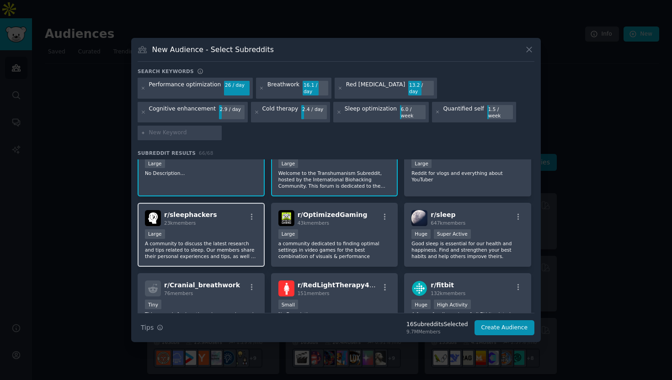
click at [207, 240] on p "A community to discuss the latest research and tips related to sleep. Our membe…" at bounding box center [201, 249] width 112 height 19
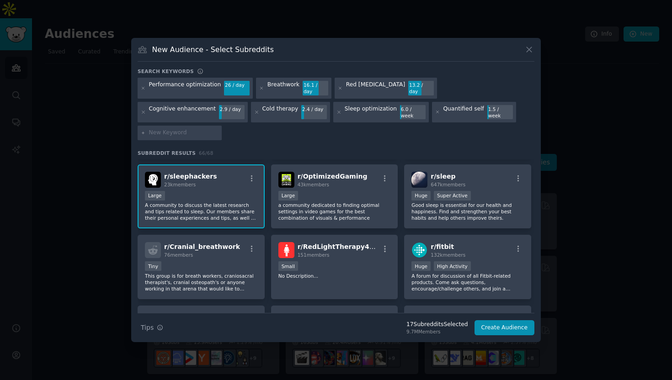
scroll to position [280, 0]
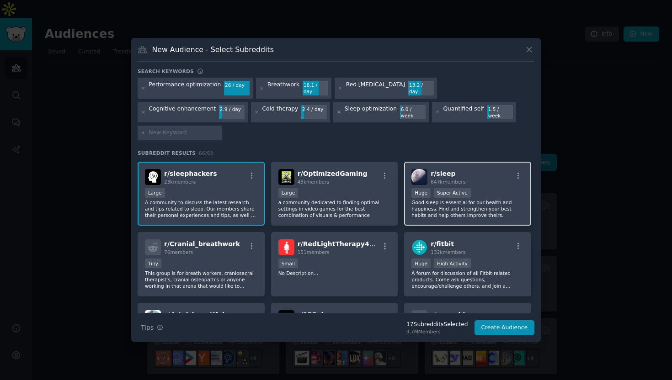
click at [478, 199] on p "Good sleep is essential for our health and happiness. Find and strengthen your …" at bounding box center [467, 208] width 112 height 19
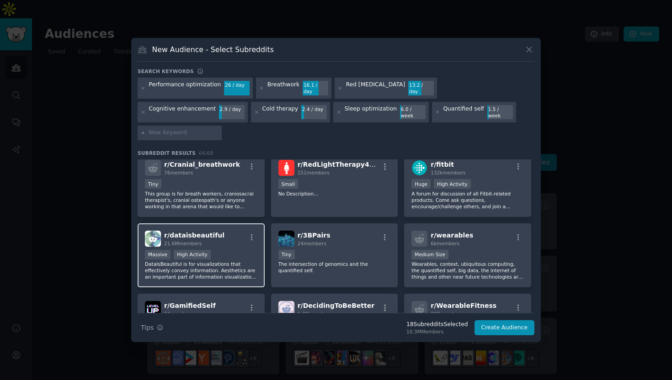
scroll to position [371, 0]
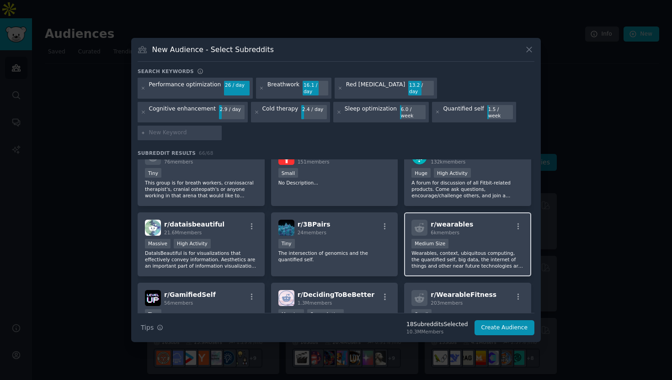
click at [483, 250] on p "Wearables, context, ubiquitous computing, the quantified self, big data, the in…" at bounding box center [467, 259] width 112 height 19
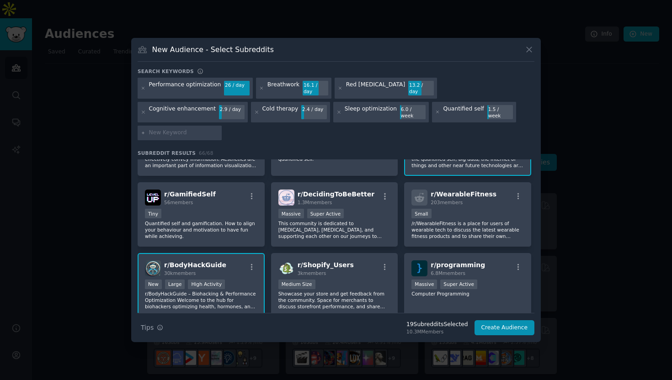
scroll to position [477, 0]
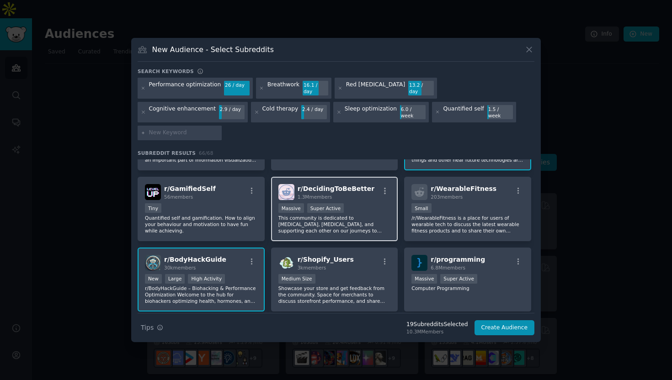
click at [368, 215] on p "This community is dedicated to [MEDICAL_DATA], [MEDICAL_DATA], and supporting e…" at bounding box center [334, 224] width 112 height 19
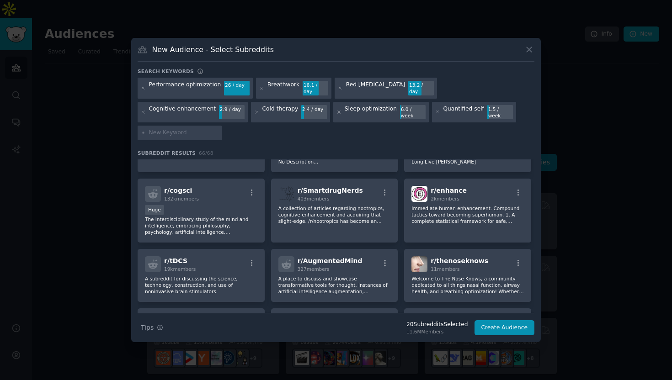
scroll to position [815, 0]
click at [440, 207] on p "Immediate human enhancement. Compound tactics toward becoming superhuman. 1. A …" at bounding box center [467, 215] width 112 height 19
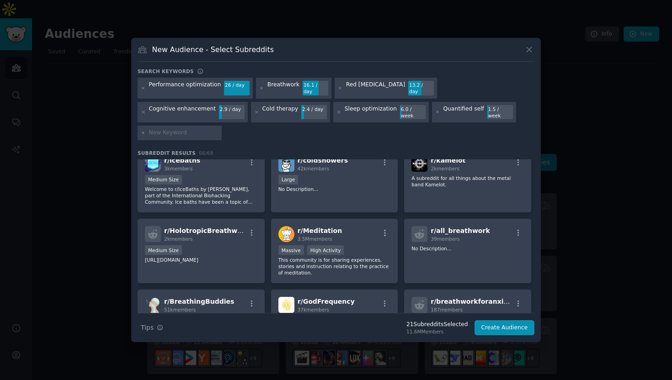
scroll to position [1050, 0]
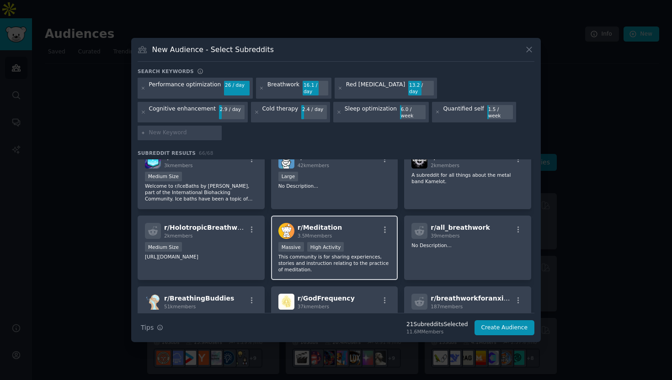
click at [355, 223] on div "r/ Meditation 3.5M members" at bounding box center [334, 231] width 112 height 16
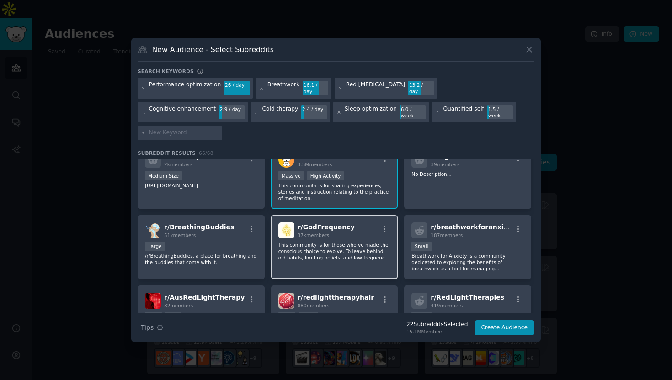
scroll to position [1125, 0]
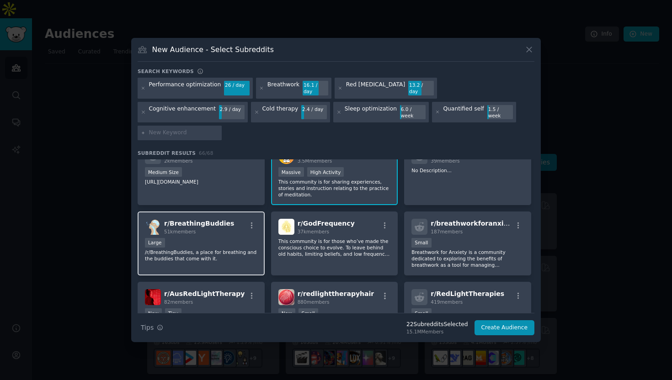
click at [230, 238] on div "Large" at bounding box center [201, 243] width 112 height 11
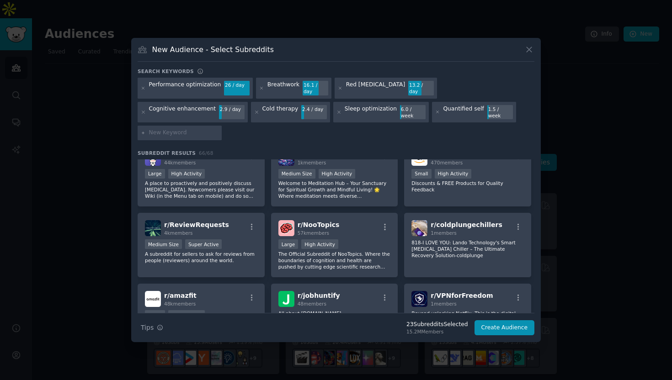
scroll to position [1336, 0]
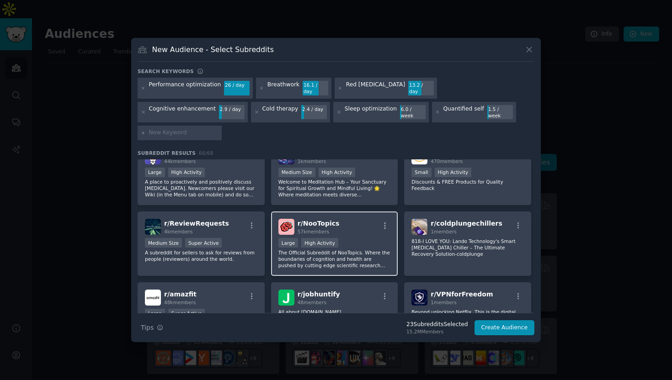
click at [372, 250] on p "The Official Subreddit of NooTopics. Where the boundaries of cognition and heal…" at bounding box center [334, 259] width 112 height 19
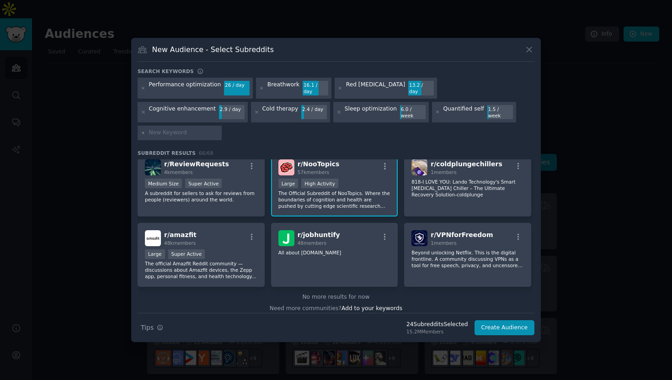
scroll to position [1402, 0]
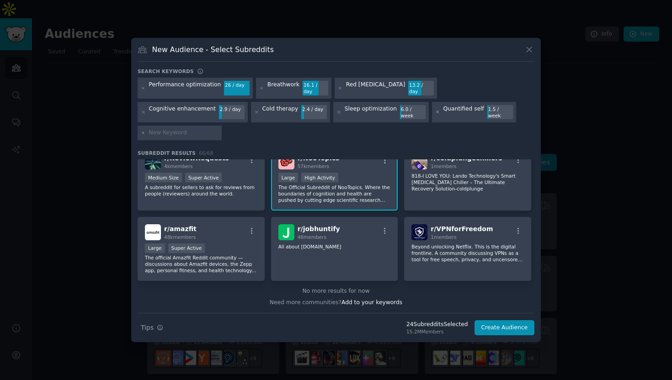
click at [435, 115] on icon at bounding box center [437, 112] width 5 height 5
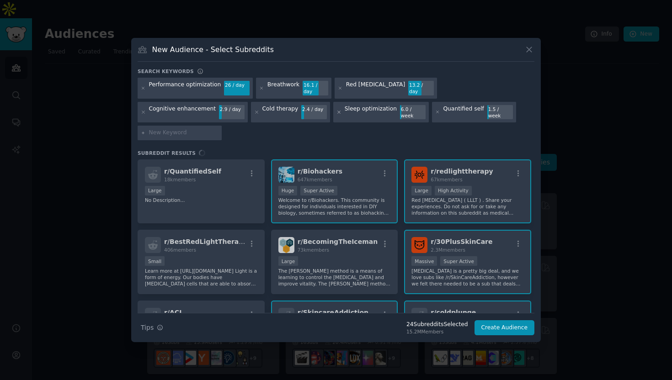
click at [338, 113] on icon at bounding box center [339, 112] width 2 height 2
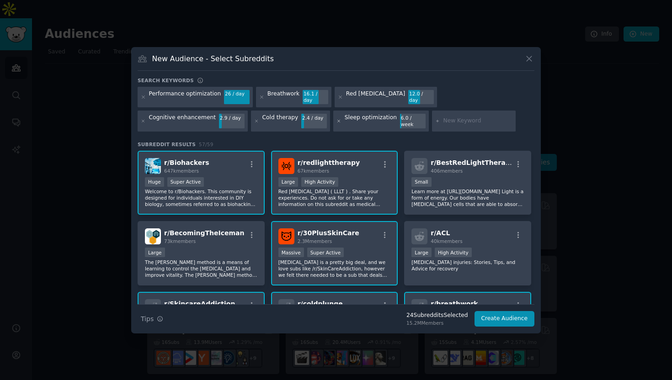
click at [336, 119] on icon at bounding box center [338, 121] width 5 height 5
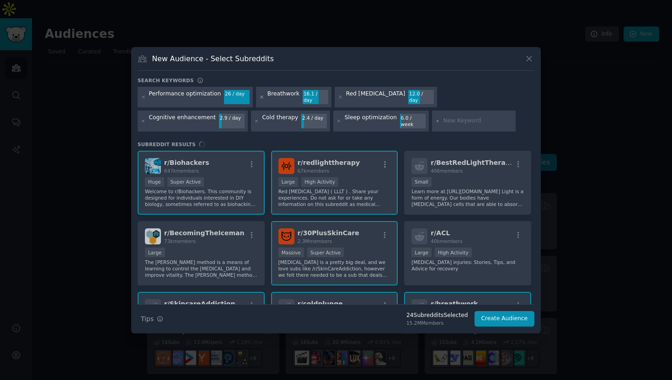
click at [260, 100] on icon at bounding box center [261, 97] width 5 height 5
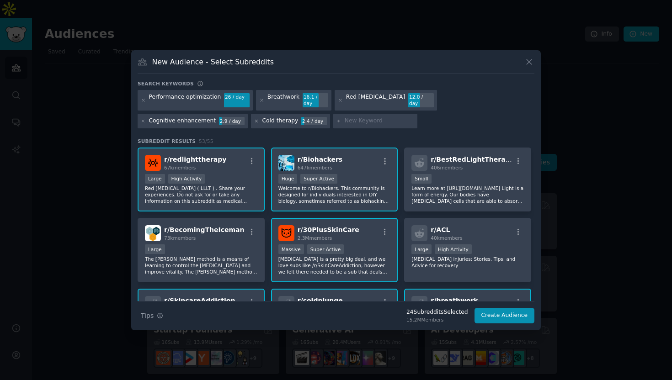
click at [254, 119] on icon at bounding box center [256, 121] width 5 height 5
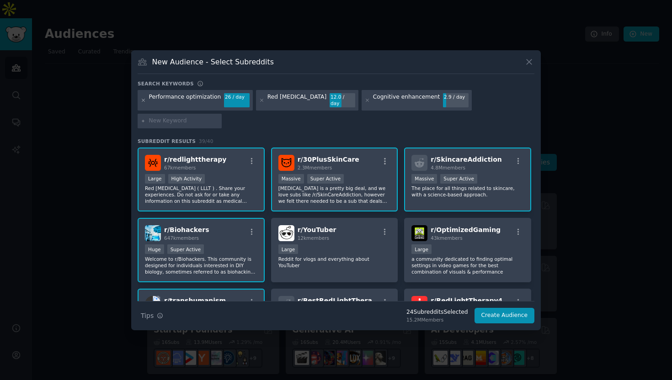
click at [143, 103] on icon at bounding box center [143, 100] width 5 height 5
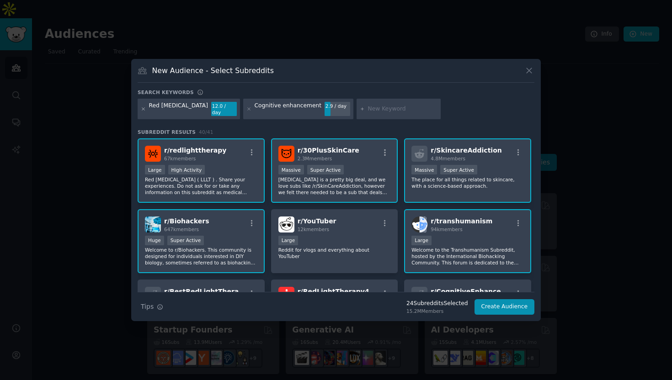
click at [144, 110] on icon at bounding box center [143, 109] width 2 height 2
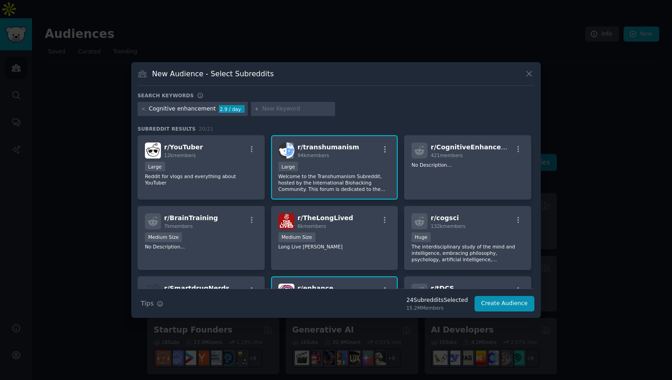
click at [144, 110] on icon at bounding box center [143, 109] width 5 height 5
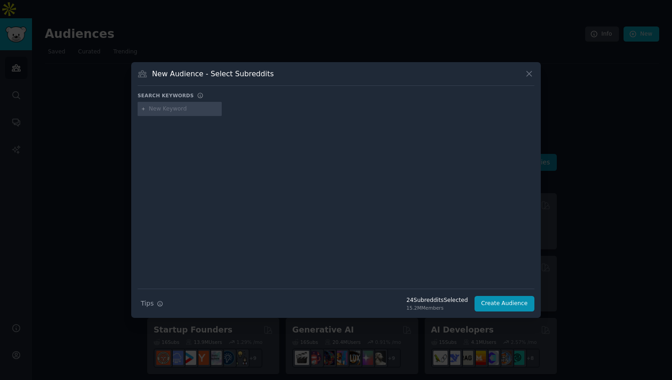
click at [160, 110] on input "text" at bounding box center [183, 109] width 69 height 8
paste input "Entrepreneur wellness"
type input "Entrepreneur wellness"
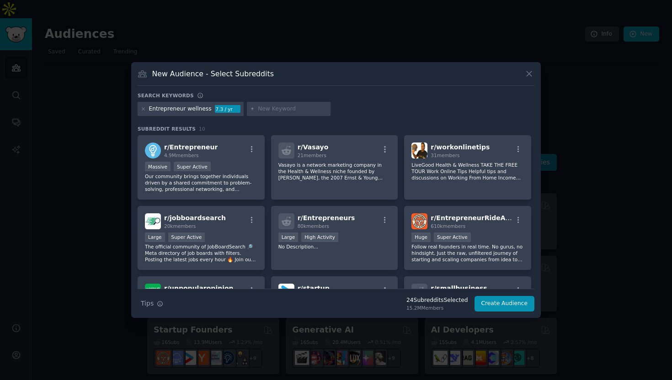
click at [266, 111] on input "text" at bounding box center [292, 109] width 69 height 8
paste input "Executive performance"
type input "Executive performance"
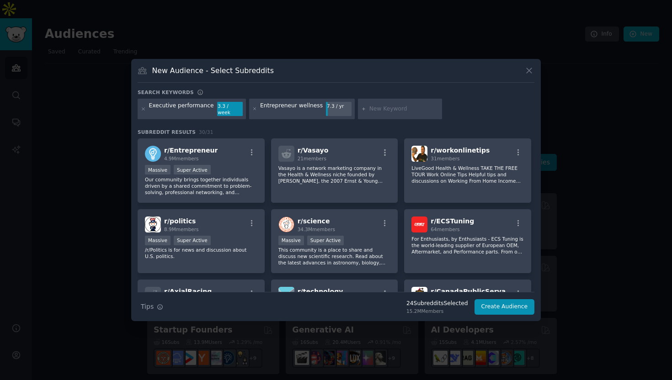
click at [373, 109] on input "text" at bounding box center [403, 109] width 69 height 8
paste input "Digital nomad health"
type input "Digital nomad health"
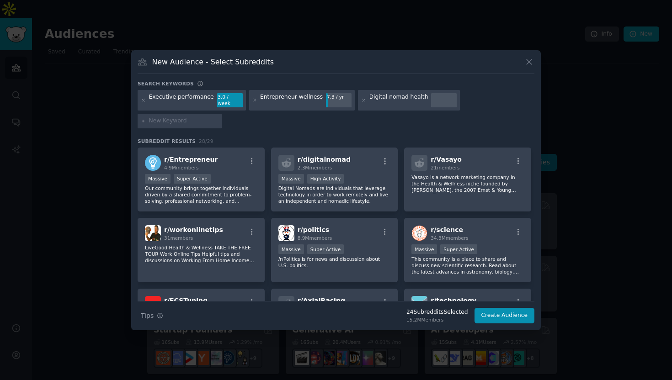
paste input "High performer"
type input "High performer"
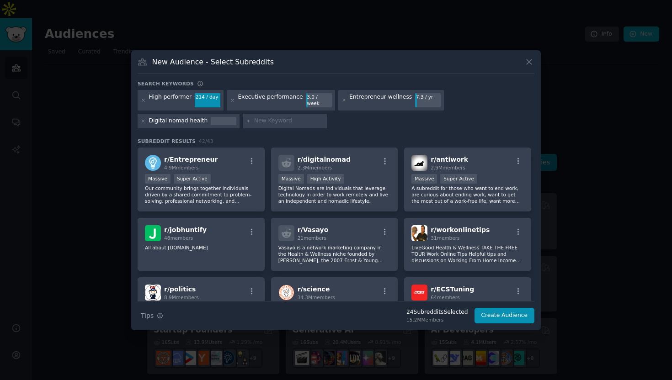
click at [273, 118] on input "text" at bounding box center [288, 121] width 69 height 8
paste input "Psychedelics"
type input "Psychedelics"
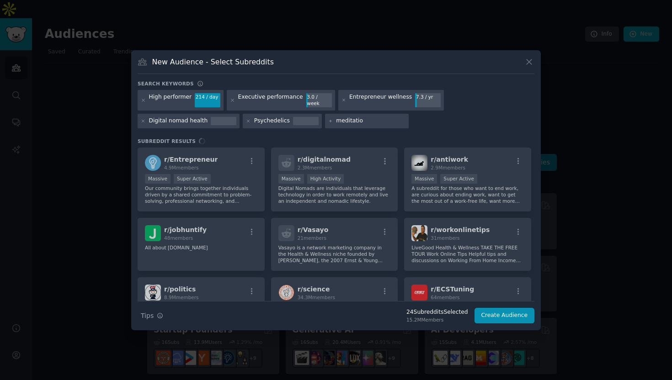
type input "meditation"
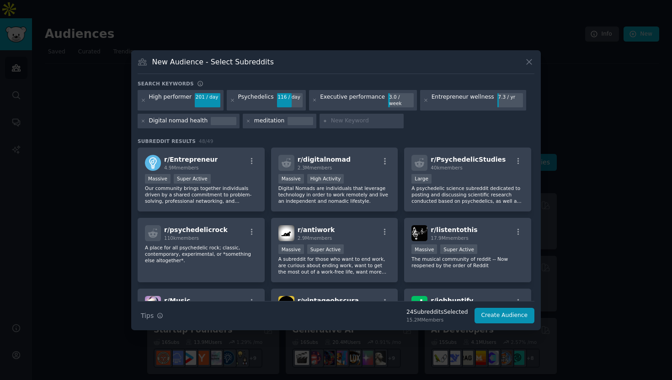
click at [346, 117] on input "text" at bounding box center [365, 121] width 69 height 8
paste input "Ayahuasca"
type input "Ayahuasca"
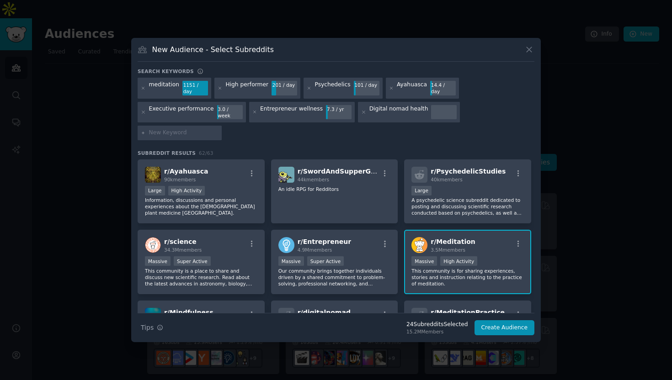
click at [219, 129] on input "text" at bounding box center [183, 133] width 69 height 8
paste input "Wearable tech"
type input "Wearable tech"
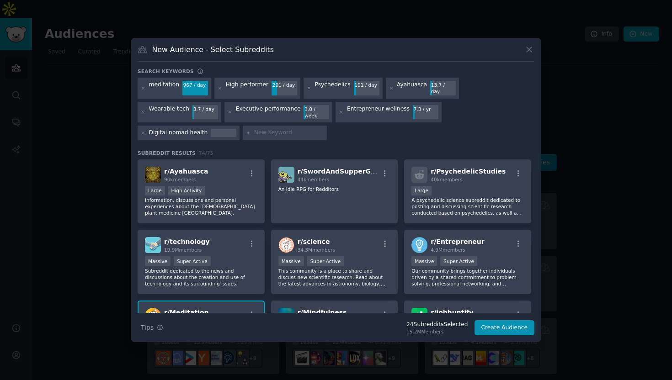
paste input "AI health"
type input "AI health"
click at [277, 129] on input "text" at bounding box center [288, 133] width 69 height 8
paste input "Health tracking"
type input "Health tracking"
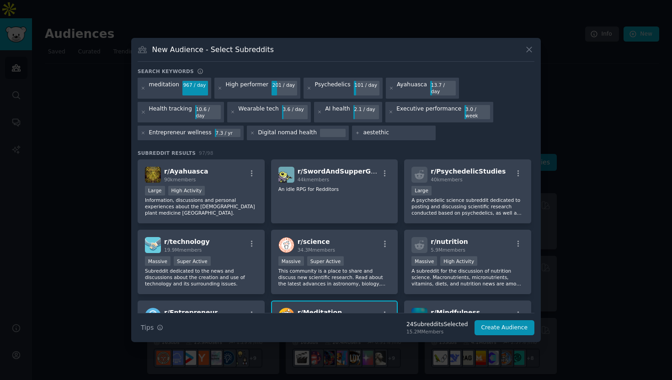
click at [371, 129] on input "aestethic" at bounding box center [397, 133] width 69 height 8
paste input "hetic medicine"
type input "aesthetic medicine"
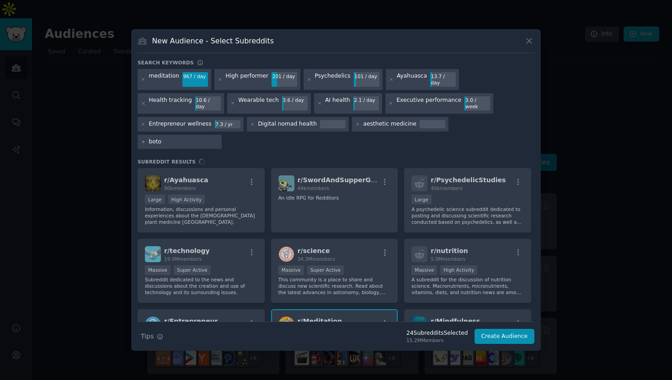
type input "[MEDICAL_DATA]"
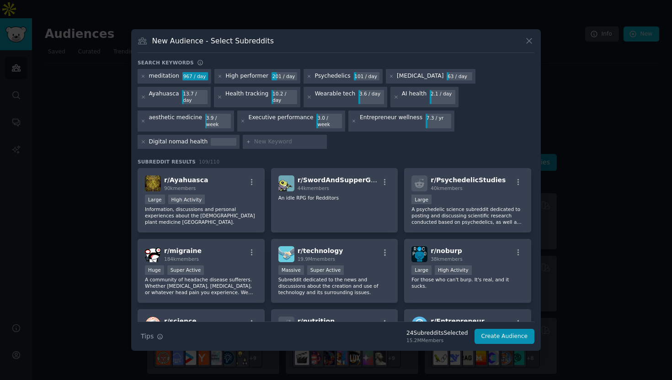
click at [324, 138] on input "text" at bounding box center [288, 142] width 69 height 8
paste input "Women's hormones"
type input "Women's hormones"
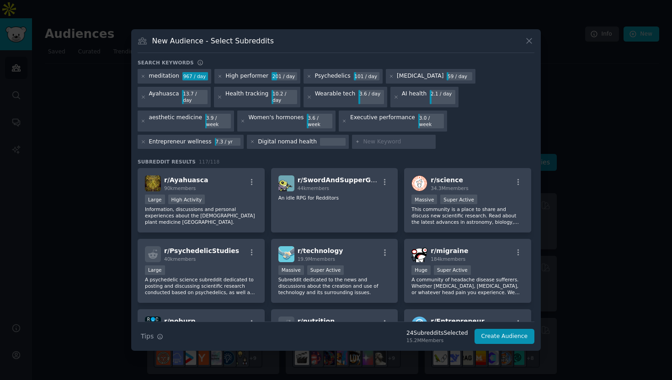
click at [363, 138] on input "text" at bounding box center [397, 142] width 69 height 8
paste input "Men's health"
type input "Men's health"
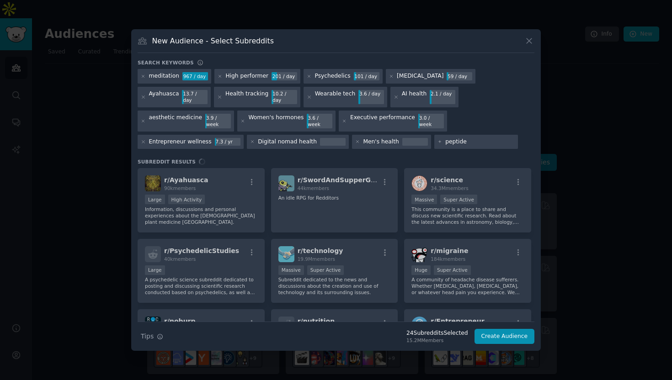
type input "peptides"
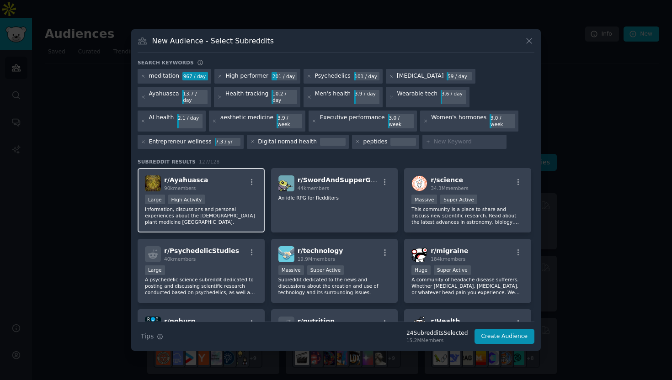
click at [226, 195] on div ">= 80th percentile for submissions / day Large High Activity" at bounding box center [201, 200] width 112 height 11
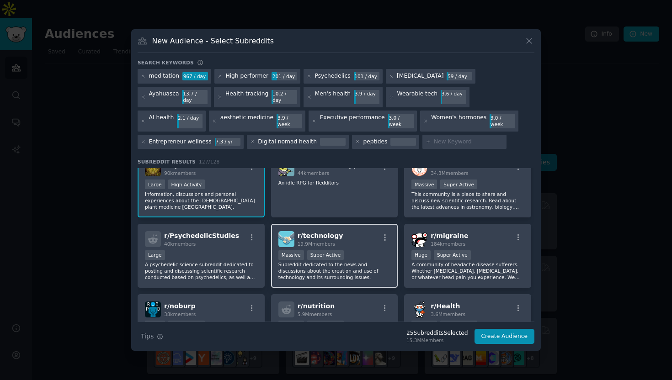
scroll to position [17, 0]
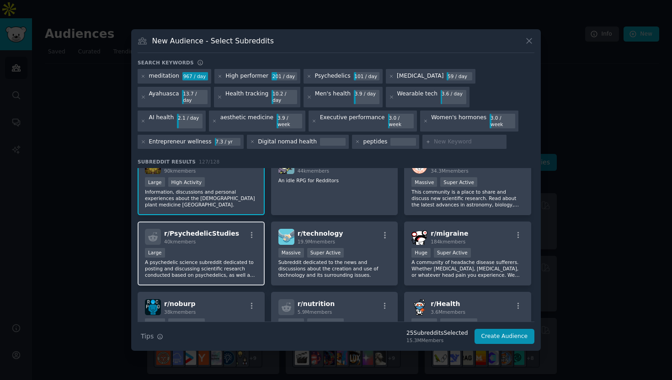
click at [215, 240] on div "r/ PsychedelicStudies 40k members Large A psychedelic science subreddit dedicat…" at bounding box center [201, 254] width 127 height 64
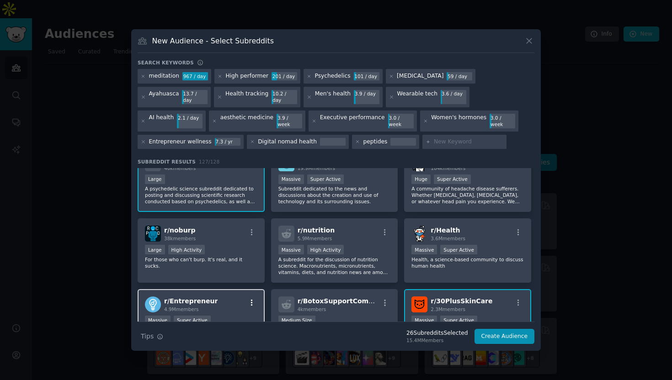
scroll to position [91, 0]
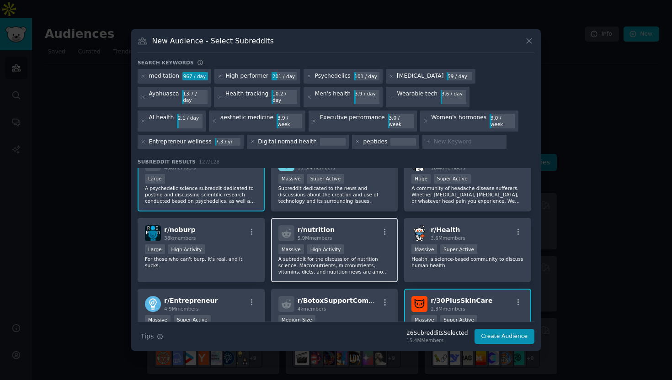
click at [369, 230] on div "r/ nutrition 5.9M members" at bounding box center [334, 233] width 112 height 16
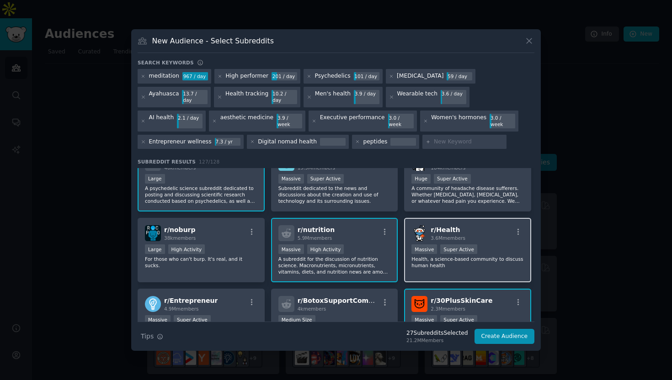
click at [488, 229] on div "r/ Health 3.6M members" at bounding box center [467, 233] width 112 height 16
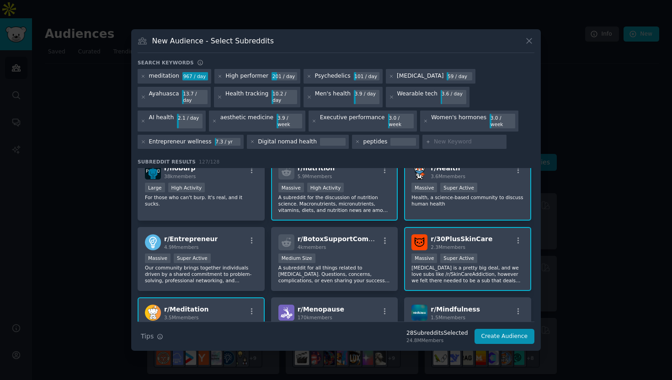
scroll to position [164, 0]
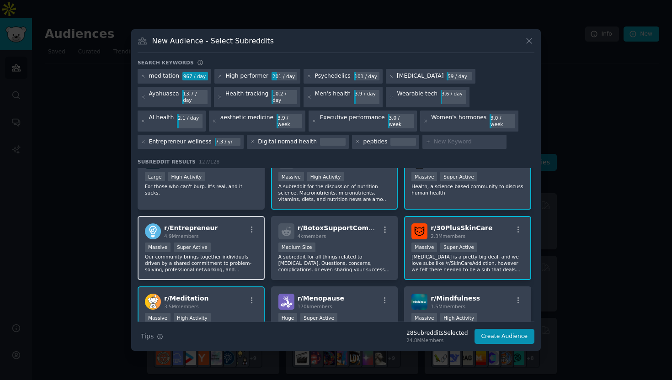
click at [226, 228] on div "r/ Entrepreneur 4.9M members" at bounding box center [201, 232] width 112 height 16
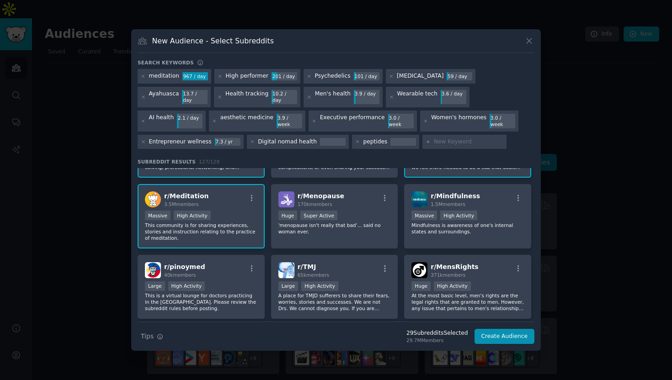
scroll to position [271, 0]
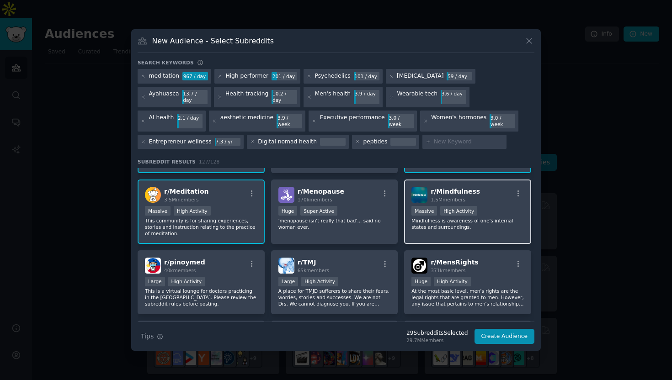
click at [507, 206] on div "Massive High Activity" at bounding box center [467, 211] width 112 height 11
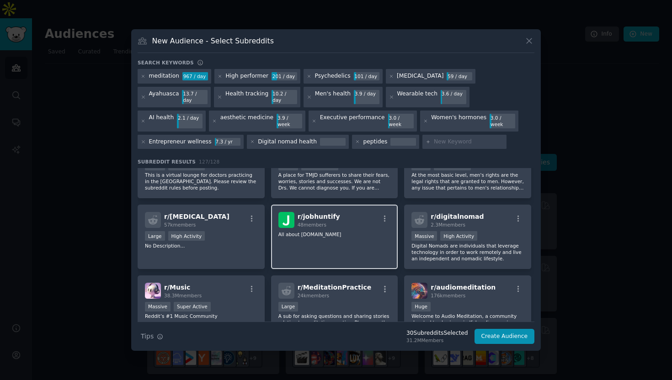
scroll to position [391, 0]
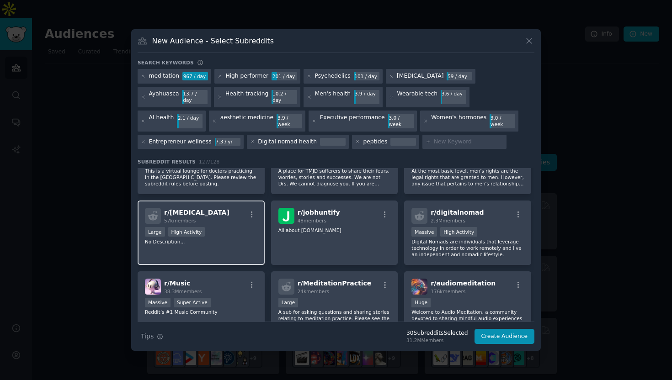
click at [233, 239] on div "r/ [MEDICAL_DATA] 57k members Large High Activity No Description..." at bounding box center [201, 233] width 127 height 64
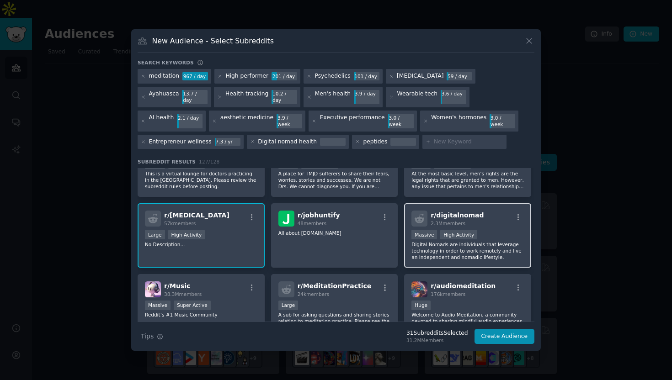
click at [501, 230] on div ">= 80th percentile for submissions / day Massive High Activity" at bounding box center [467, 235] width 112 height 11
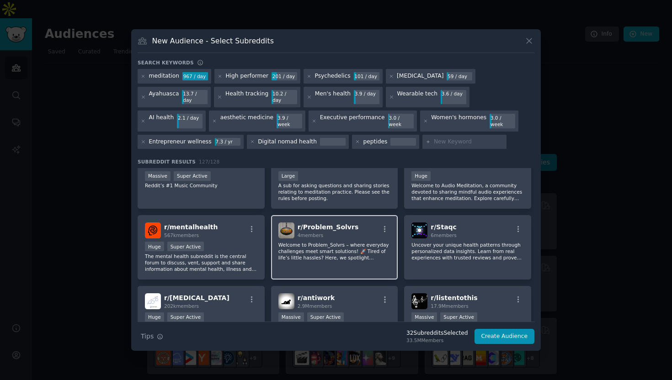
scroll to position [522, 0]
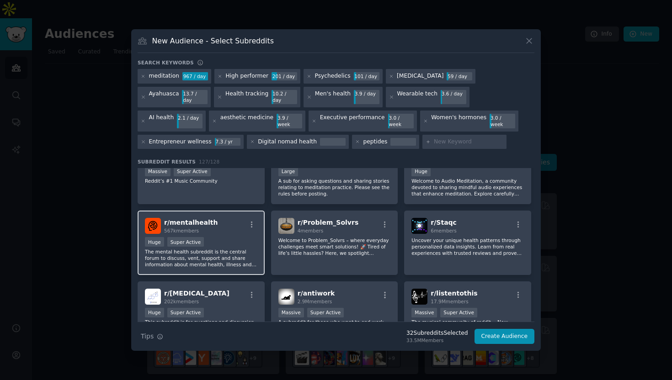
click at [233, 253] on p "The mental health subreddit is the central forum to discuss, vent, support and …" at bounding box center [201, 258] width 112 height 19
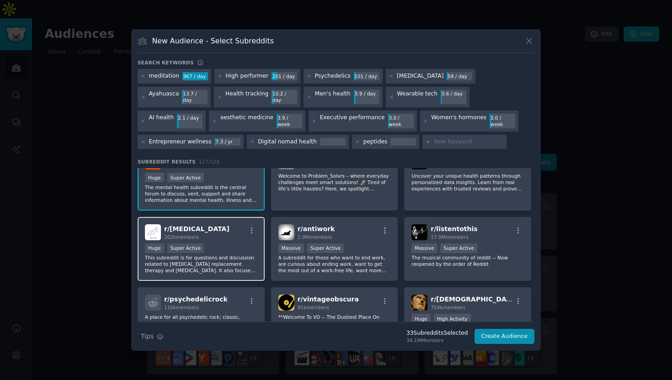
click at [236, 255] on p "This subreddit is for questions and discussion related to [MEDICAL_DATA] replac…" at bounding box center [201, 264] width 112 height 19
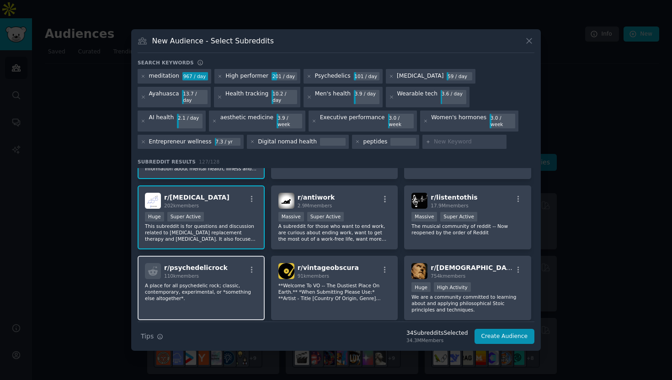
scroll to position [619, 0]
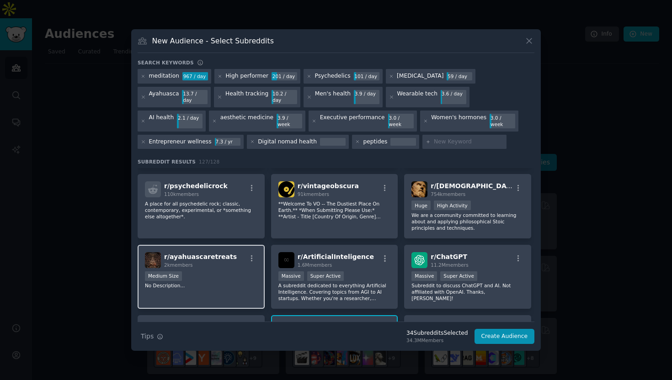
click at [213, 272] on div "Medium Size" at bounding box center [201, 277] width 112 height 11
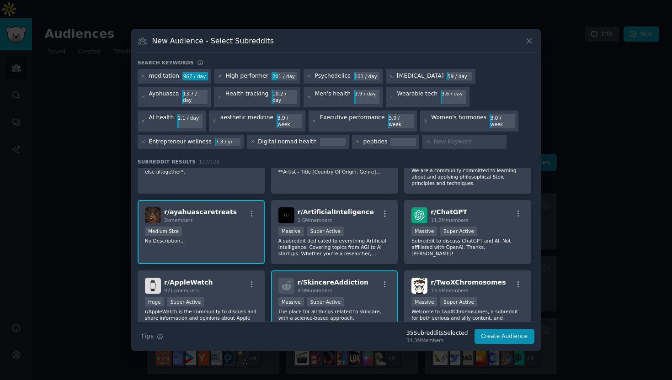
scroll to position [751, 0]
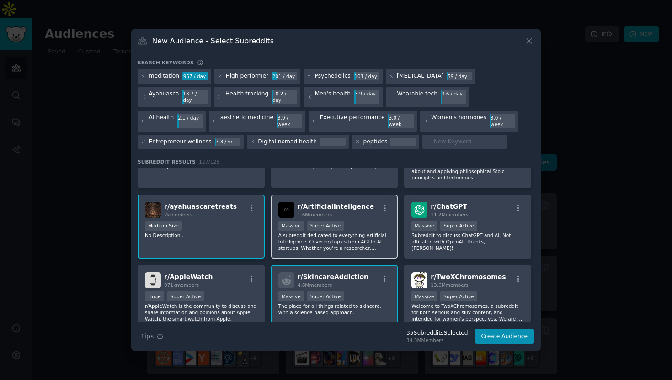
click at [331, 243] on p "A subreddit dedicated to everything Artificial Intelligence. Covering topics fr…" at bounding box center [334, 241] width 112 height 19
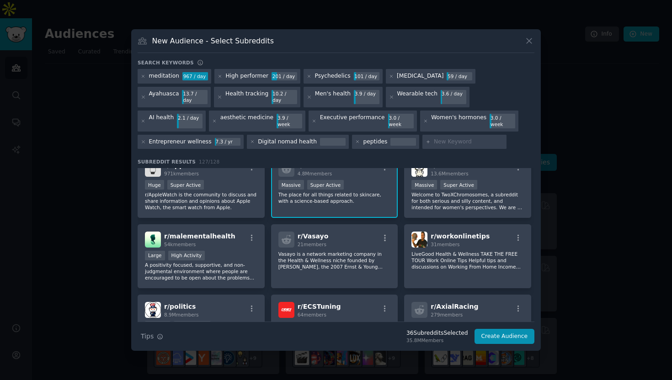
scroll to position [868, 0]
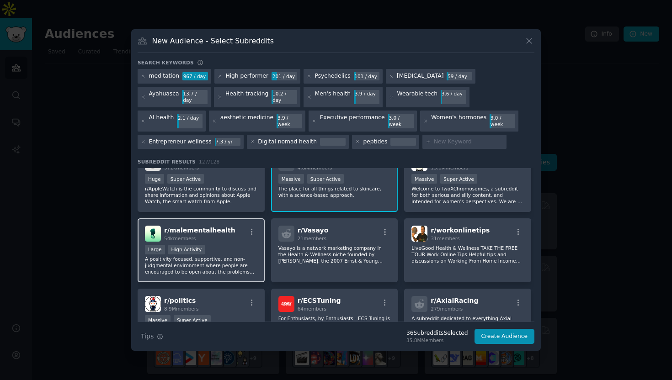
click at [242, 256] on p "A positivity focused, supportive, and non-judgmental environment where people a…" at bounding box center [201, 265] width 112 height 19
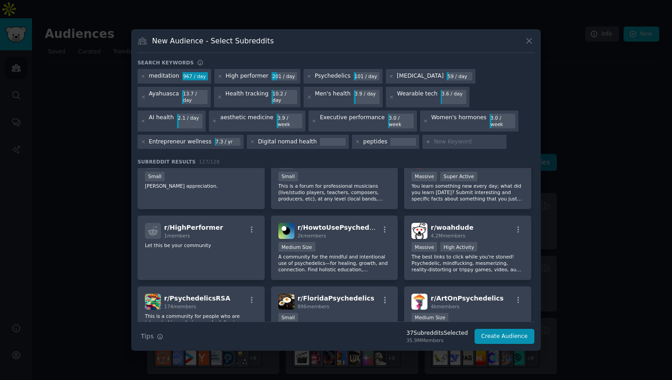
scroll to position [1509, 0]
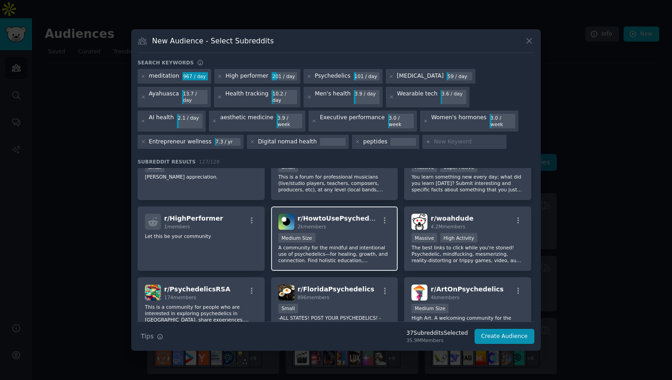
click at [346, 245] on p "A community for the mindful and intentional use of psychedelics—for healing, gr…" at bounding box center [334, 254] width 112 height 19
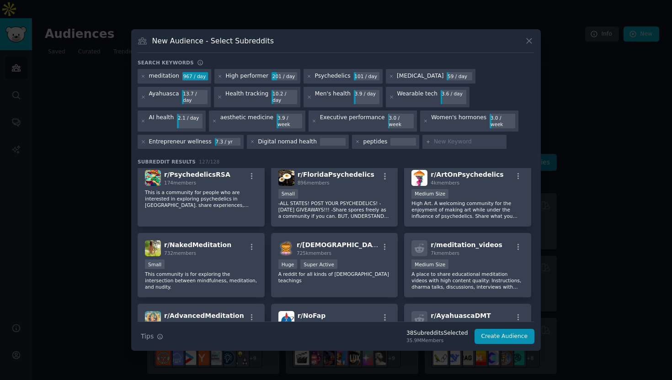
scroll to position [1625, 0]
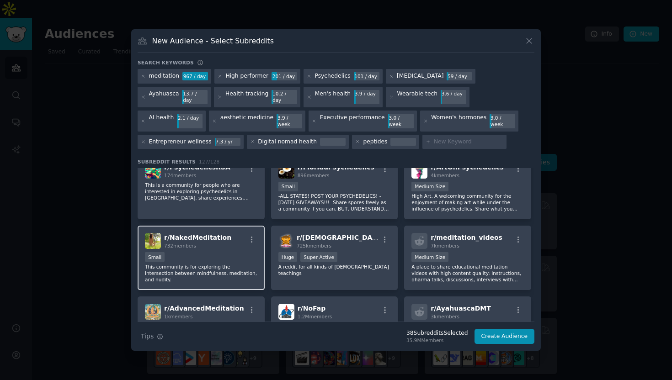
click at [194, 264] on p "This community is for exploring the intersection between mindfulness, meditatio…" at bounding box center [201, 273] width 112 height 19
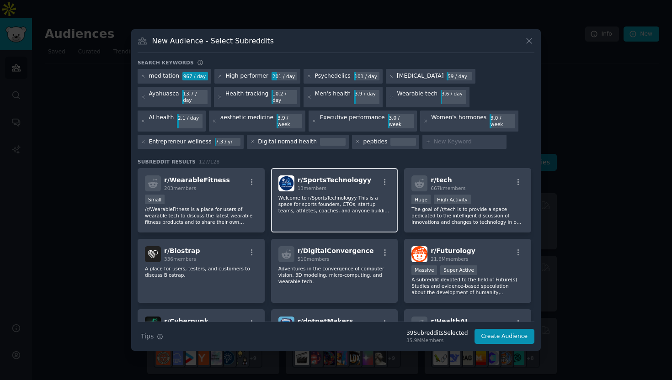
scroll to position [1972, 0]
click at [369, 138] on div "peptides" at bounding box center [375, 142] width 24 height 8
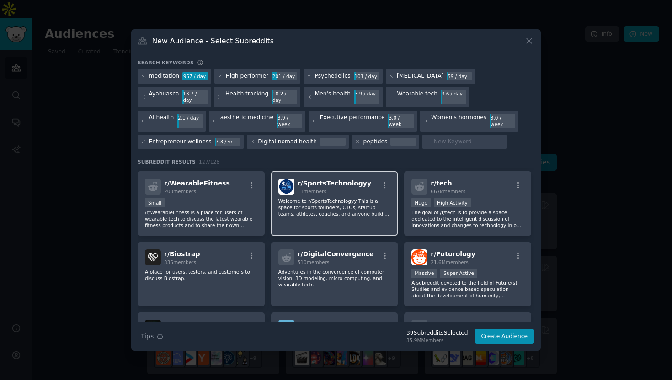
scroll to position [1972, 0]
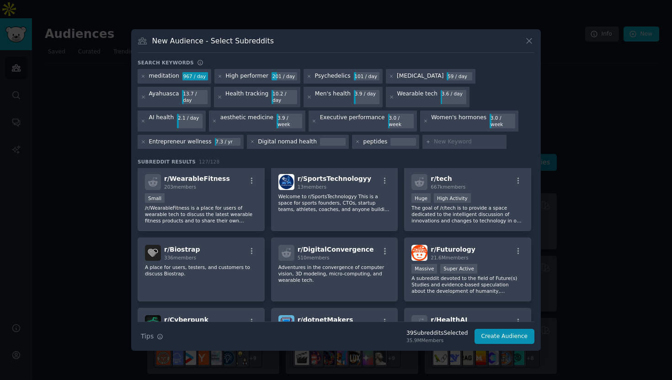
click at [395, 138] on div at bounding box center [403, 142] width 26 height 8
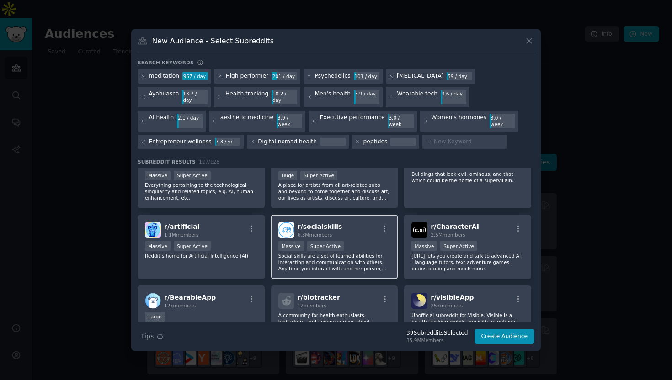
scroll to position [2208, 0]
click at [361, 240] on div "Massive Super Active" at bounding box center [334, 245] width 112 height 11
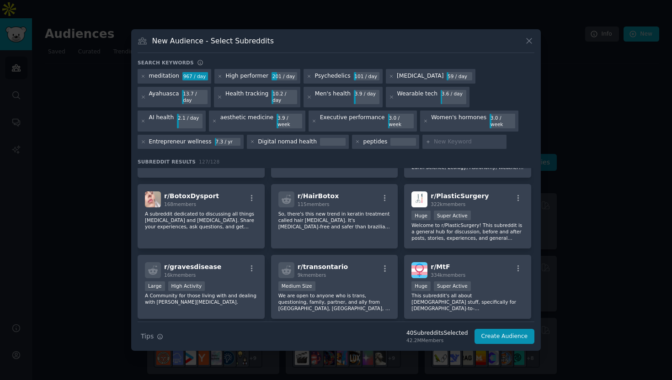
scroll to position [2525, 0]
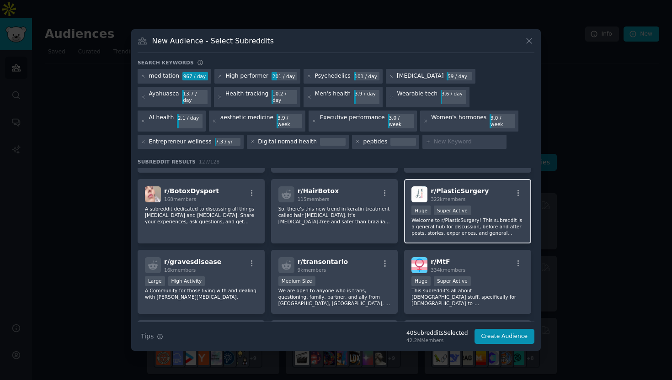
click at [511, 217] on p "Welcome to r/PlasticSurgery! This subreddit is a general hub for discussion, be…" at bounding box center [467, 226] width 112 height 19
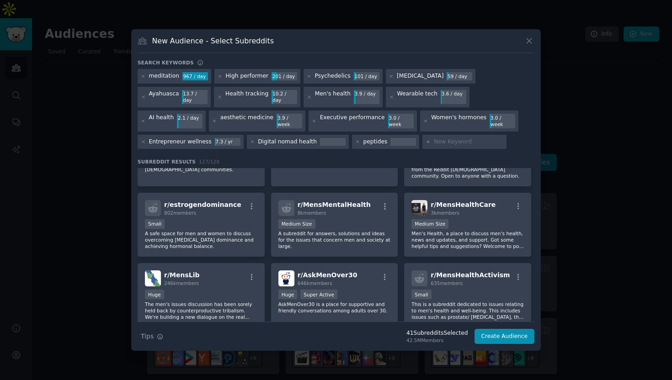
scroll to position [2728, 0]
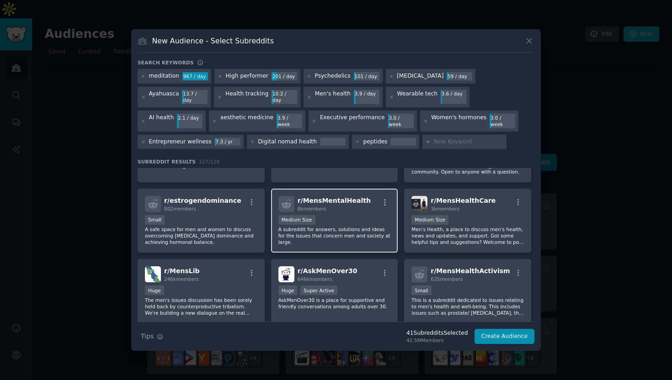
click at [370, 215] on div "Medium Size" at bounding box center [334, 220] width 112 height 11
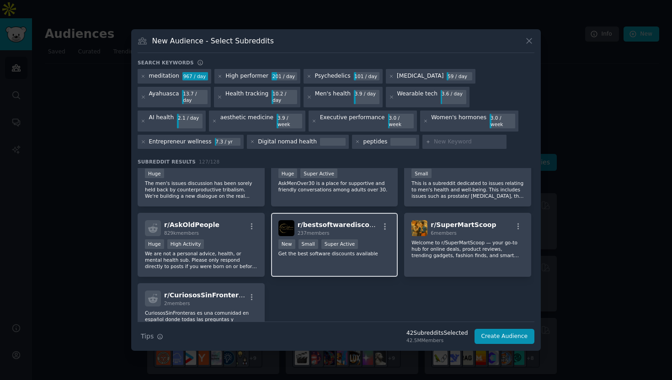
scroll to position [2838, 0]
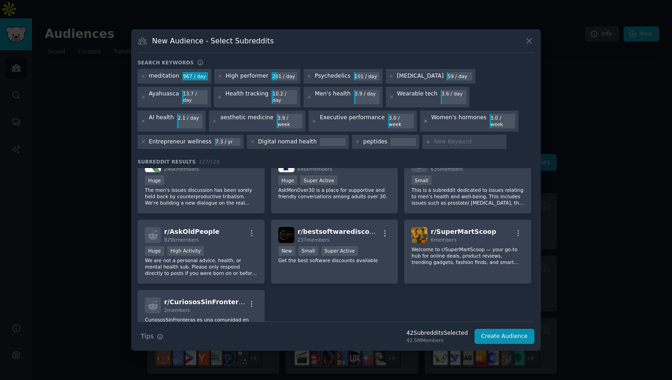
click at [423, 119] on icon at bounding box center [425, 121] width 5 height 5
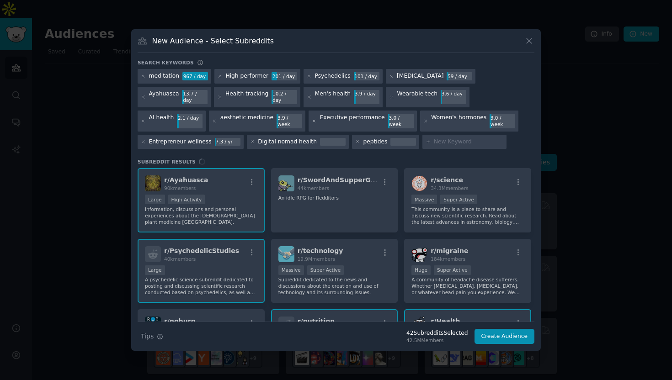
click at [312, 119] on icon at bounding box center [314, 121] width 5 height 5
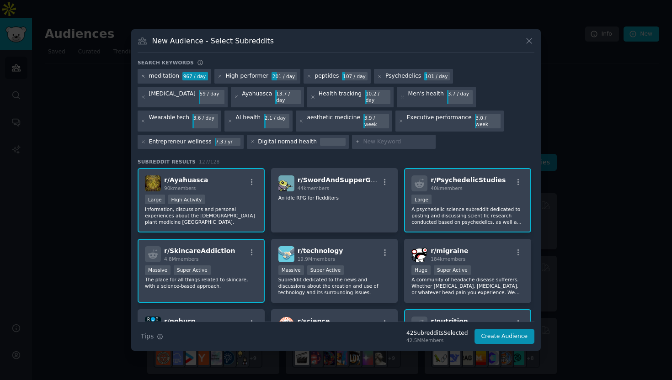
click at [143, 79] on icon at bounding box center [143, 76] width 5 height 5
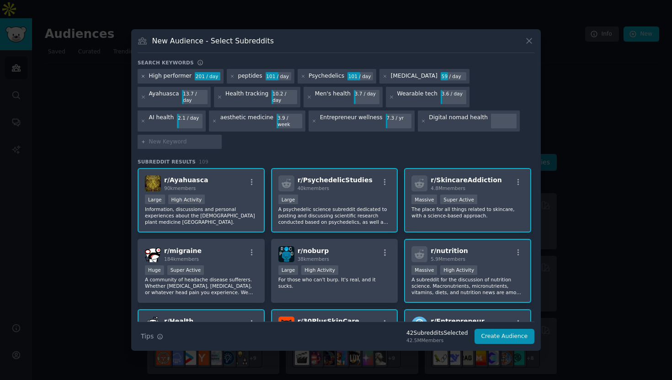
click at [142, 79] on icon at bounding box center [143, 76] width 5 height 5
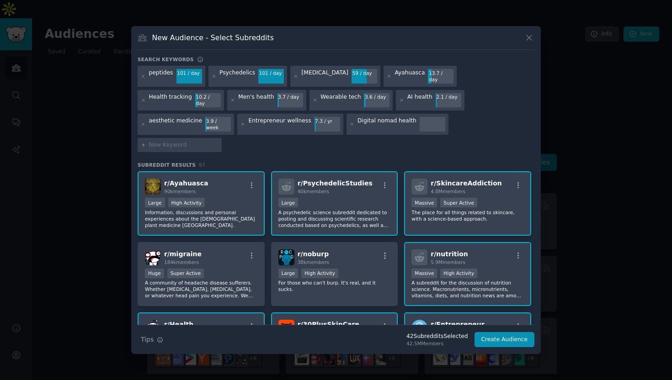
click at [219, 141] on input "text" at bounding box center [183, 145] width 69 height 8
type input "peptides"
click at [213, 77] on icon at bounding box center [214, 76] width 2 height 2
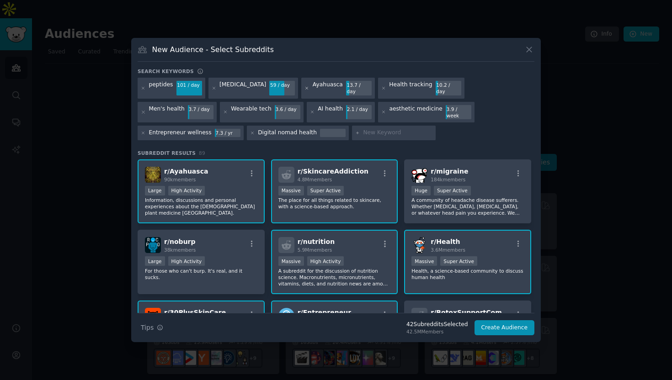
click at [304, 91] on icon at bounding box center [306, 88] width 5 height 5
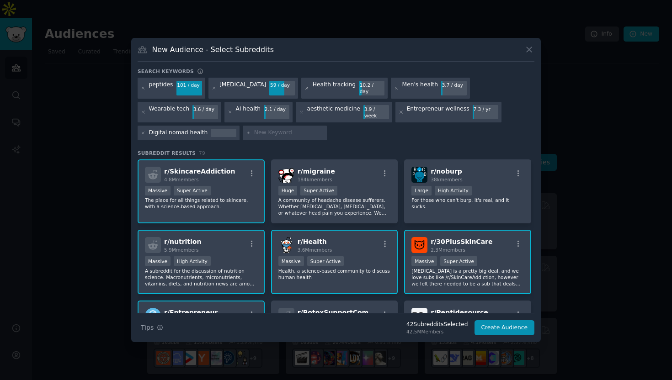
click at [306, 89] on icon at bounding box center [307, 88] width 2 height 2
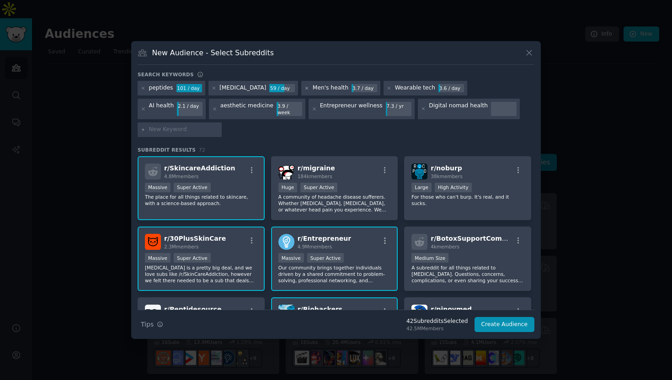
click at [304, 91] on icon at bounding box center [306, 88] width 5 height 5
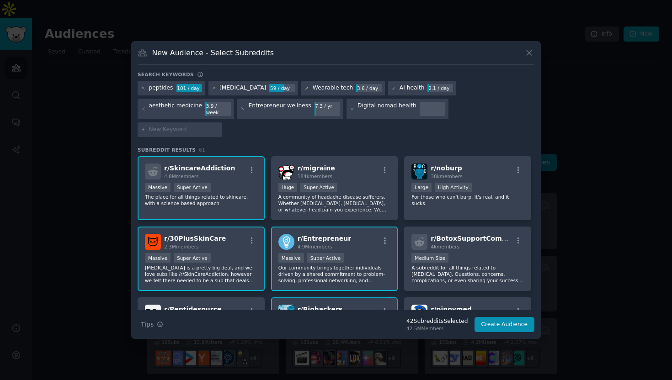
click at [304, 91] on icon at bounding box center [306, 88] width 5 height 5
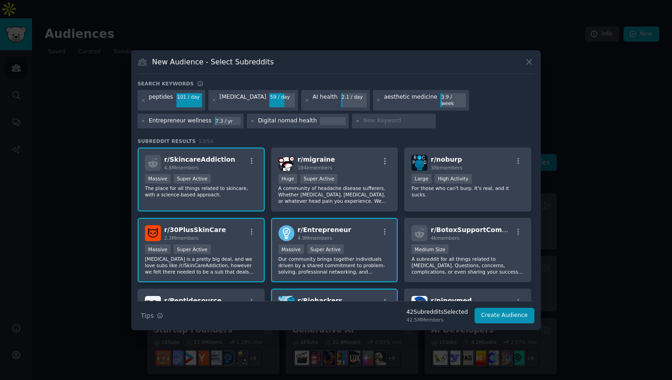
click at [304, 102] on icon at bounding box center [306, 100] width 5 height 5
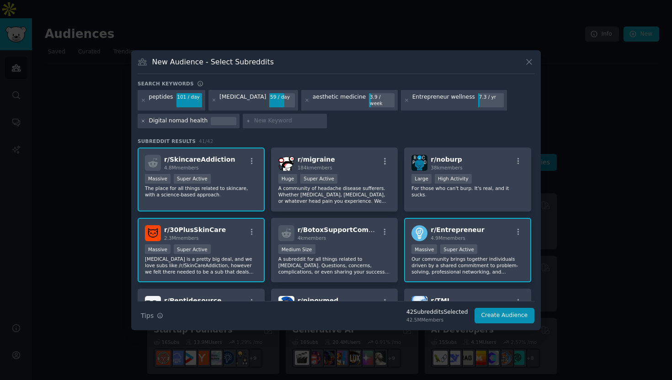
click at [144, 120] on icon at bounding box center [143, 121] width 5 height 5
click at [506, 314] on button "Create Audience" at bounding box center [504, 316] width 60 height 16
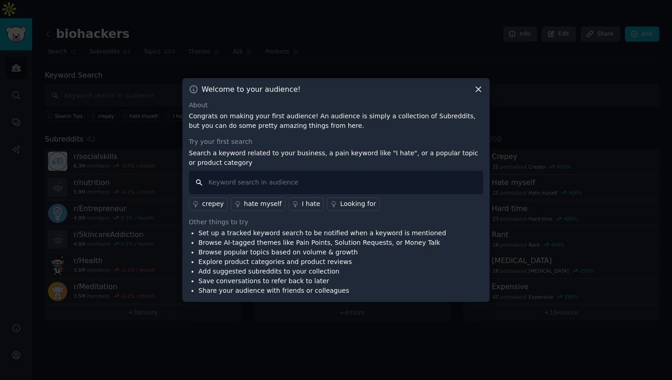
click at [251, 183] on input "text" at bounding box center [336, 182] width 294 height 23
type input "conference"
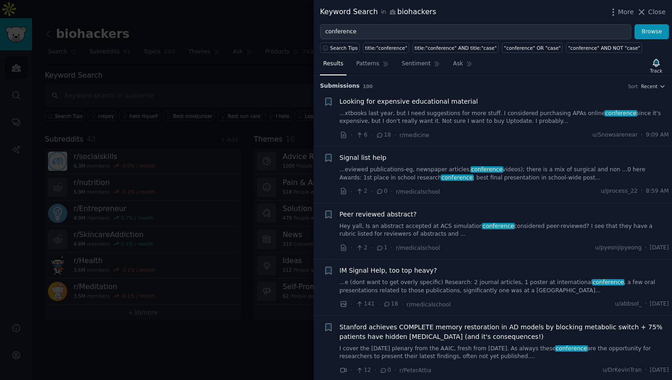
click at [276, 86] on div at bounding box center [336, 190] width 672 height 380
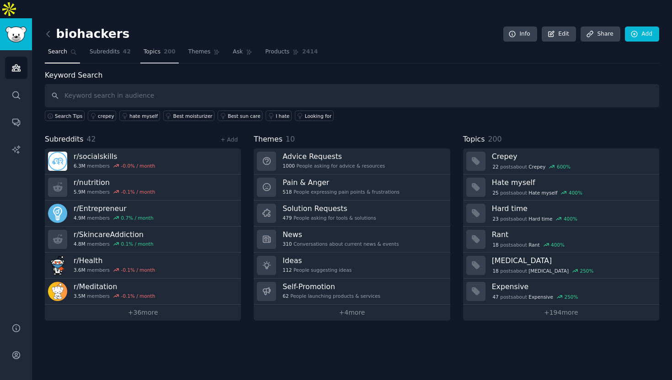
click at [159, 48] on span "Topics" at bounding box center [152, 52] width 17 height 8
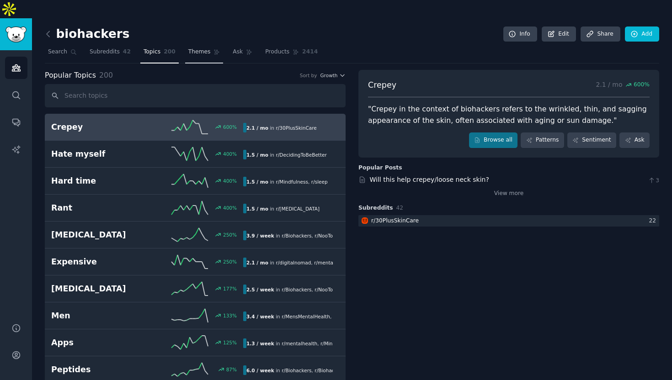
click at [202, 48] on span "Themes" at bounding box center [199, 52] width 22 height 8
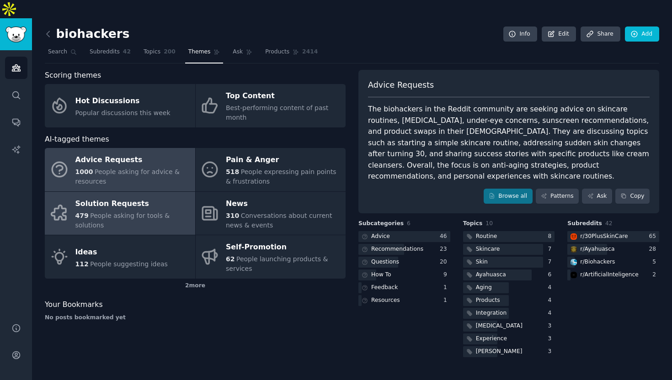
click at [120, 211] on div "479 People asking for tools & solutions" at bounding box center [132, 220] width 115 height 19
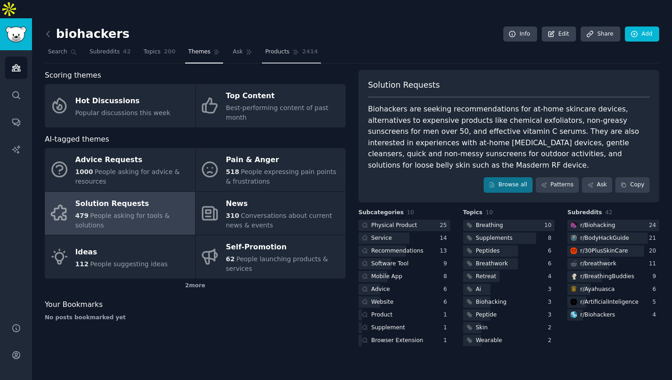
click at [267, 45] on link "Products 2414" at bounding box center [291, 54] width 59 height 19
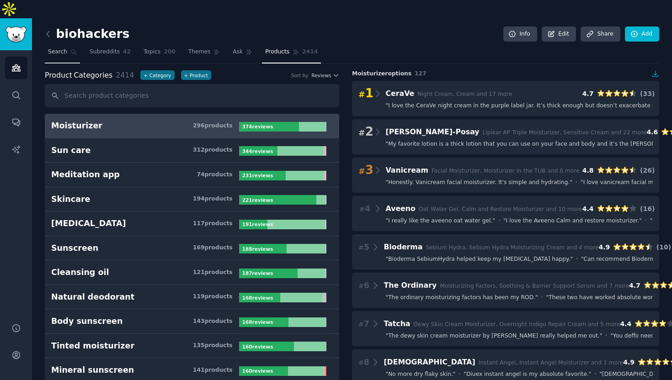
click at [56, 48] on span "Search" at bounding box center [57, 52] width 19 height 8
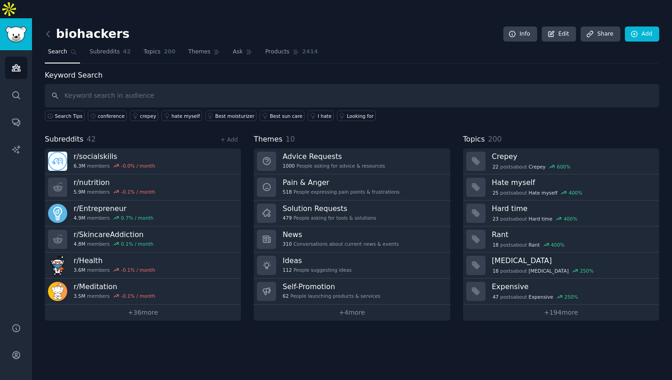
click at [110, 84] on input "text" at bounding box center [352, 95] width 614 height 23
type input "c"
type input "events"
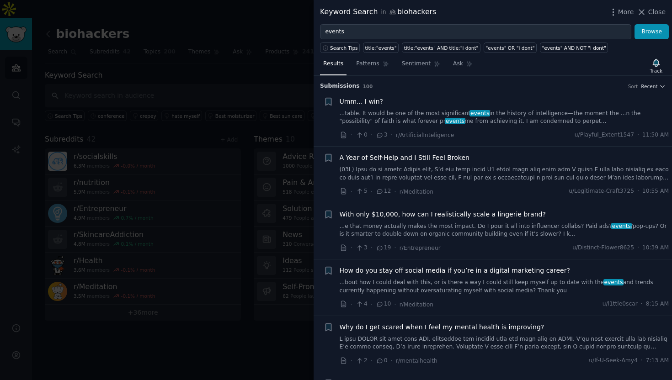
click at [652, 81] on div "Submission s 100 Sort Recent" at bounding box center [493, 83] width 346 height 15
click at [651, 87] on span "Recent" at bounding box center [649, 86] width 16 height 6
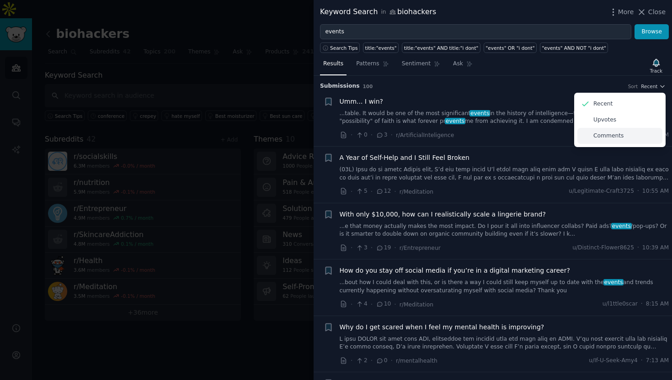
click at [606, 139] on p "Comments" at bounding box center [608, 136] width 30 height 8
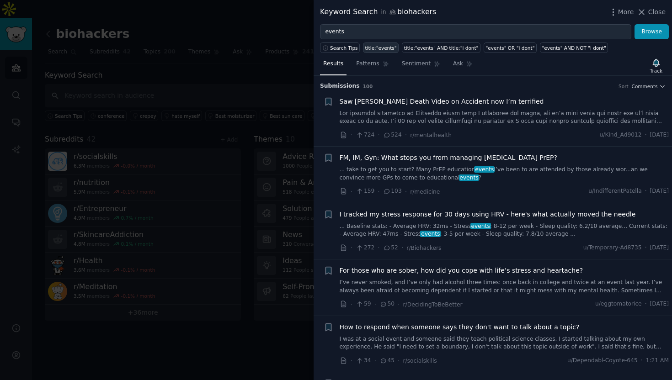
click at [380, 50] on div "title:"events"" at bounding box center [381, 48] width 32 height 6
type input "title:"events""
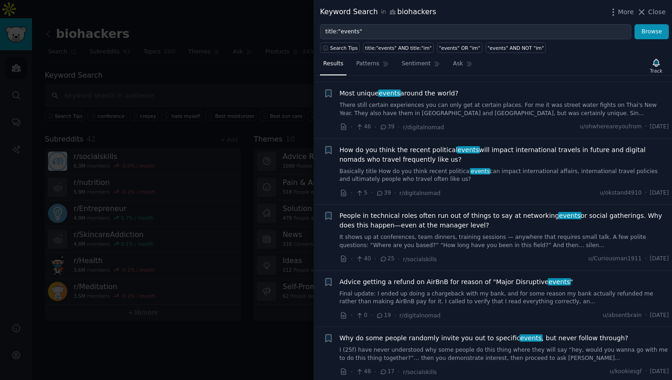
scroll to position [178, 0]
